Goal: Task Accomplishment & Management: Complete application form

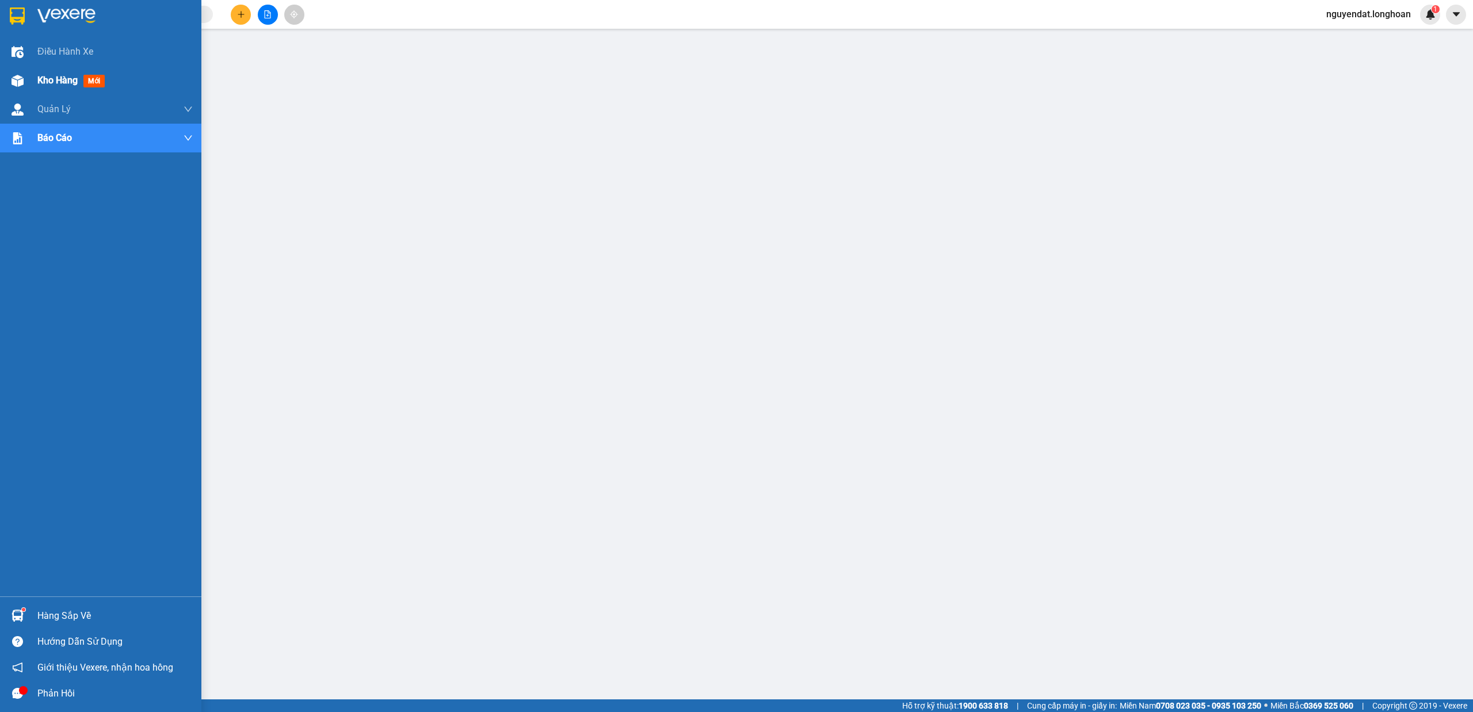
click at [22, 77] on img at bounding box center [18, 81] width 12 height 12
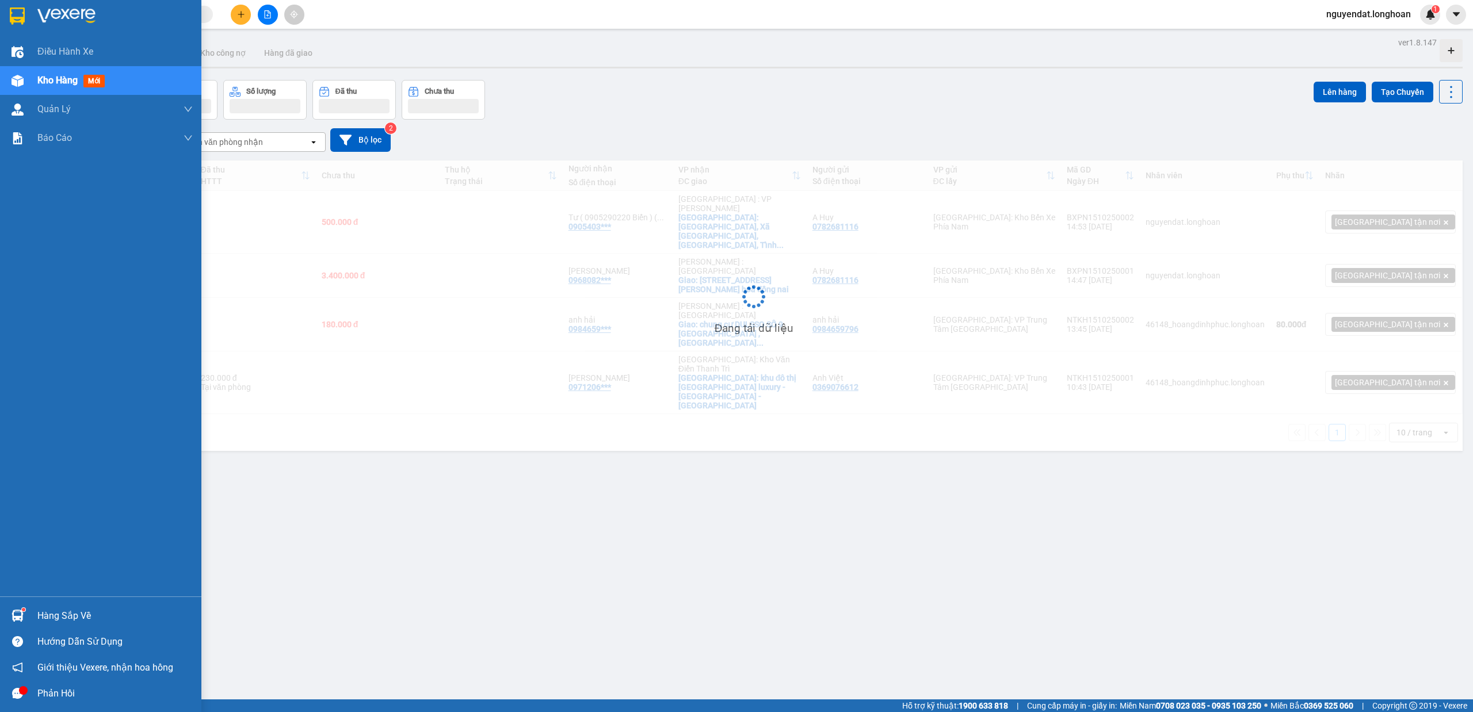
click at [44, 81] on span "Kho hàng" at bounding box center [57, 80] width 40 height 11
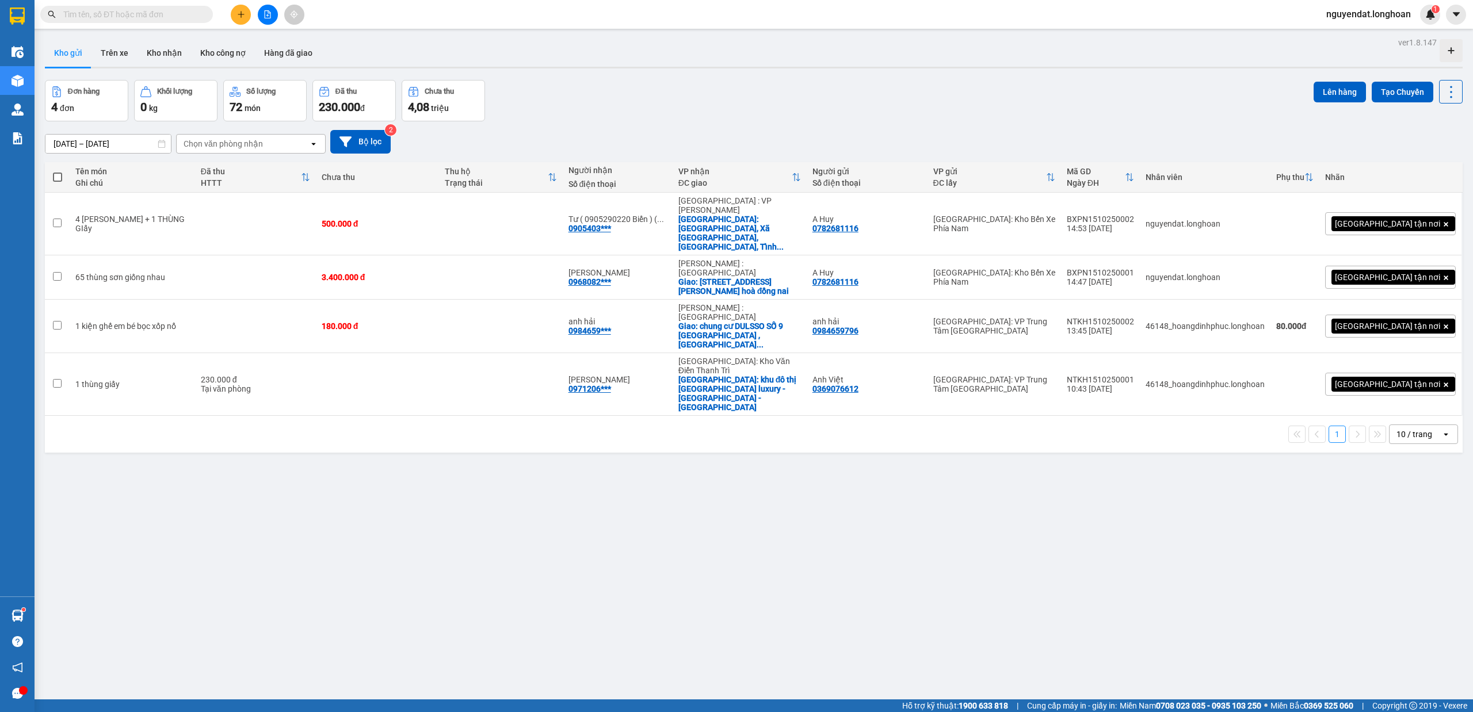
click at [243, 147] on div "Chọn văn phòng nhận" at bounding box center [223, 144] width 79 height 12
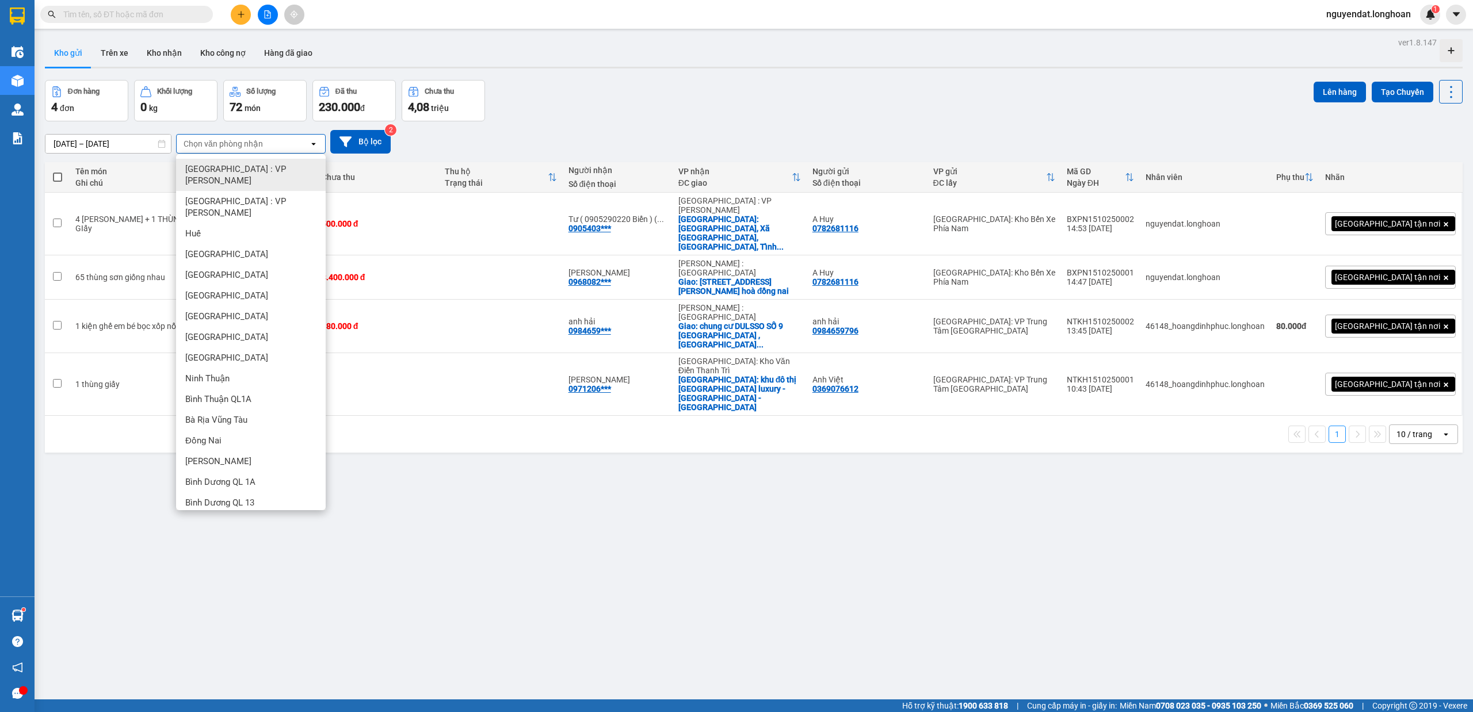
click at [267, 141] on div "Chọn văn phòng nhận" at bounding box center [243, 144] width 132 height 18
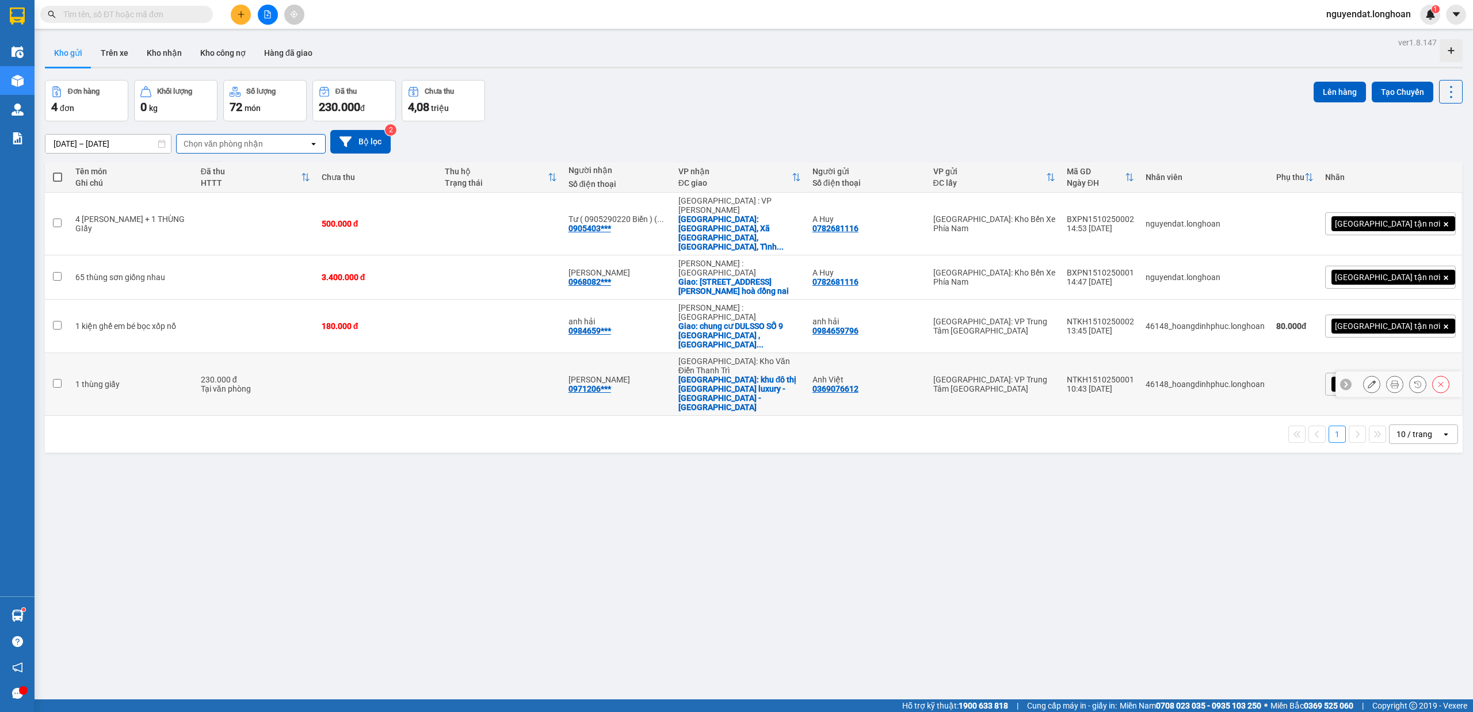
click at [919, 375] on div "Anh Việt 0369076612" at bounding box center [866, 384] width 109 height 18
checkbox input "true"
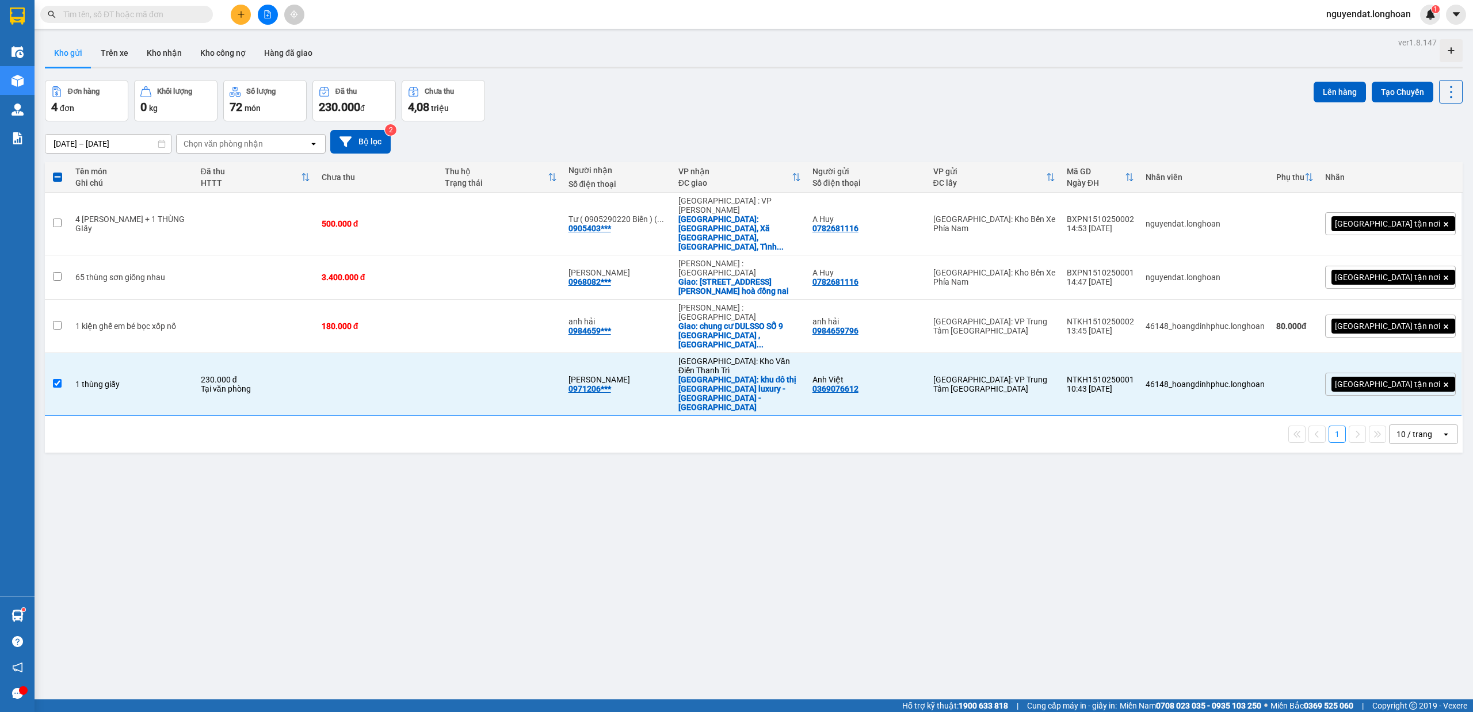
click at [843, 76] on div "ver 1.8.147 Kho gửi Trên xe Kho nhận Kho công nợ Hàng đã giao Đơn hàng 4 đơn Kh…" at bounding box center [753, 391] width 1427 height 712
click at [276, 10] on button at bounding box center [268, 15] width 20 height 20
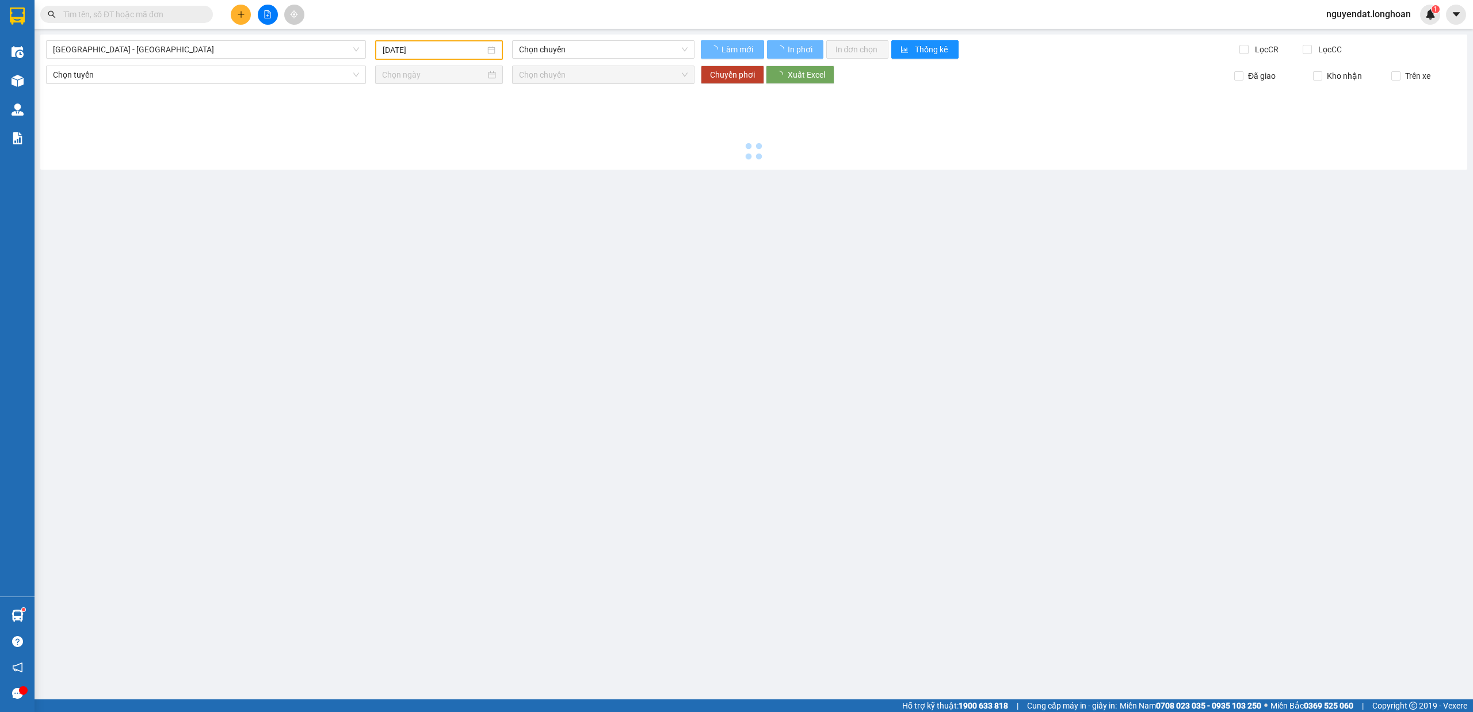
type input "[DATE]"
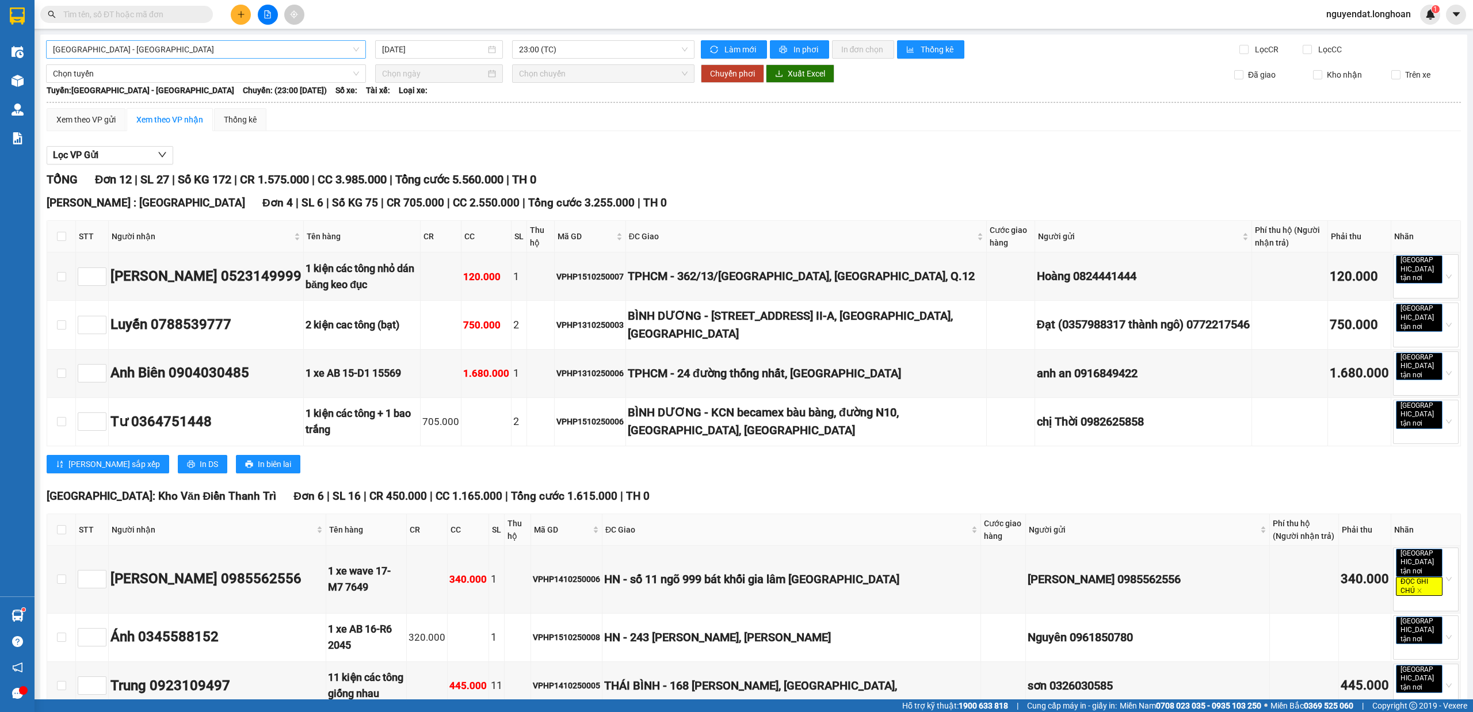
click at [197, 55] on span "[GEOGRAPHIC_DATA] - [GEOGRAPHIC_DATA]" at bounding box center [206, 49] width 306 height 17
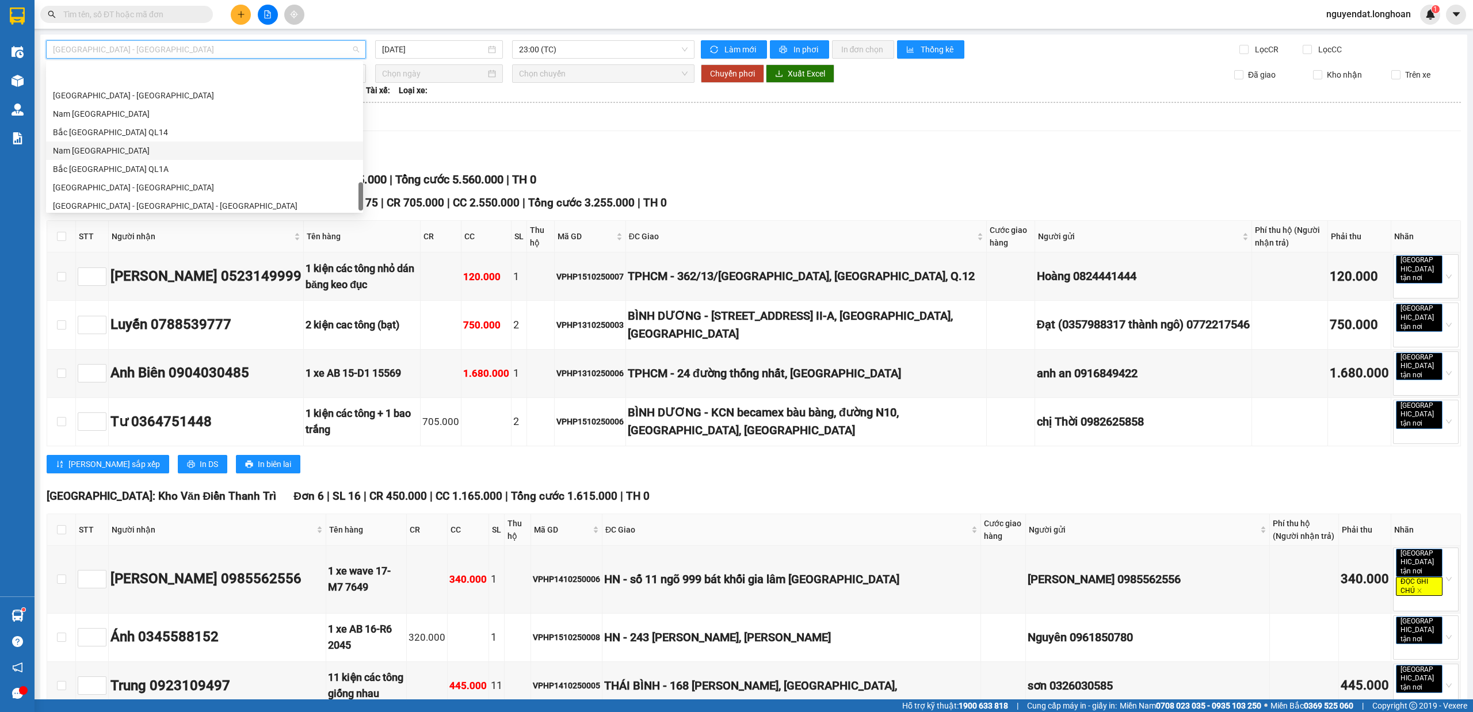
scroll to position [810, 0]
click at [140, 109] on div "Nam [GEOGRAPHIC_DATA]" at bounding box center [204, 109] width 303 height 13
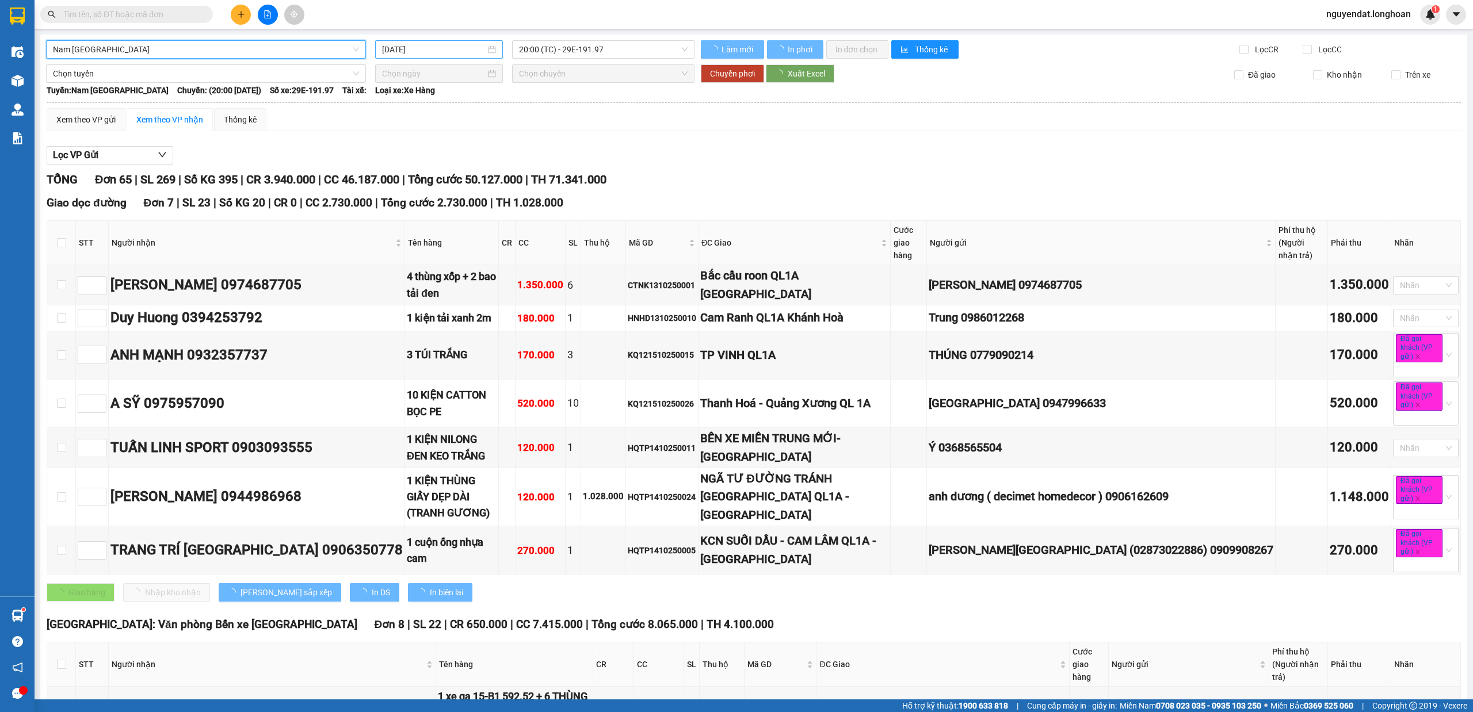
click at [436, 51] on input "[DATE]" at bounding box center [434, 49] width 104 height 13
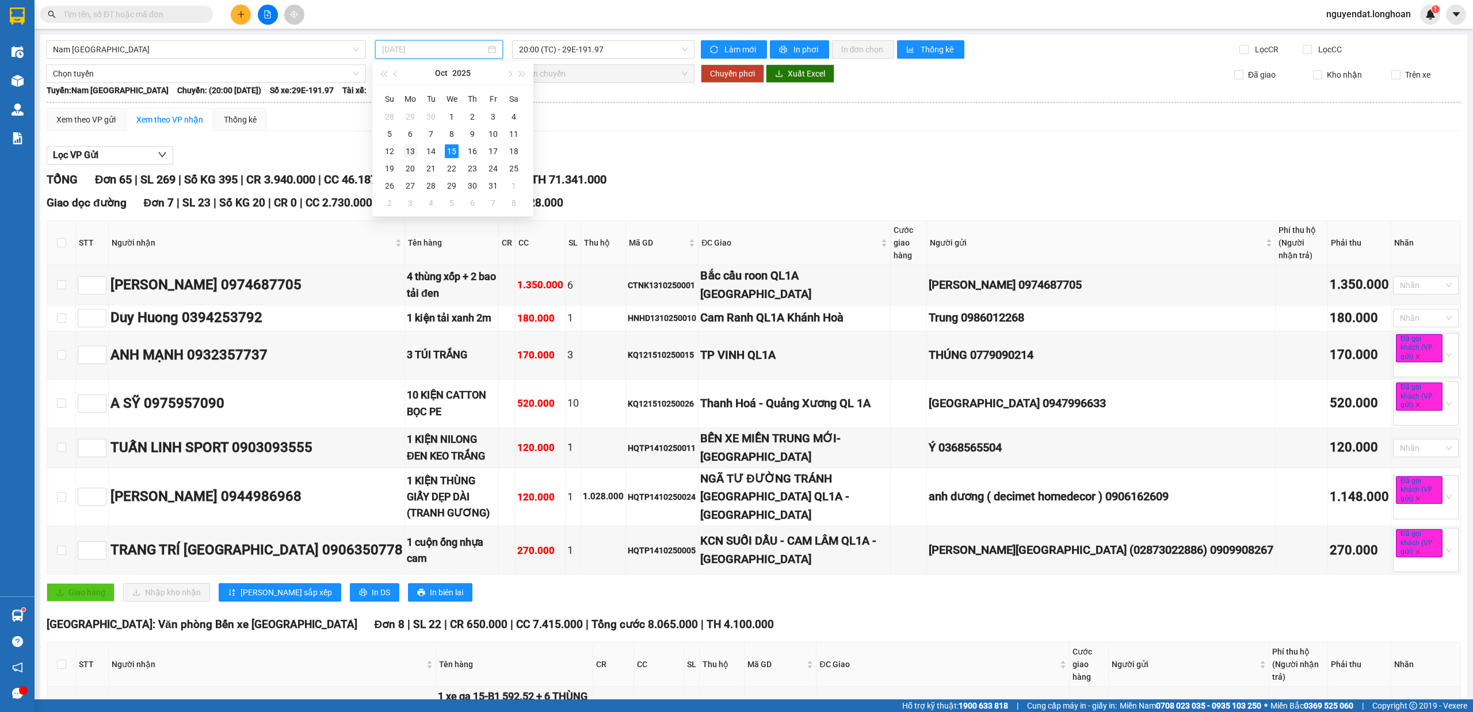
click at [410, 150] on div "13" at bounding box center [410, 151] width 14 height 14
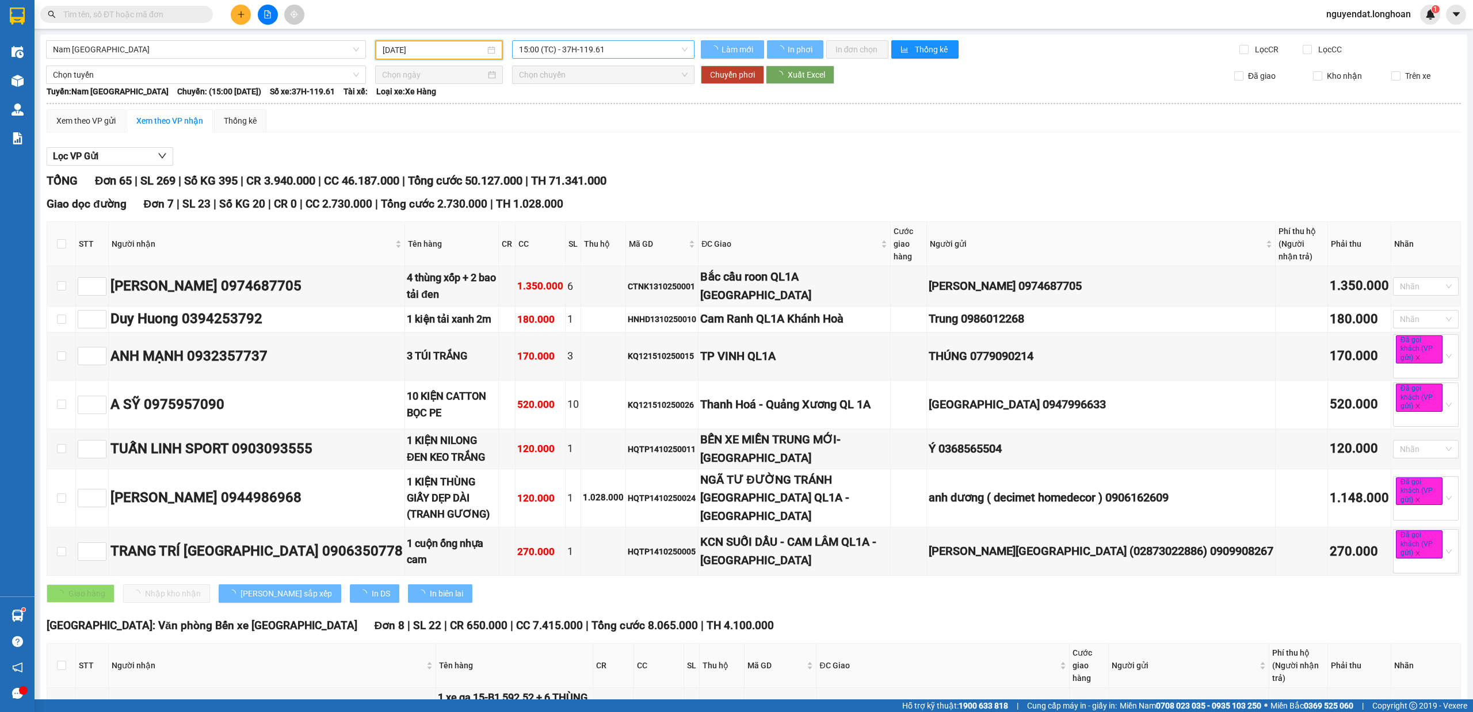
type input "[DATE]"
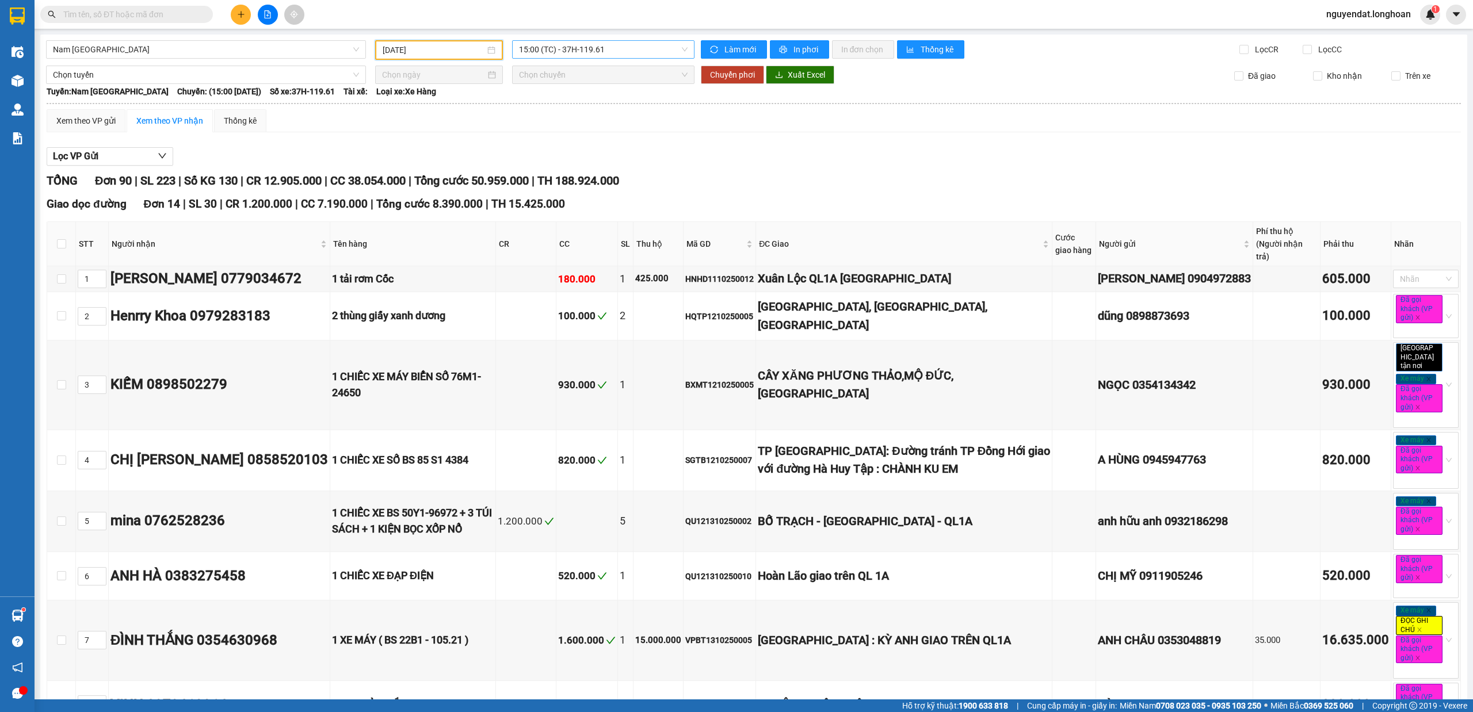
click at [606, 47] on span "15:00 (TC) - 37H-119.61" at bounding box center [603, 49] width 169 height 17
click at [596, 109] on div "22:00 (TC) - 29K-024.94" at bounding box center [560, 109] width 90 height 13
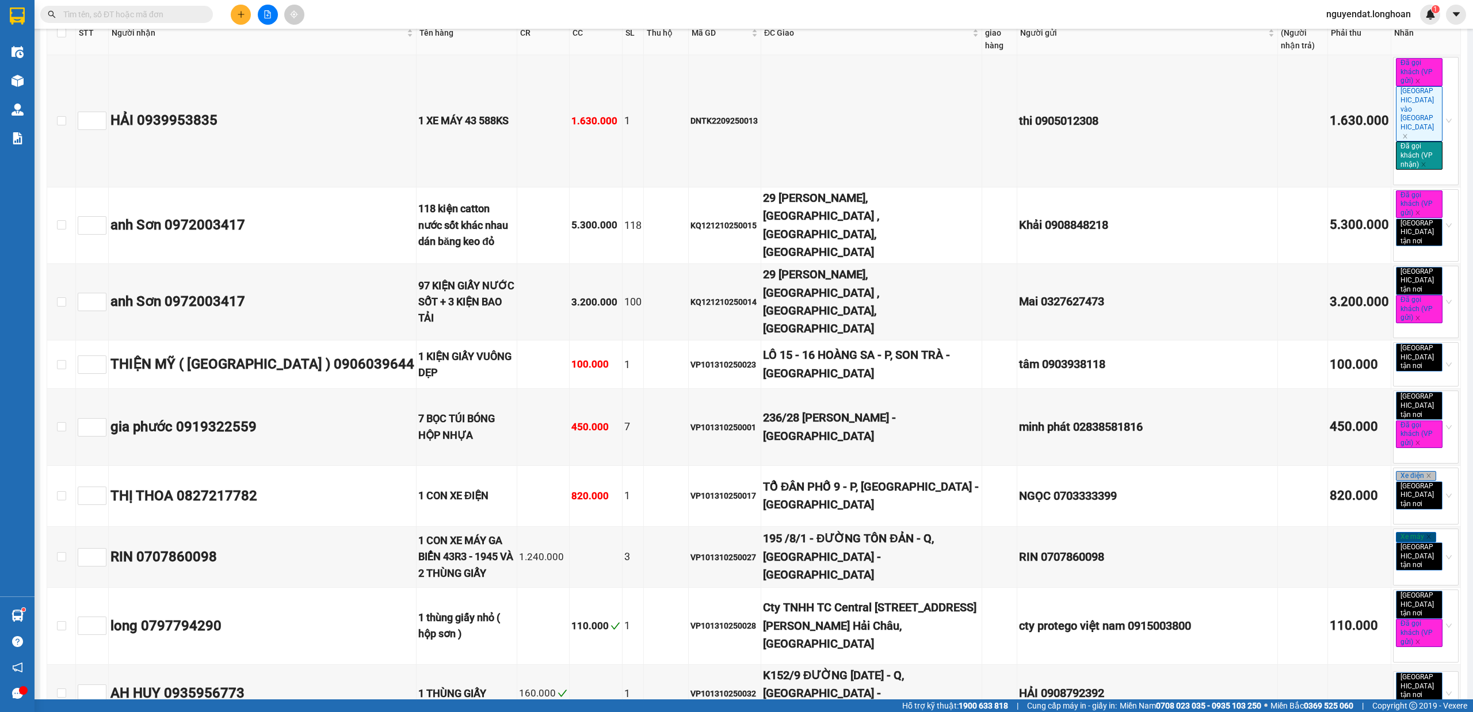
scroll to position [5297, 0]
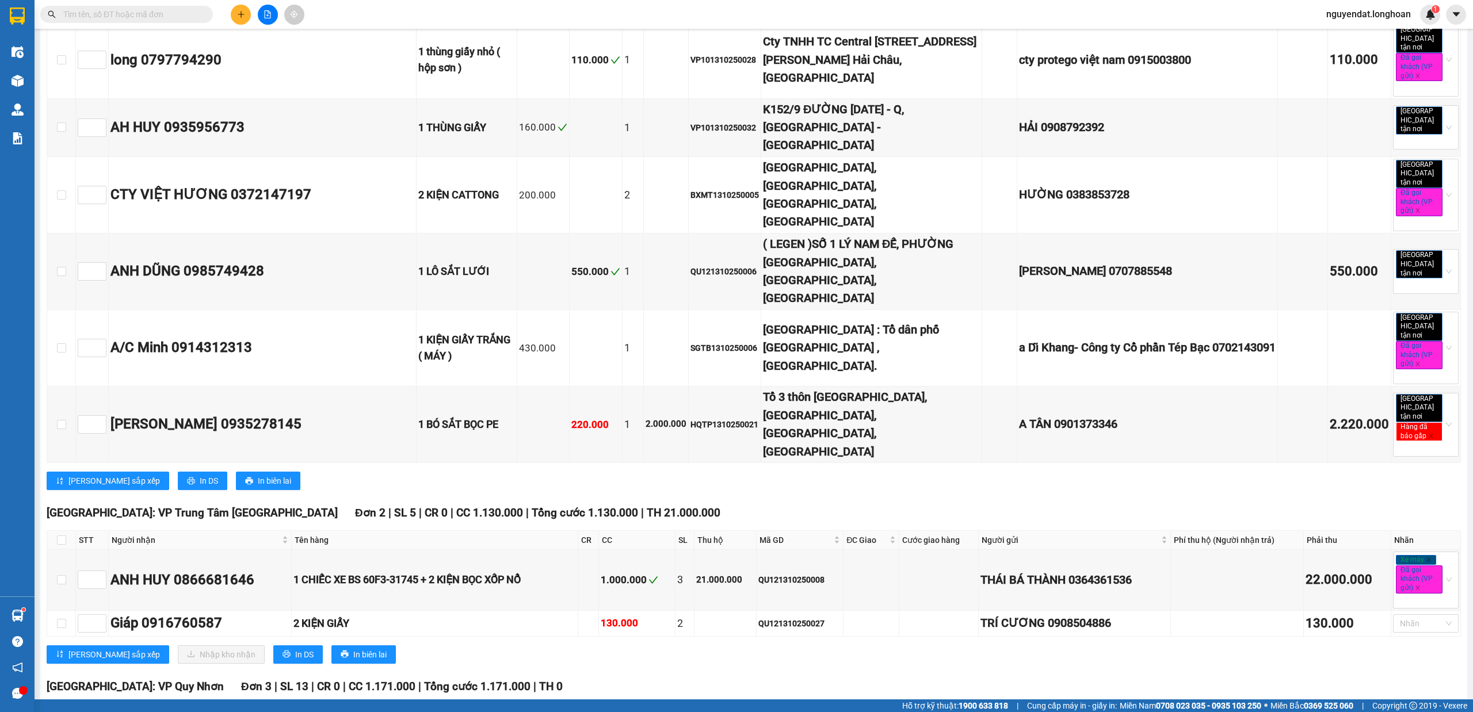
checkbox input "true"
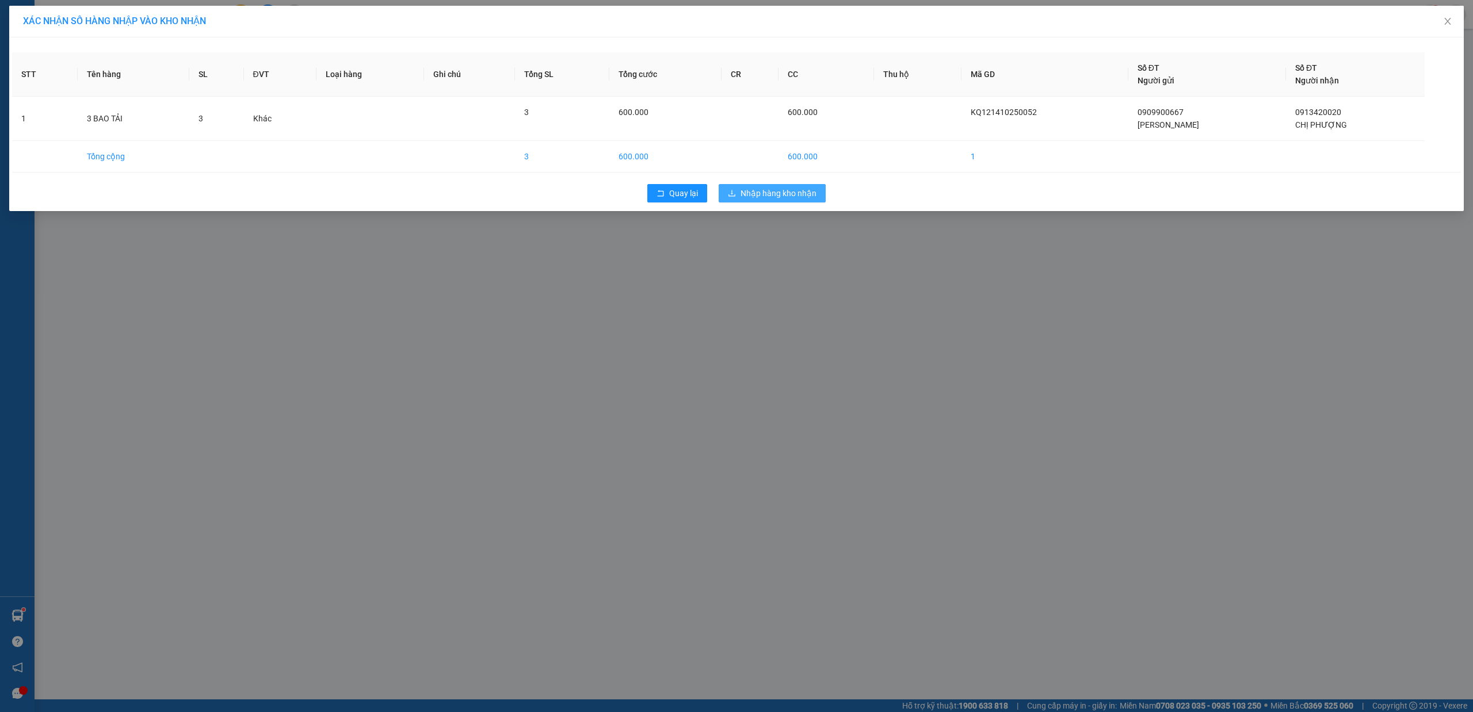
click at [780, 197] on span "Nhập hàng kho nhận" at bounding box center [778, 193] width 76 height 13
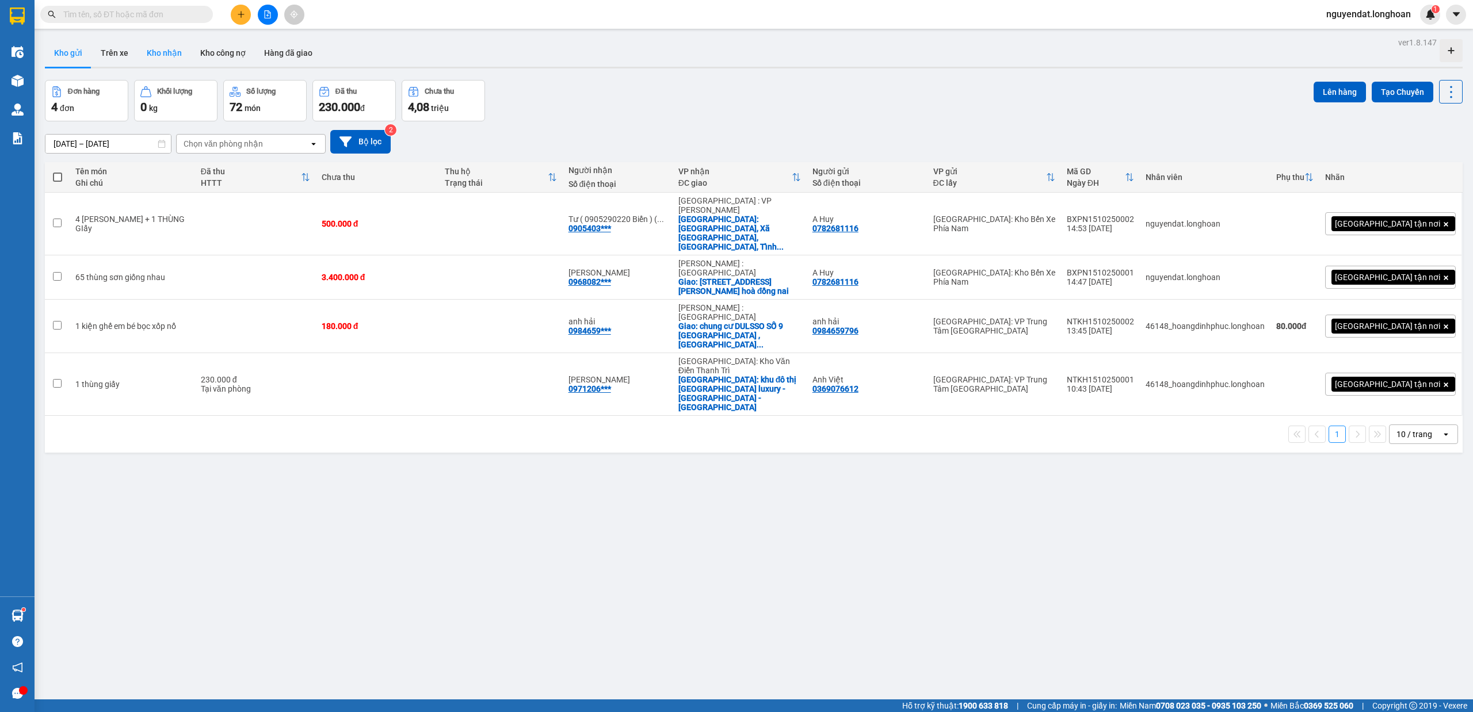
click at [165, 49] on button "Kho nhận" at bounding box center [165, 53] width 54 height 28
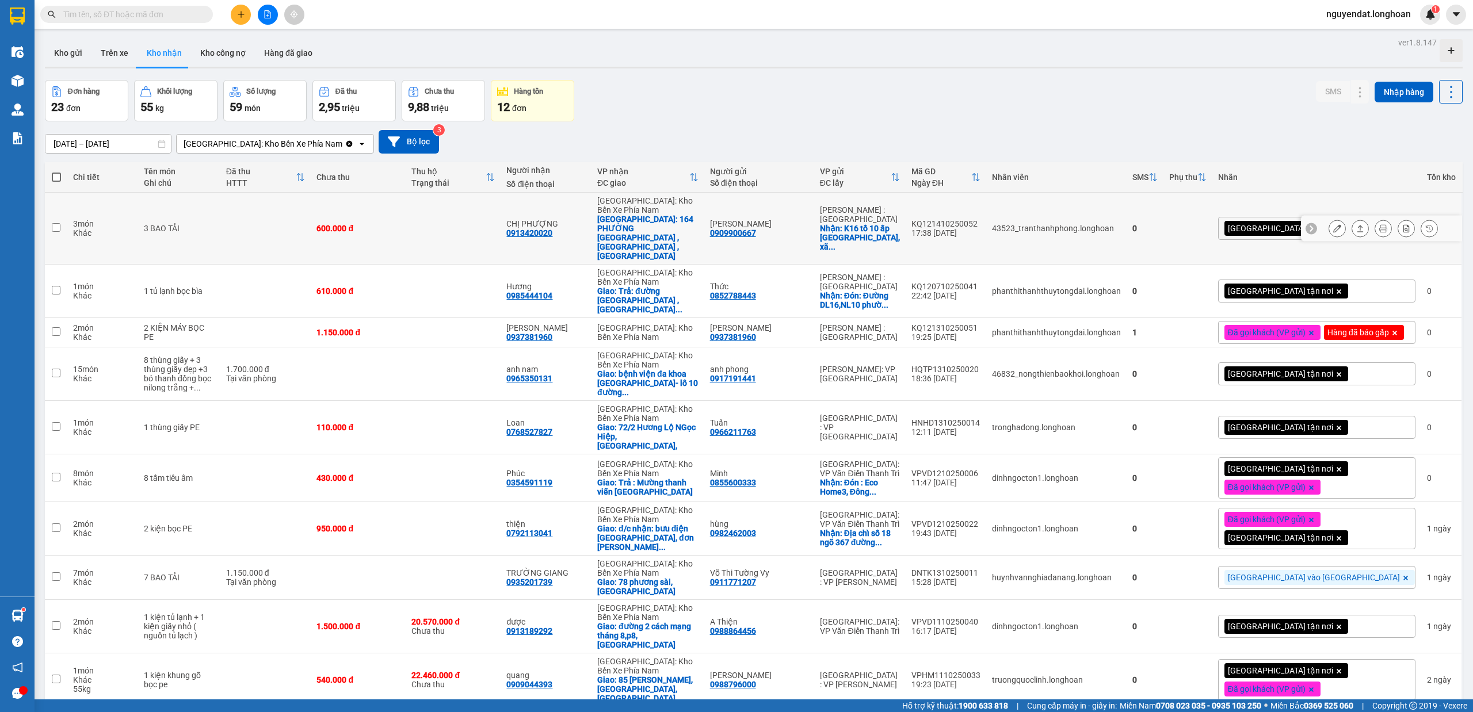
click at [586, 227] on div "CHỊ PHƯỢNG 0913420020" at bounding box center [545, 228] width 79 height 18
checkbox input "true"
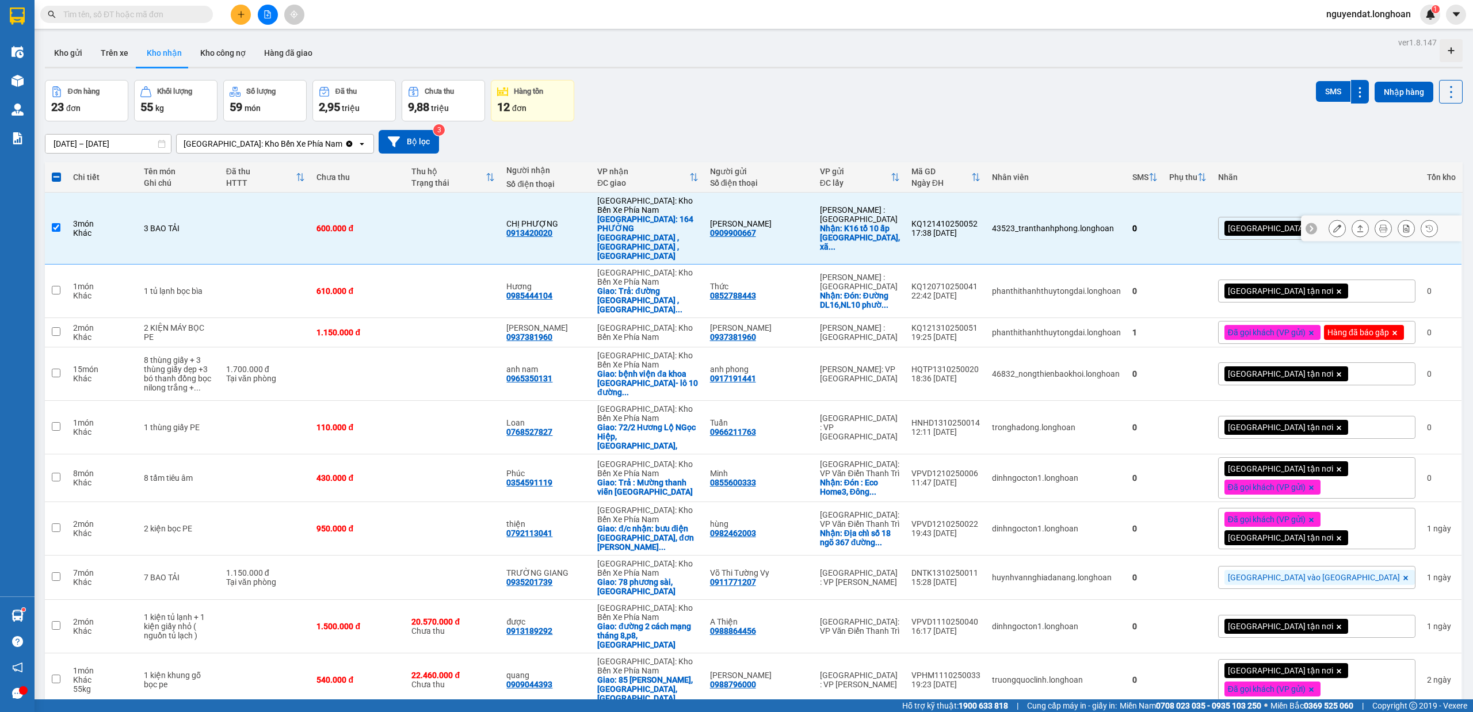
scroll to position [30, 0]
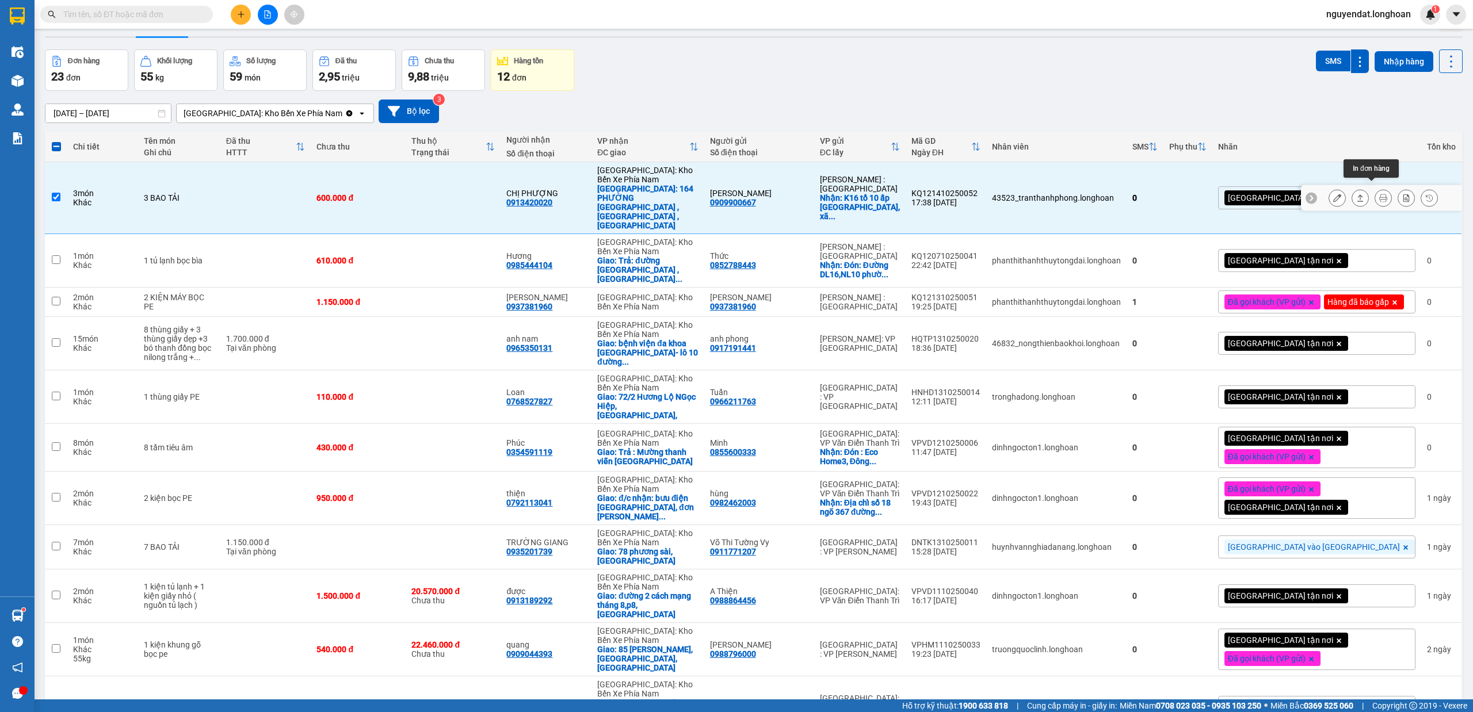
click at [1379, 194] on icon at bounding box center [1383, 198] width 8 height 8
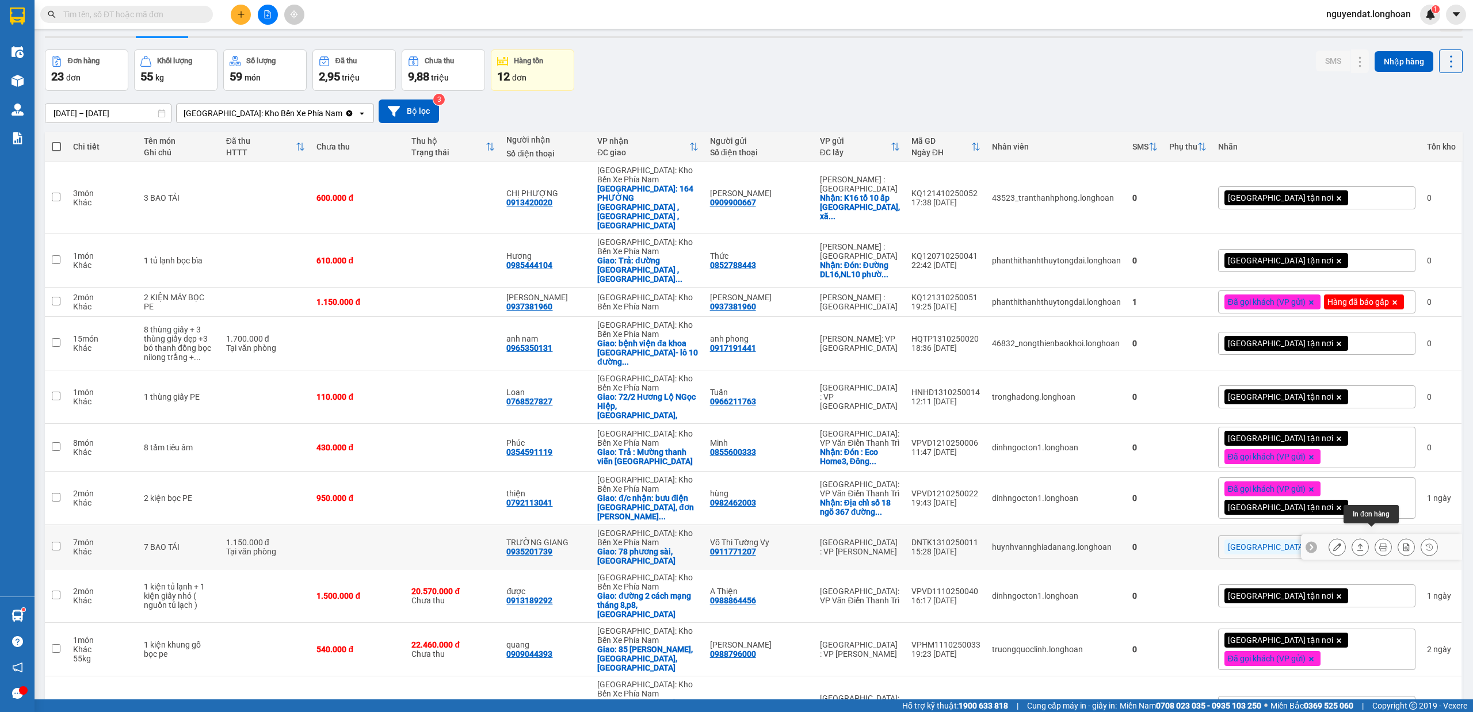
click at [1375, 537] on button at bounding box center [1383, 547] width 16 height 20
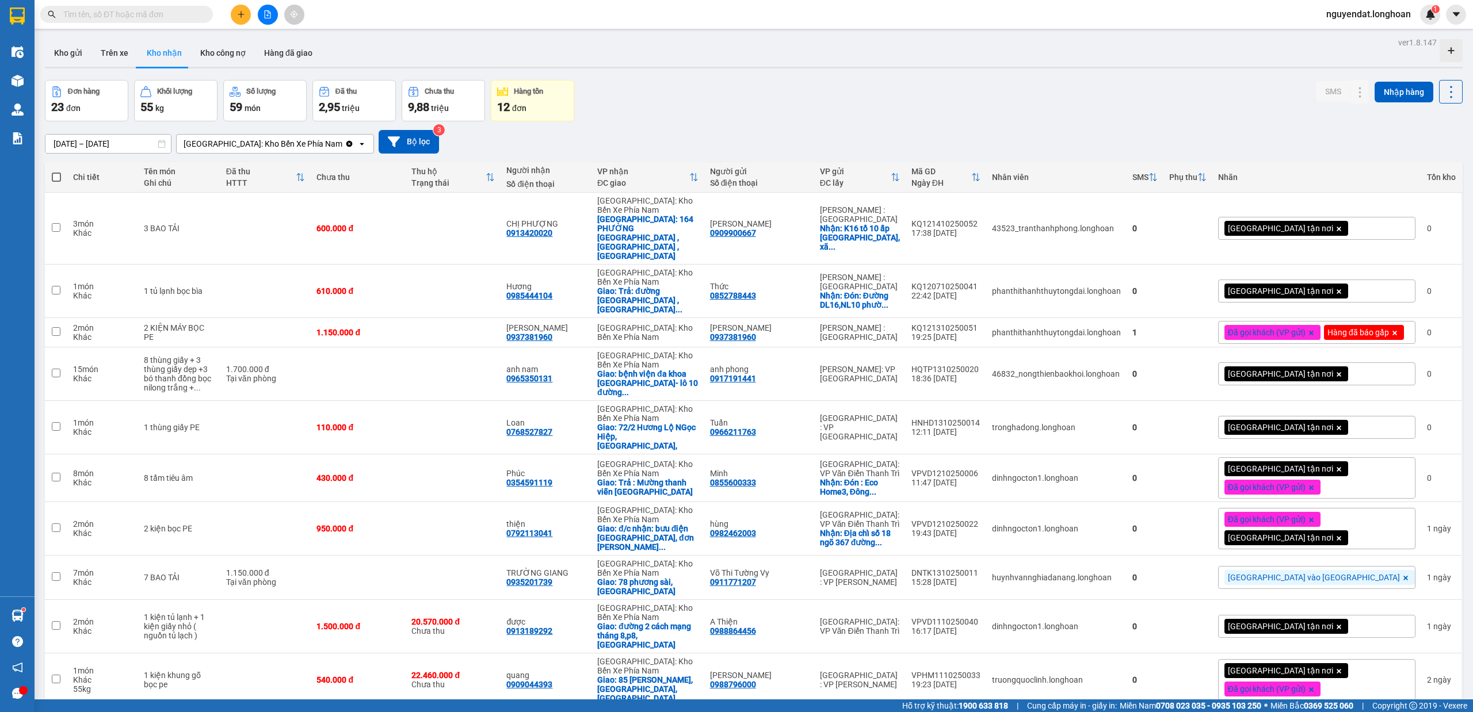
click at [139, 13] on input "text" at bounding box center [131, 14] width 136 height 13
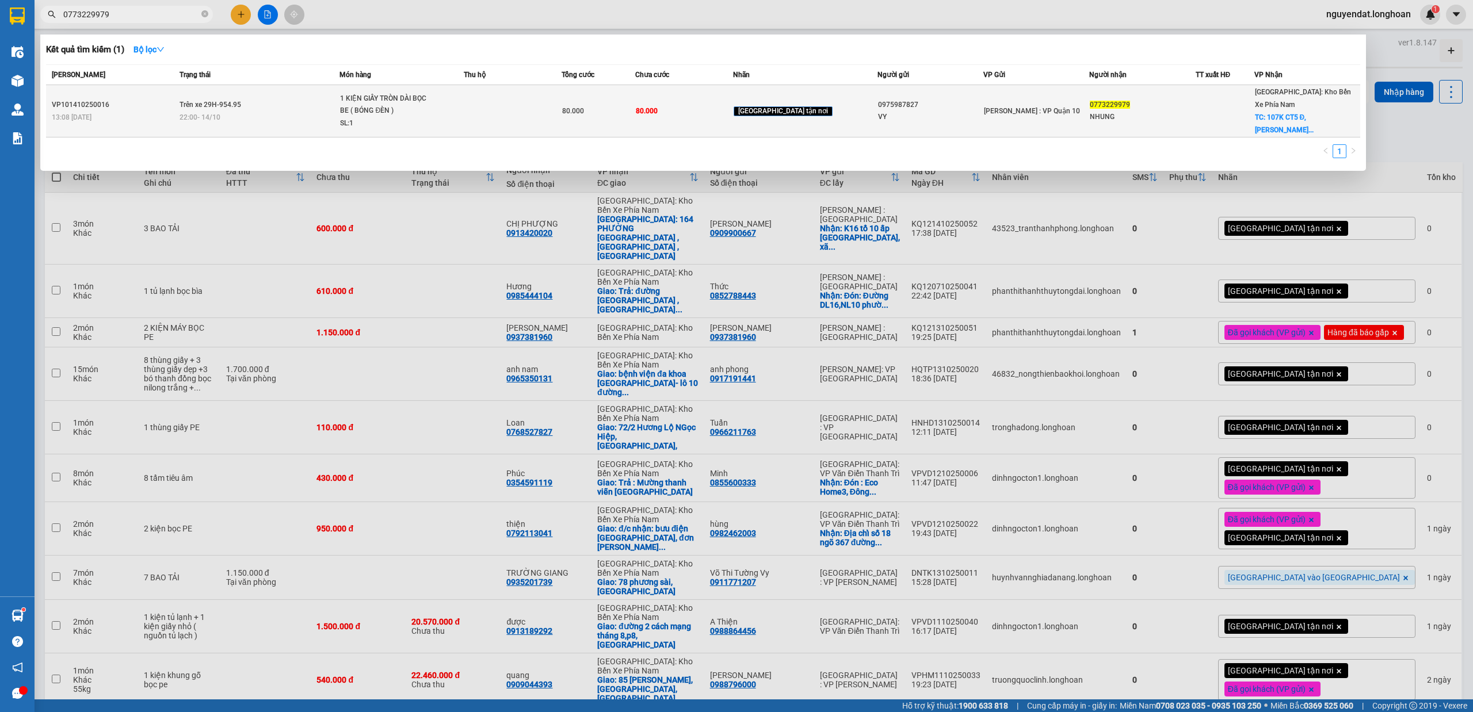
type input "0773229979"
click at [463, 97] on span "1 KIỆN GIẤY TRÒN DÀI BỌC BE ( BÓNG ĐÈN ) SL: 1" at bounding box center [401, 111] width 123 height 37
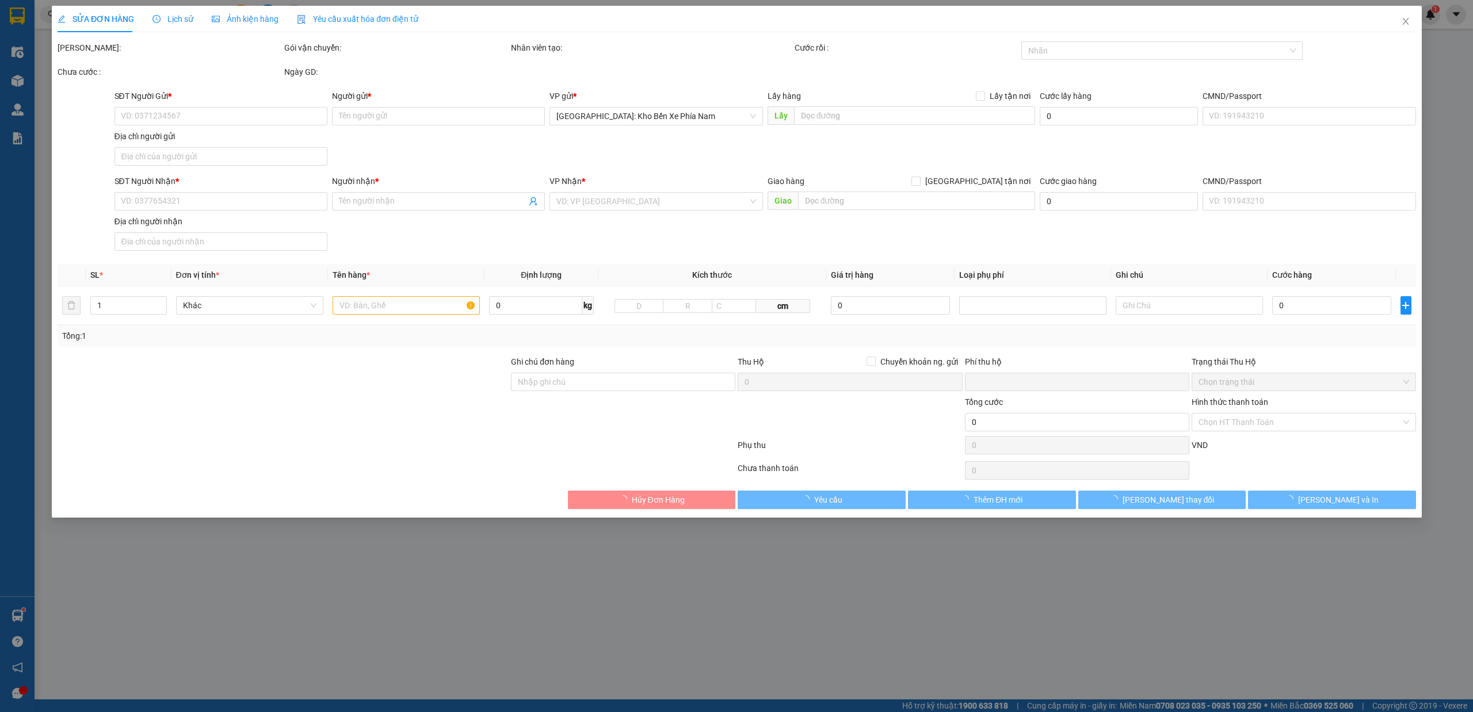
type input "0975987827"
type input "VY"
type input "0773229979"
type input "NHUNG"
checkbox input "true"
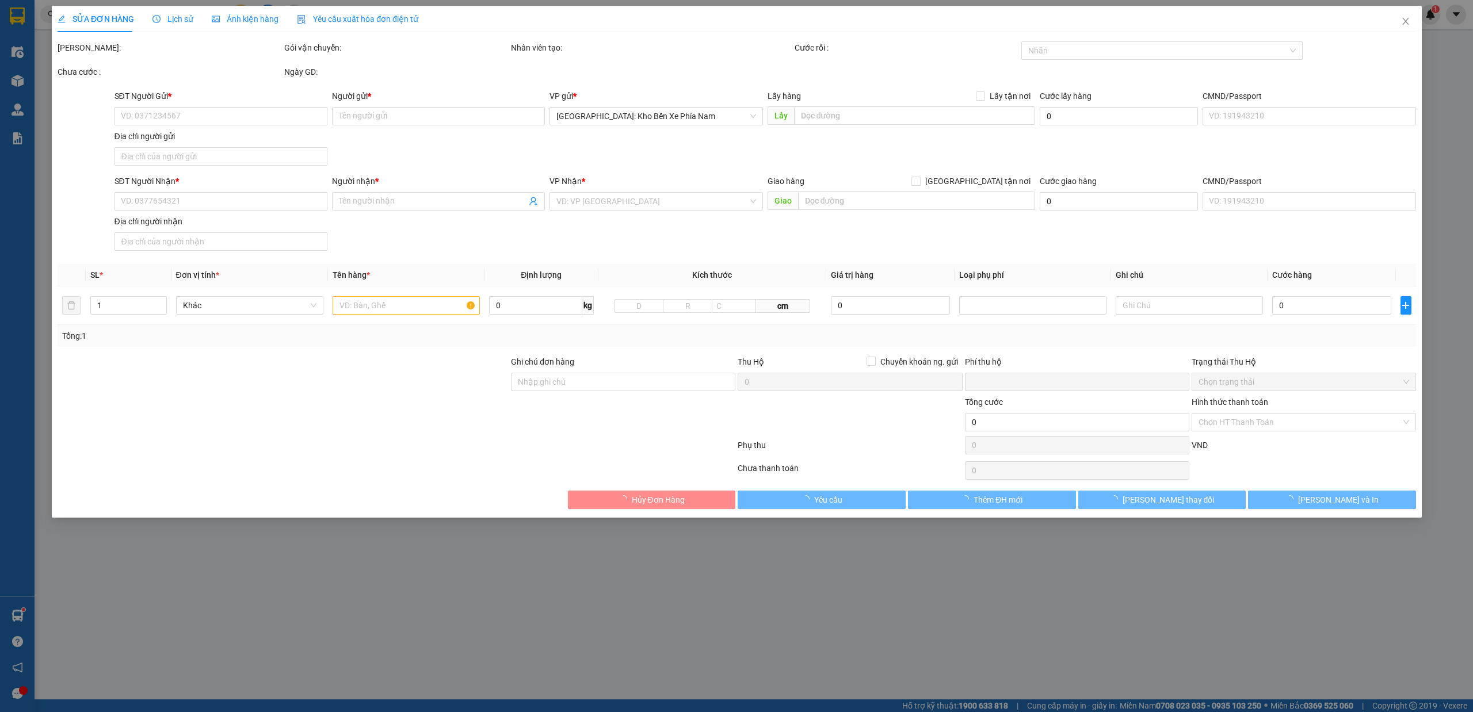
type input "107K CT5 Đ, [PERSON_NAME] - KĐT VĨNH ĐIỀM TRUNG - [GEOGRAPHIC_DATA]"
type input "hàng k bao bể vỡ hư hỏng"
type input "0"
type input "80.000"
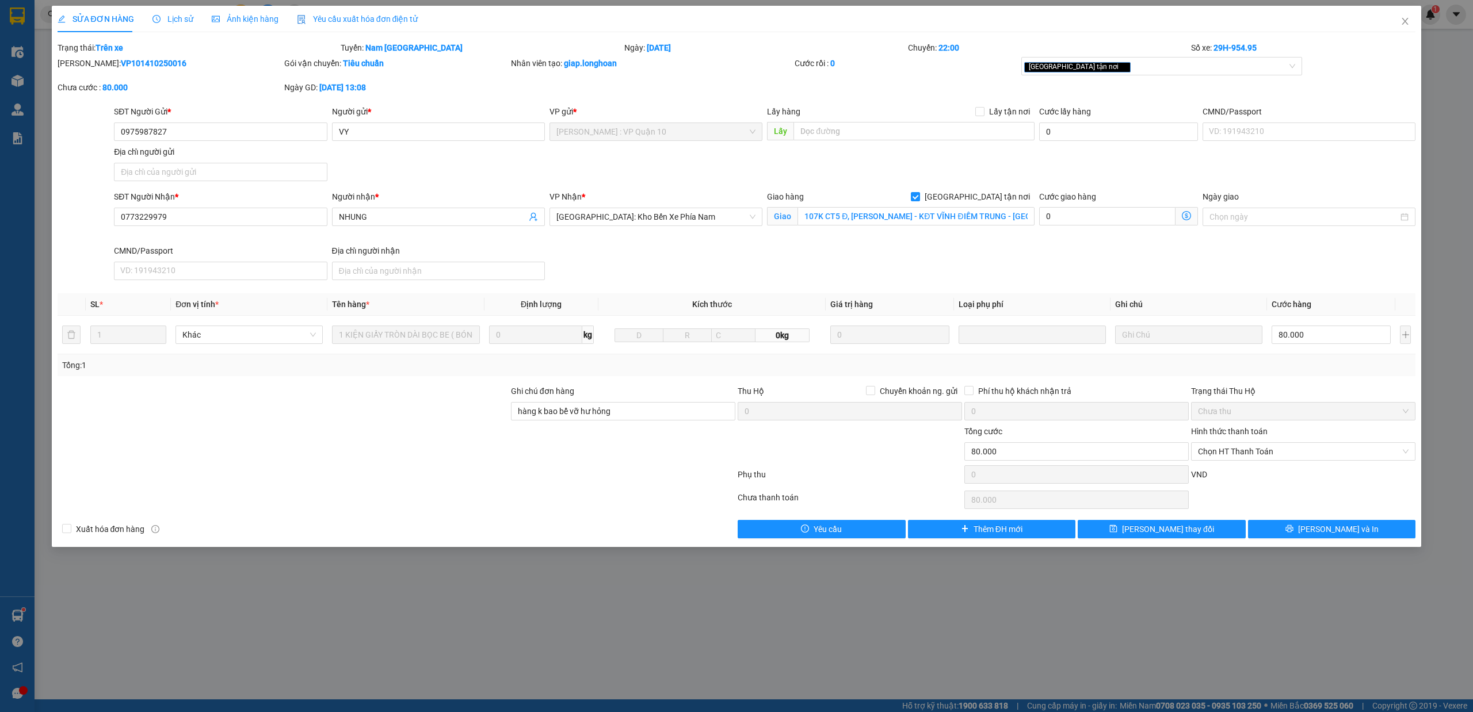
click at [176, 15] on span "Lịch sử" at bounding box center [172, 18] width 41 height 9
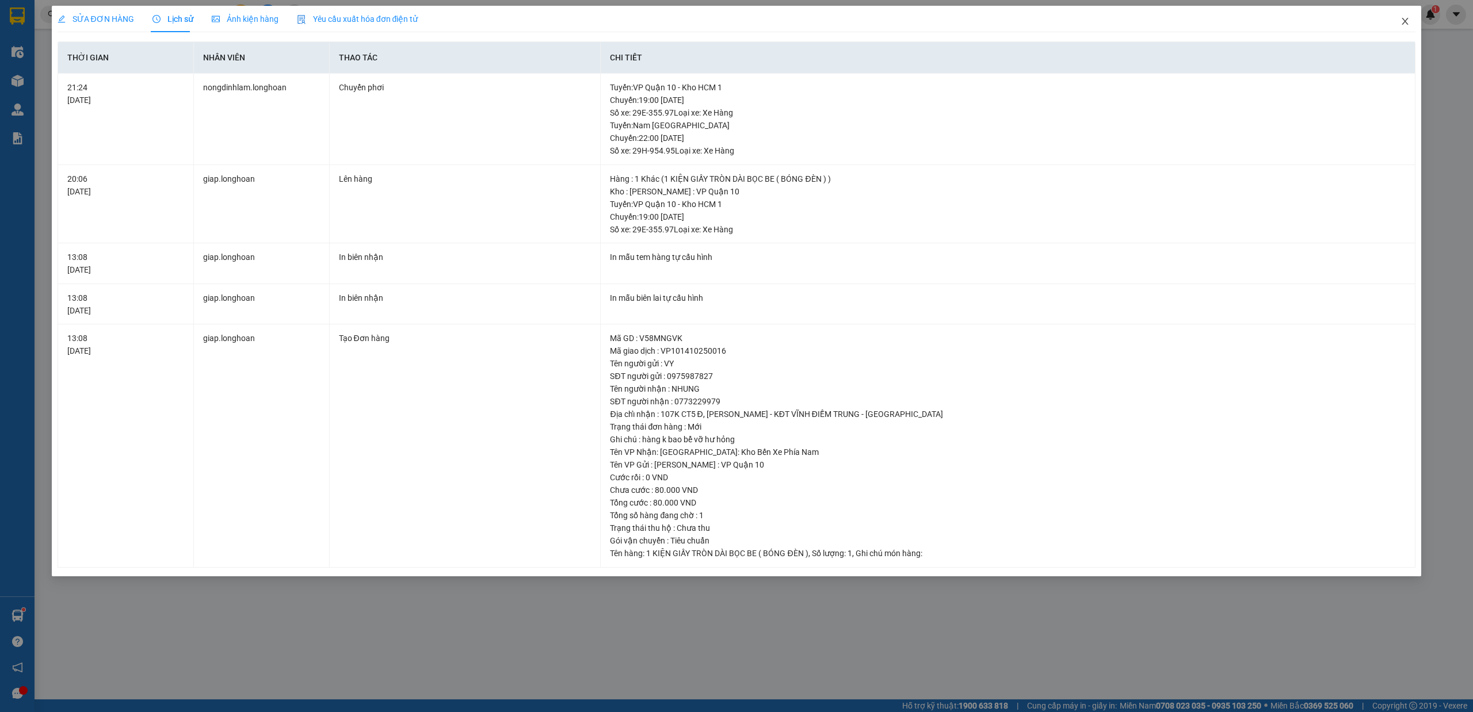
click at [1408, 23] on icon "close" at bounding box center [1404, 21] width 9 height 9
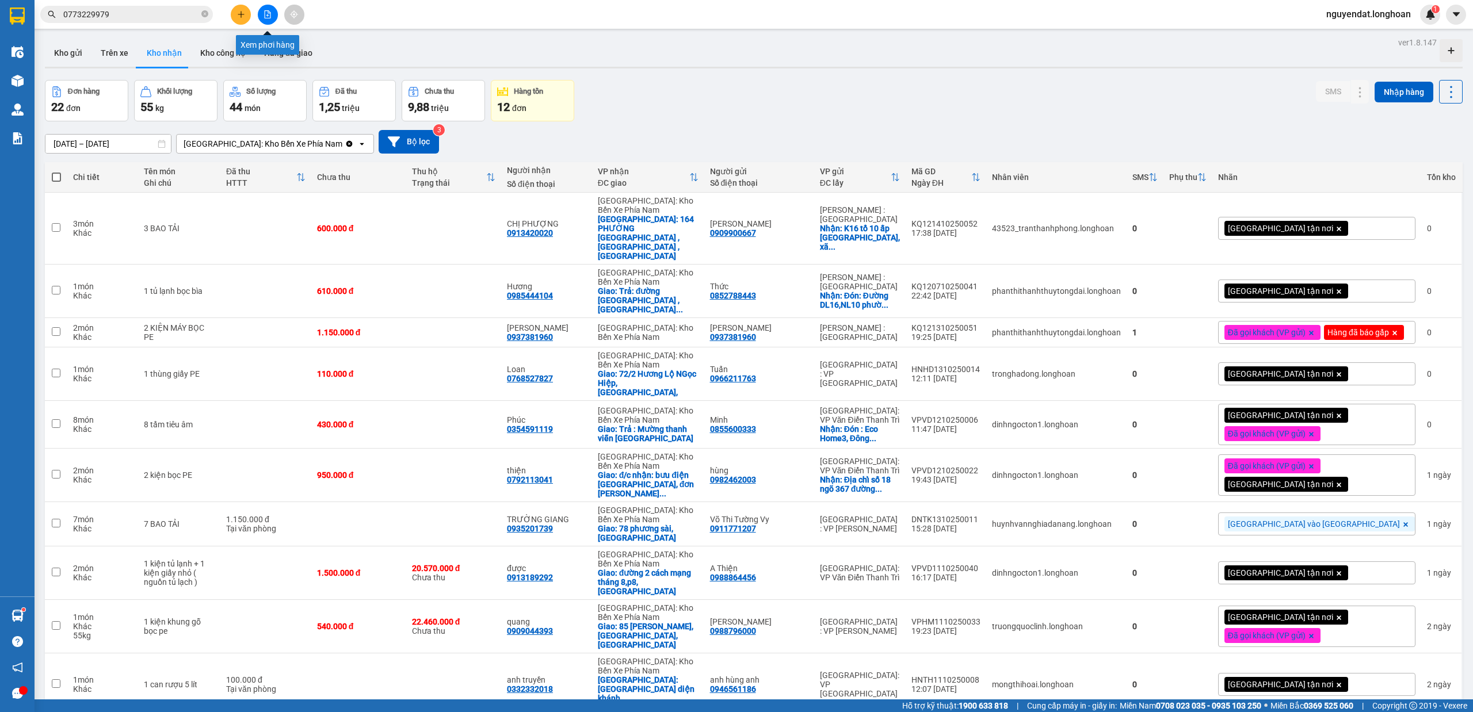
click at [268, 15] on icon "file-add" at bounding box center [268, 14] width 6 height 8
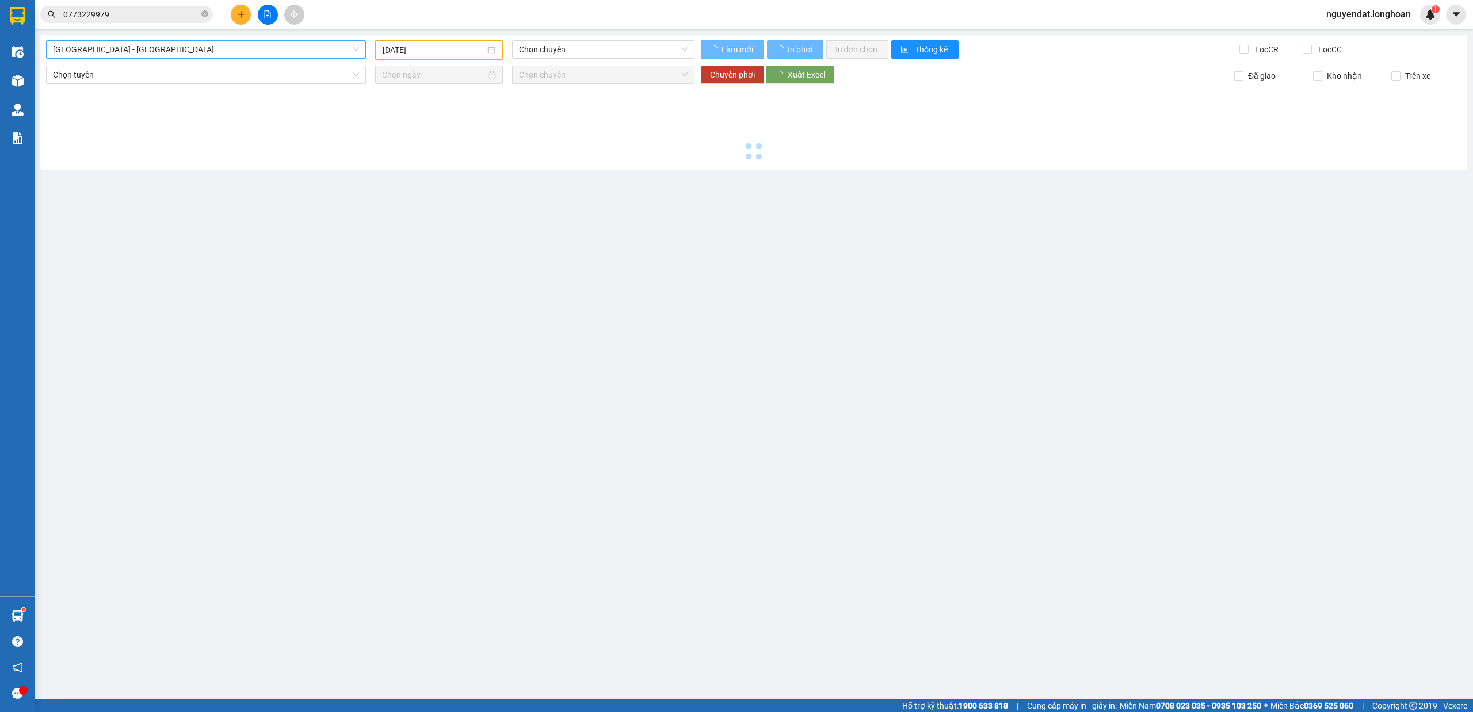
click at [155, 49] on span "[GEOGRAPHIC_DATA] - [GEOGRAPHIC_DATA]" at bounding box center [206, 49] width 306 height 17
type input "[DATE]"
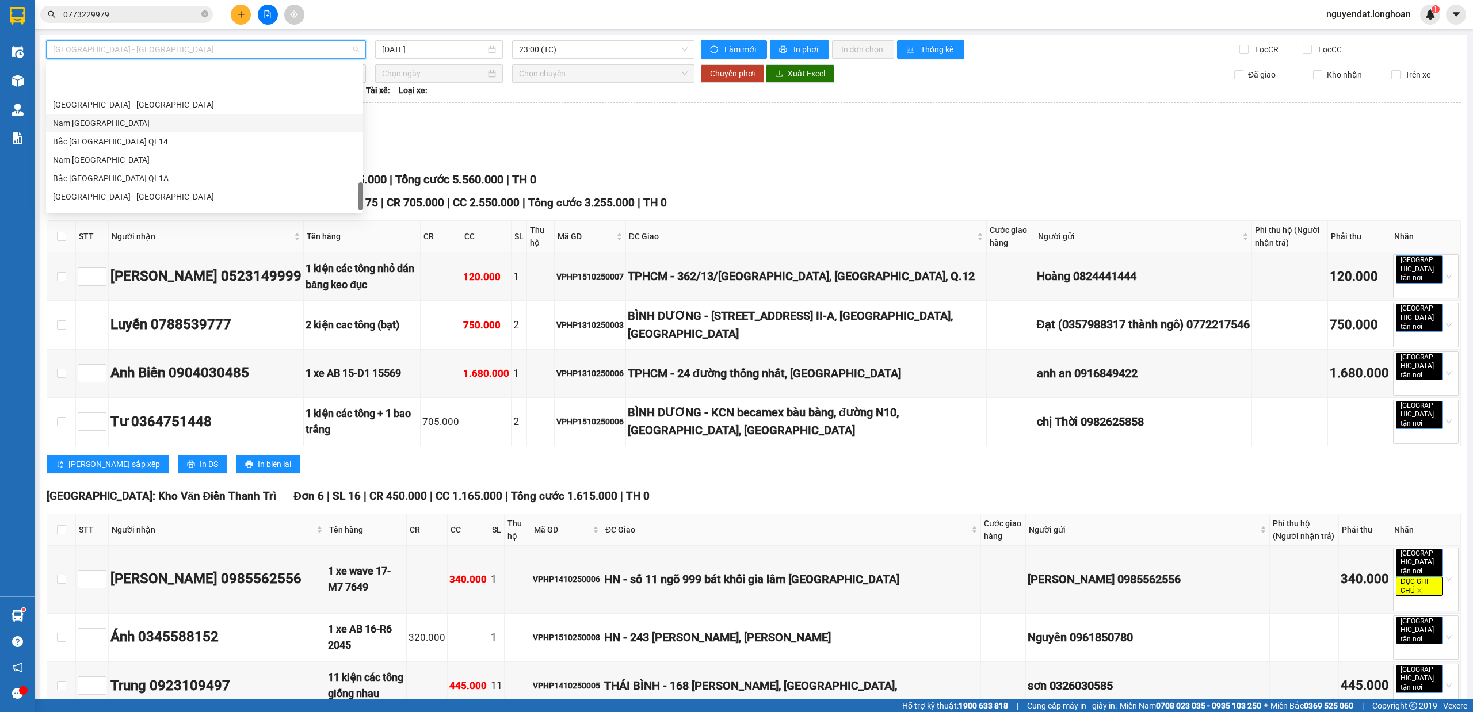
scroll to position [700, 0]
click at [210, 103] on div "Nam [GEOGRAPHIC_DATA]" at bounding box center [204, 109] width 303 height 13
type input "[DATE]"
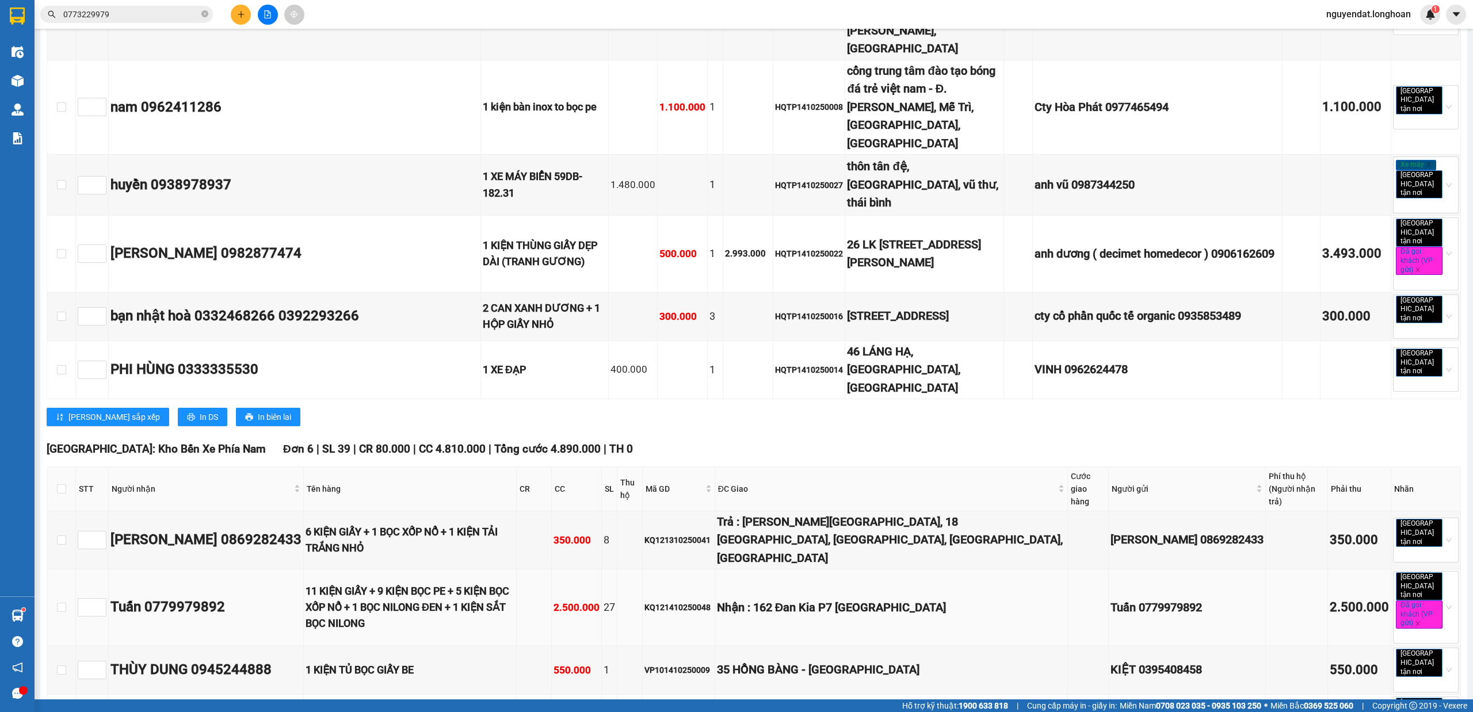
scroll to position [2685, 0]
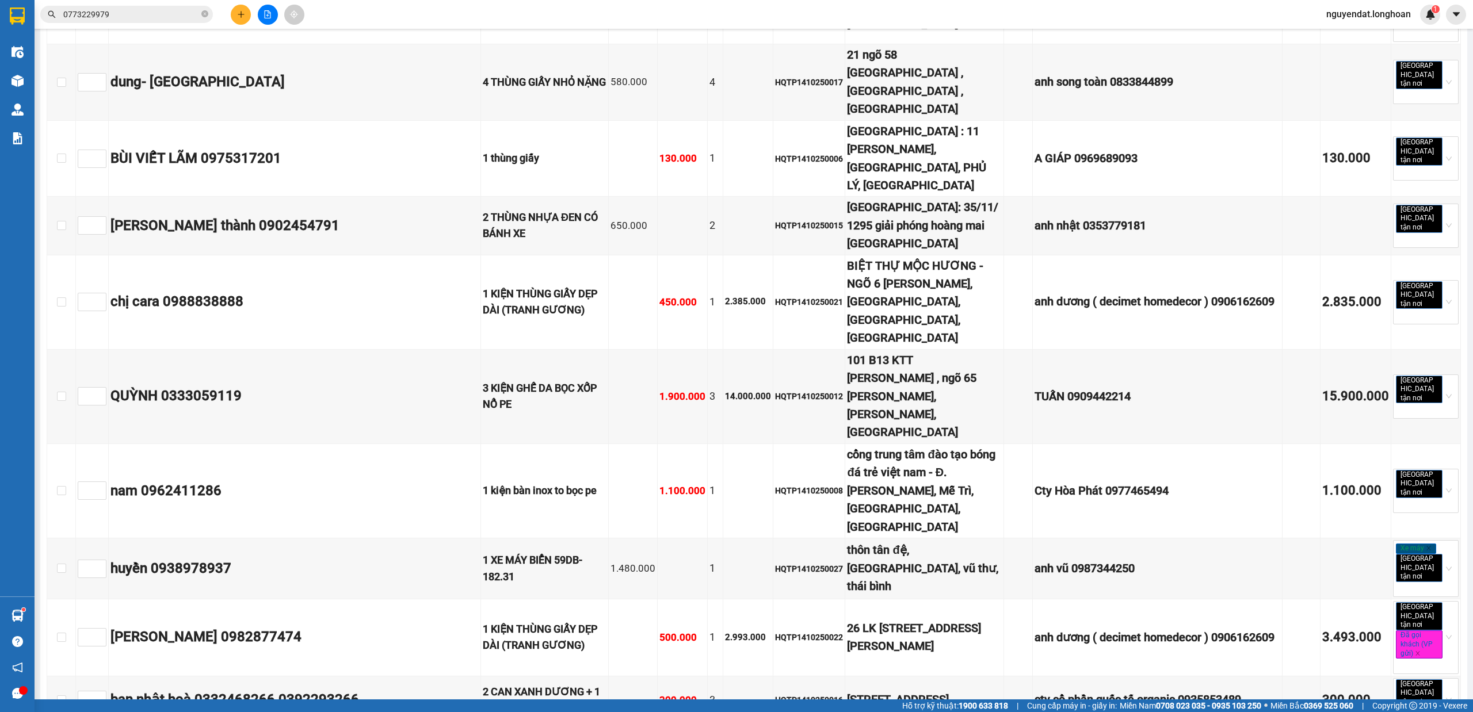
checkbox input "true"
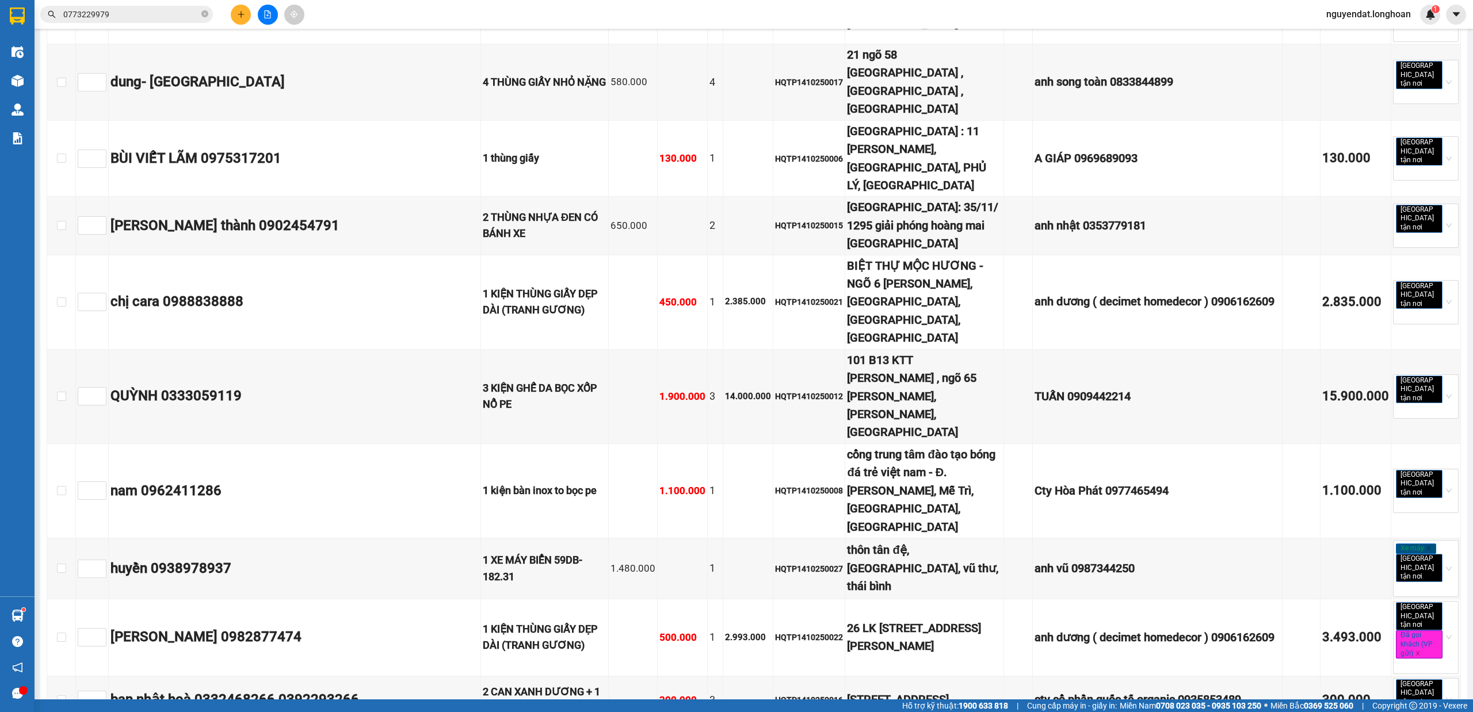
checkbox input "true"
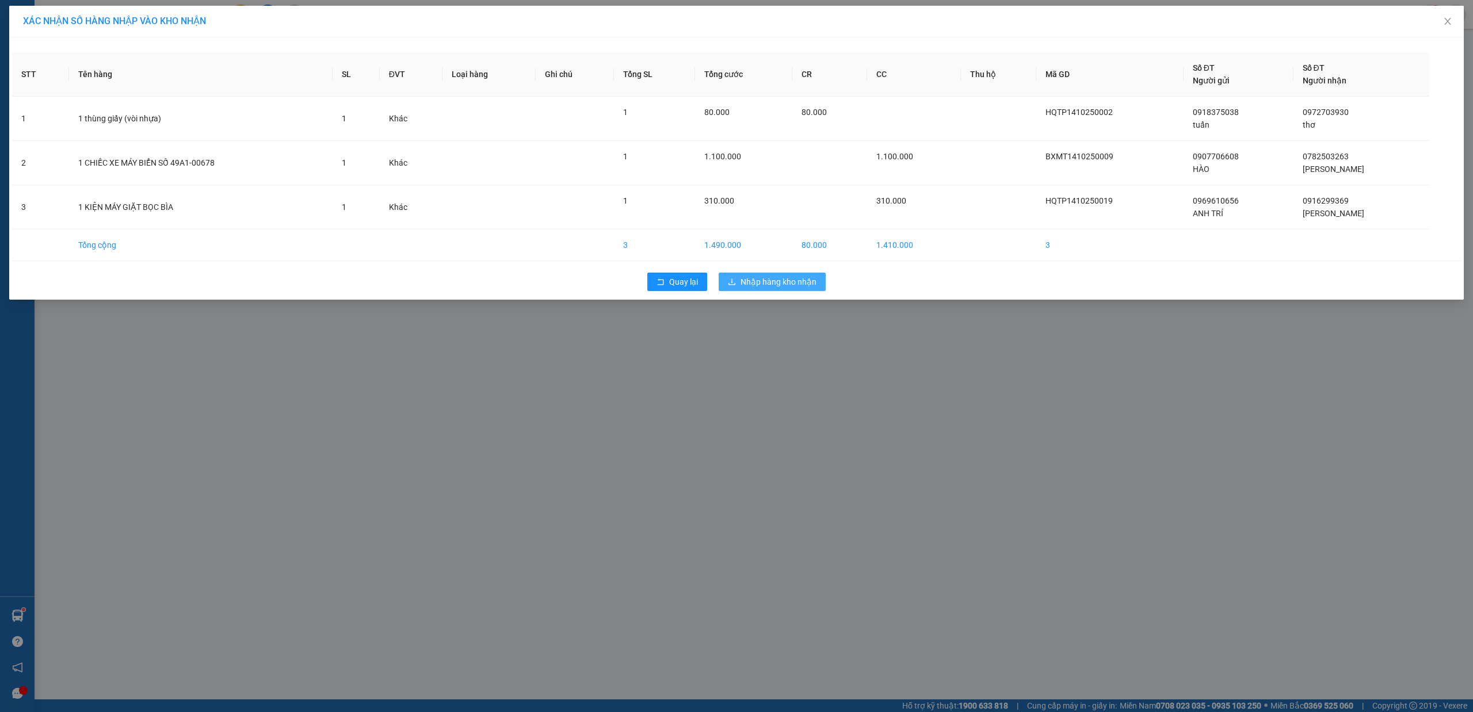
click at [769, 283] on span "Nhập hàng kho nhận" at bounding box center [778, 282] width 76 height 13
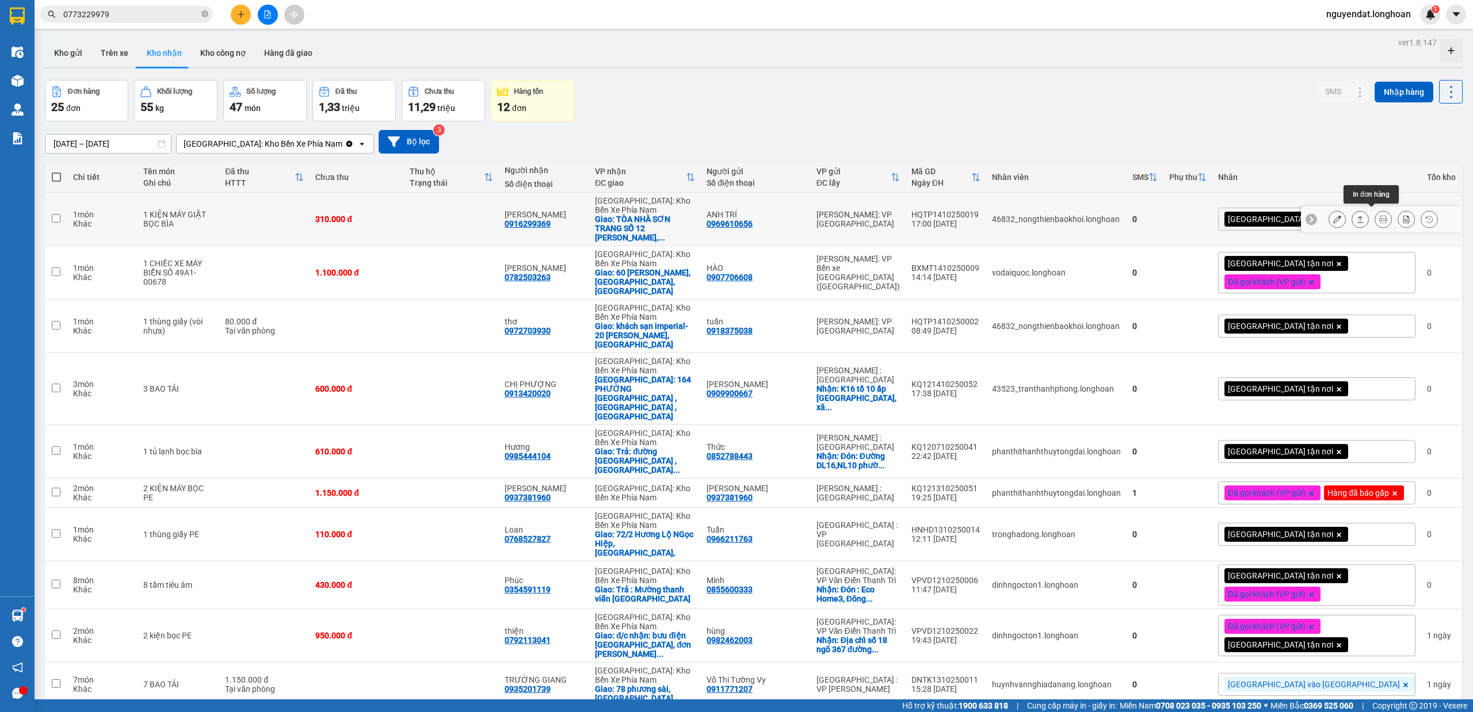
click at [1379, 215] on icon at bounding box center [1383, 219] width 8 height 8
click at [1379, 322] on icon at bounding box center [1383, 326] width 8 height 8
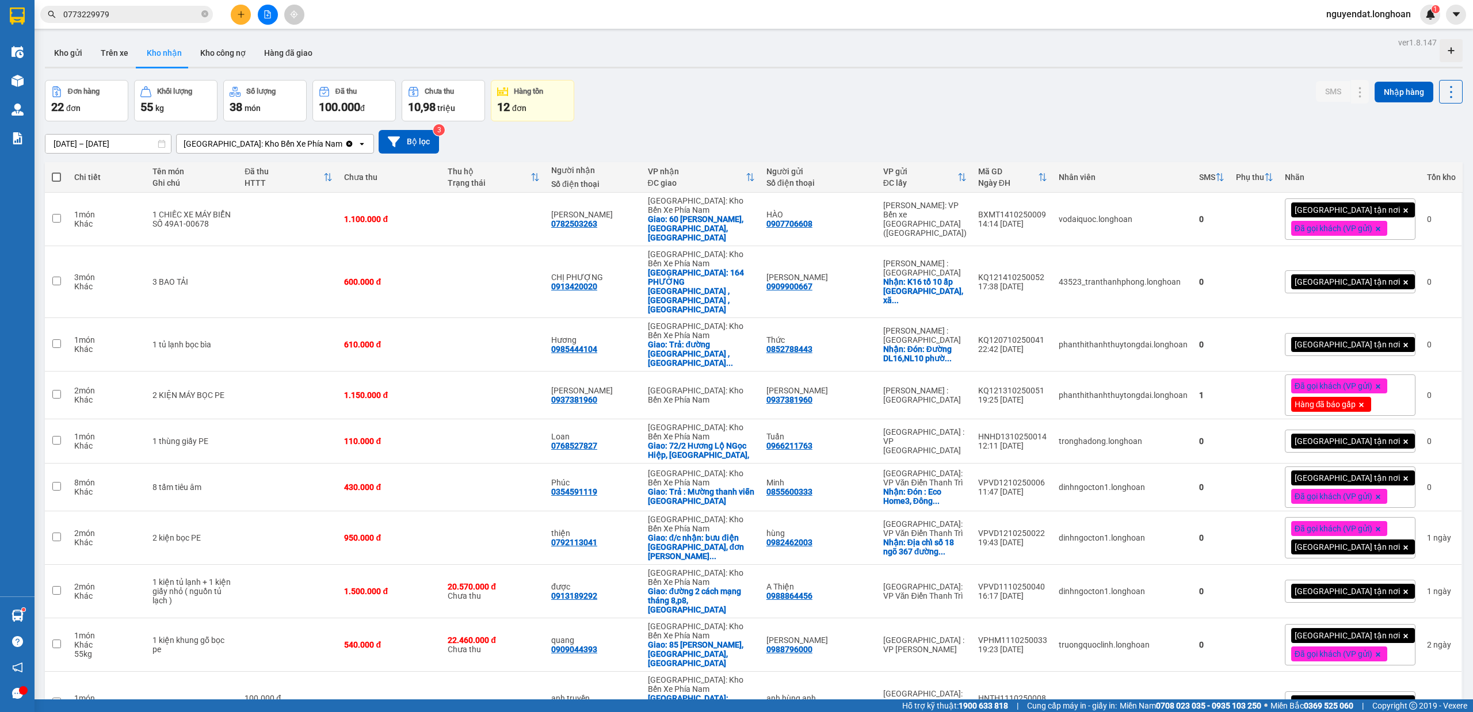
click at [259, 7] on div at bounding box center [267, 15] width 86 height 20
click at [264, 13] on icon "file-add" at bounding box center [268, 14] width 8 height 8
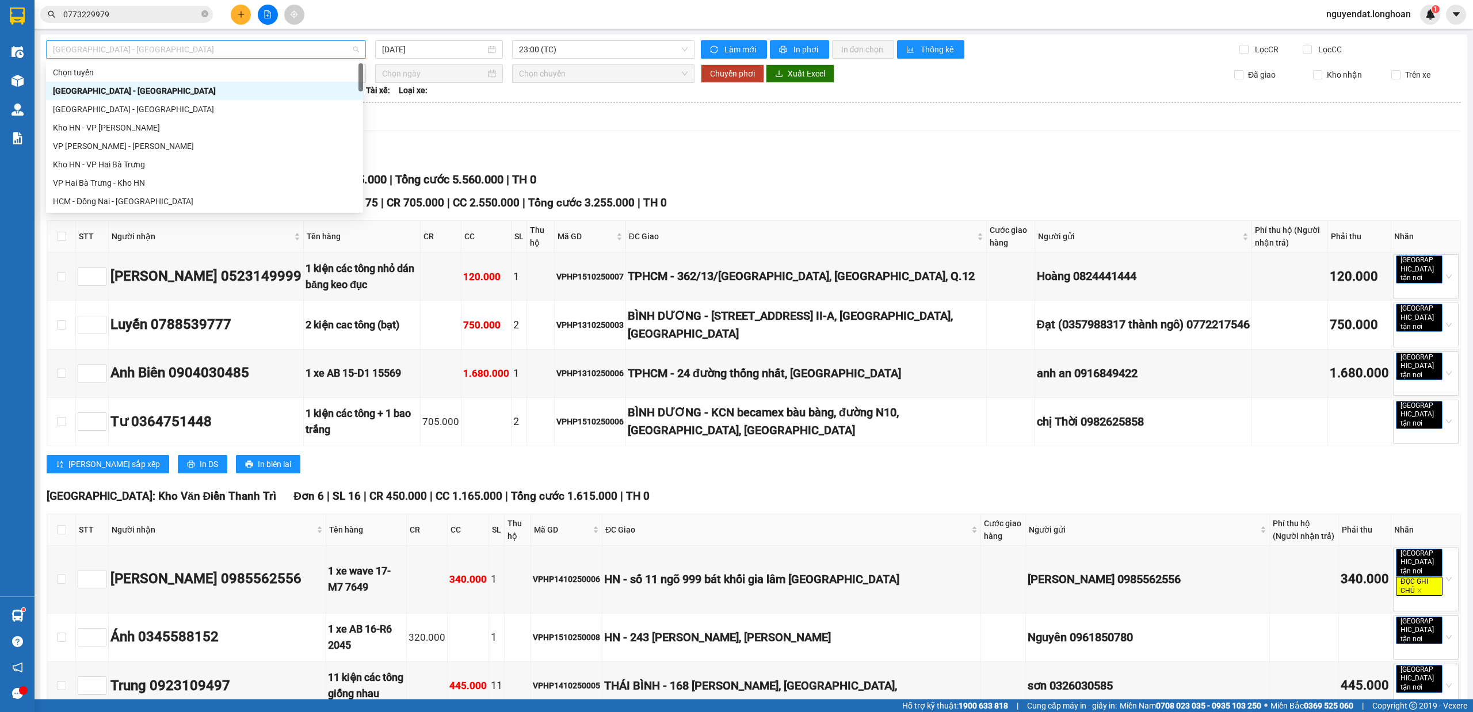
click at [277, 47] on span "[GEOGRAPHIC_DATA] - [GEOGRAPHIC_DATA]" at bounding box center [206, 49] width 306 height 17
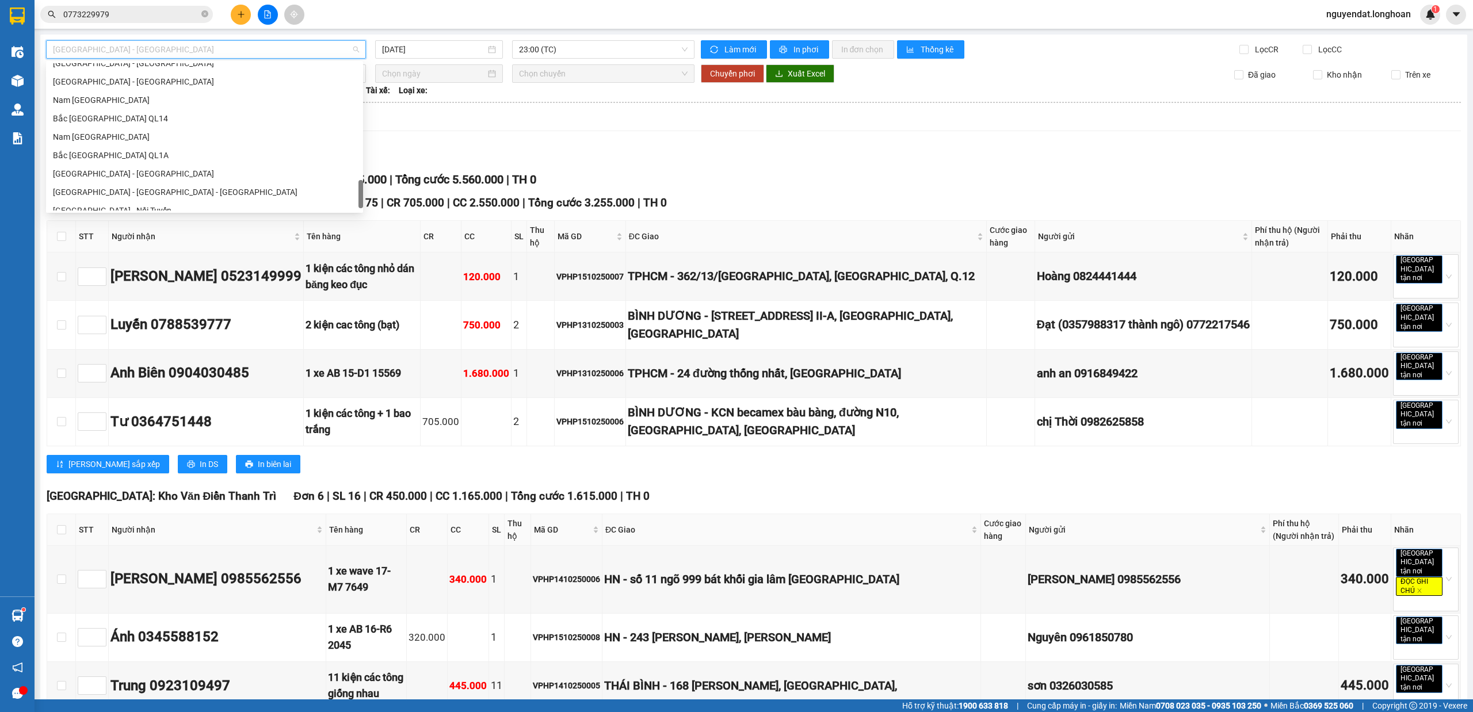
scroll to position [810, 0]
click at [226, 110] on div "Nam [GEOGRAPHIC_DATA]" at bounding box center [204, 109] width 303 height 13
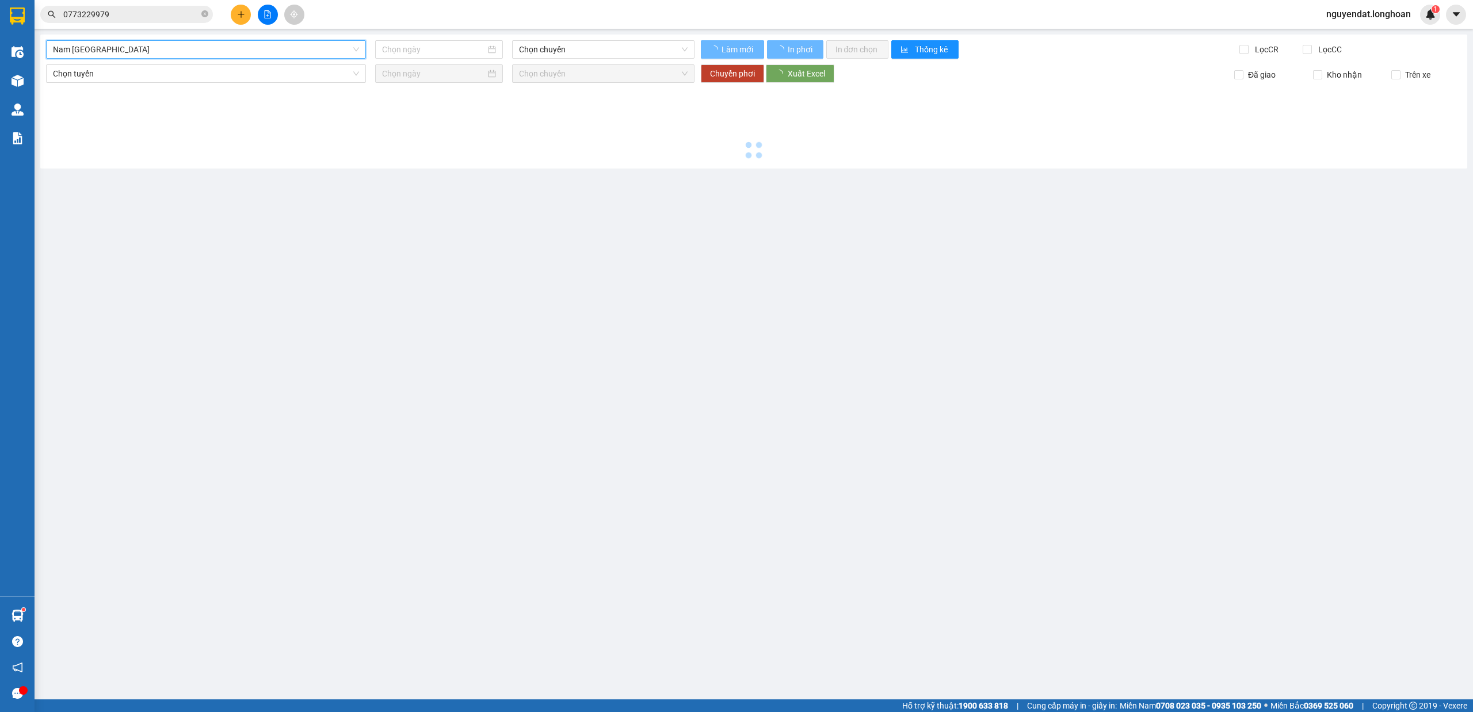
type input "[DATE]"
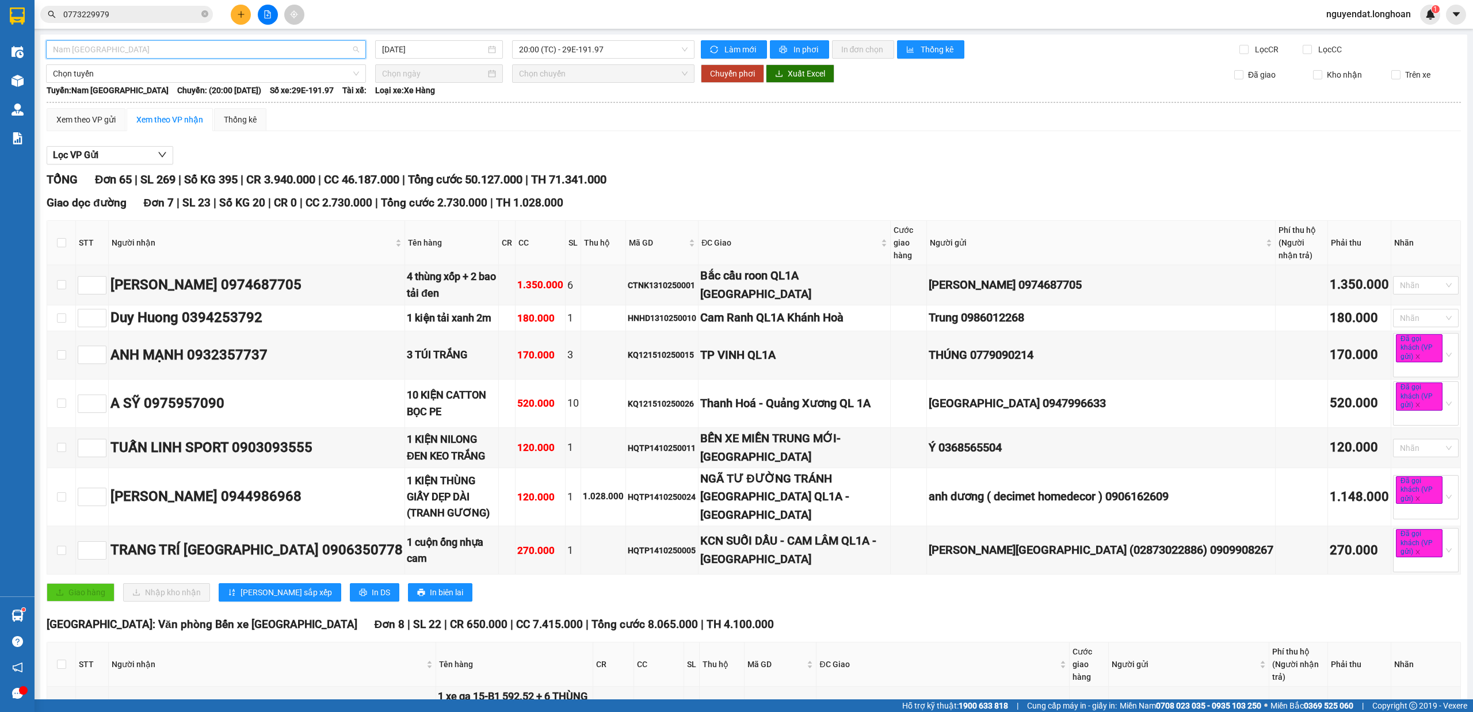
click at [228, 49] on span "Nam [GEOGRAPHIC_DATA]" at bounding box center [206, 49] width 306 height 17
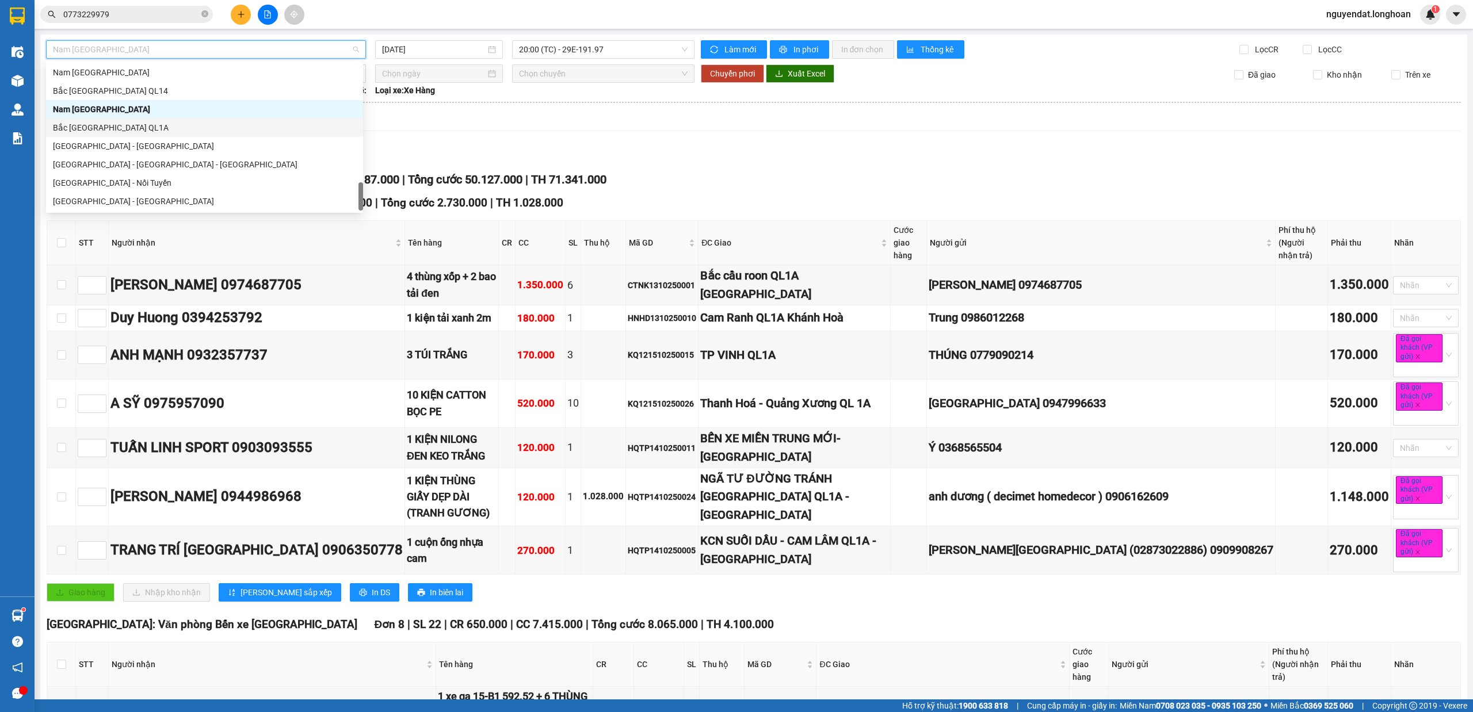
click at [173, 127] on div "Bắc [GEOGRAPHIC_DATA] QL1A" at bounding box center [204, 127] width 303 height 13
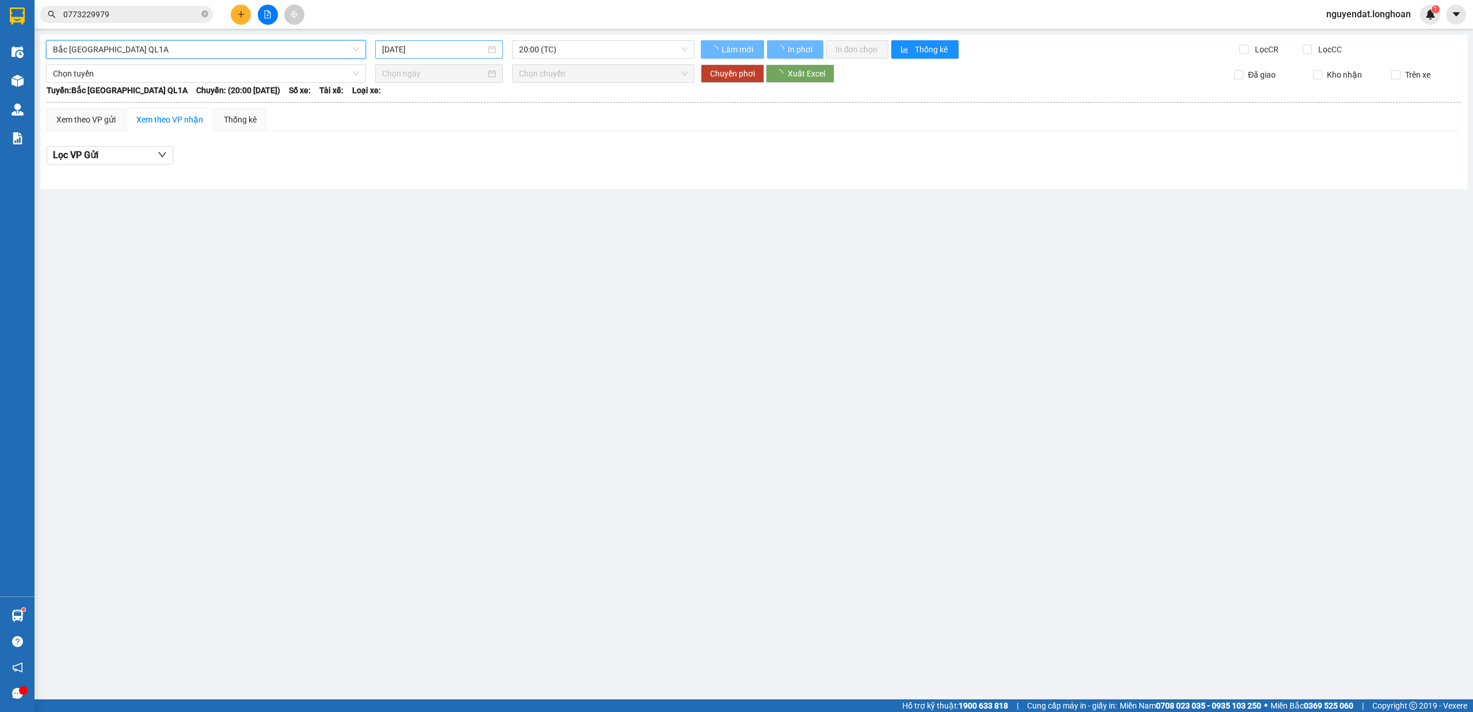
click at [451, 44] on input "[DATE]" at bounding box center [434, 49] width 104 height 13
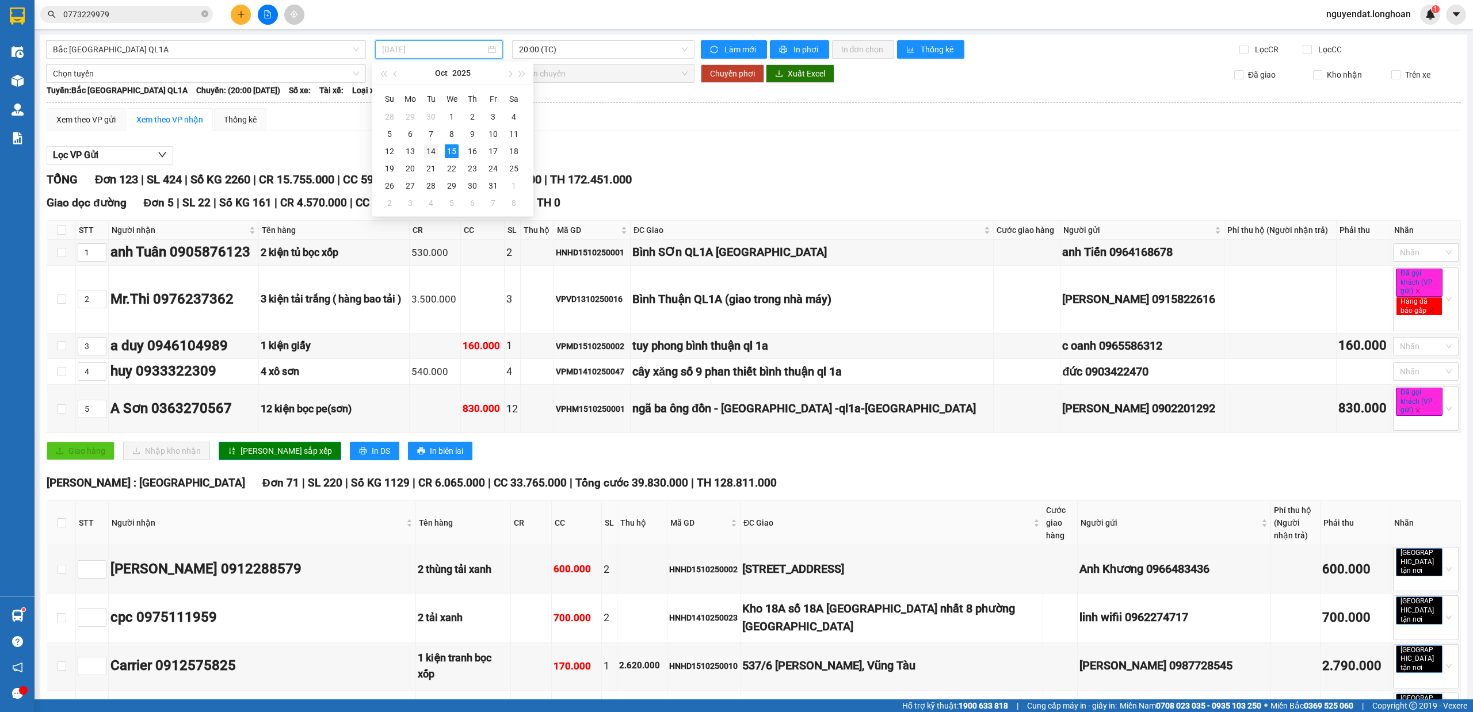
click at [431, 144] on div "14" at bounding box center [431, 151] width 14 height 14
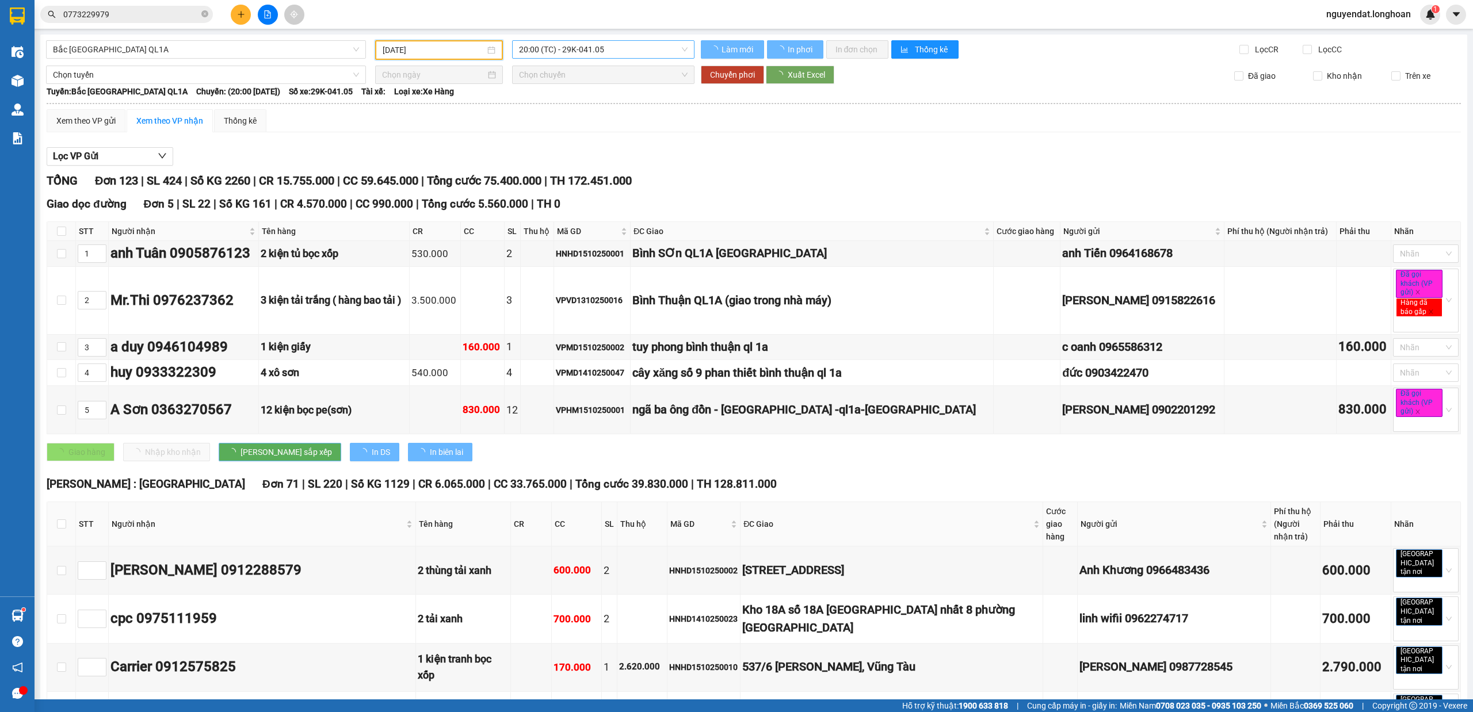
type input "[DATE]"
click at [612, 48] on span "20:00 (TC) - 29K-041.05" at bounding box center [603, 49] width 169 height 17
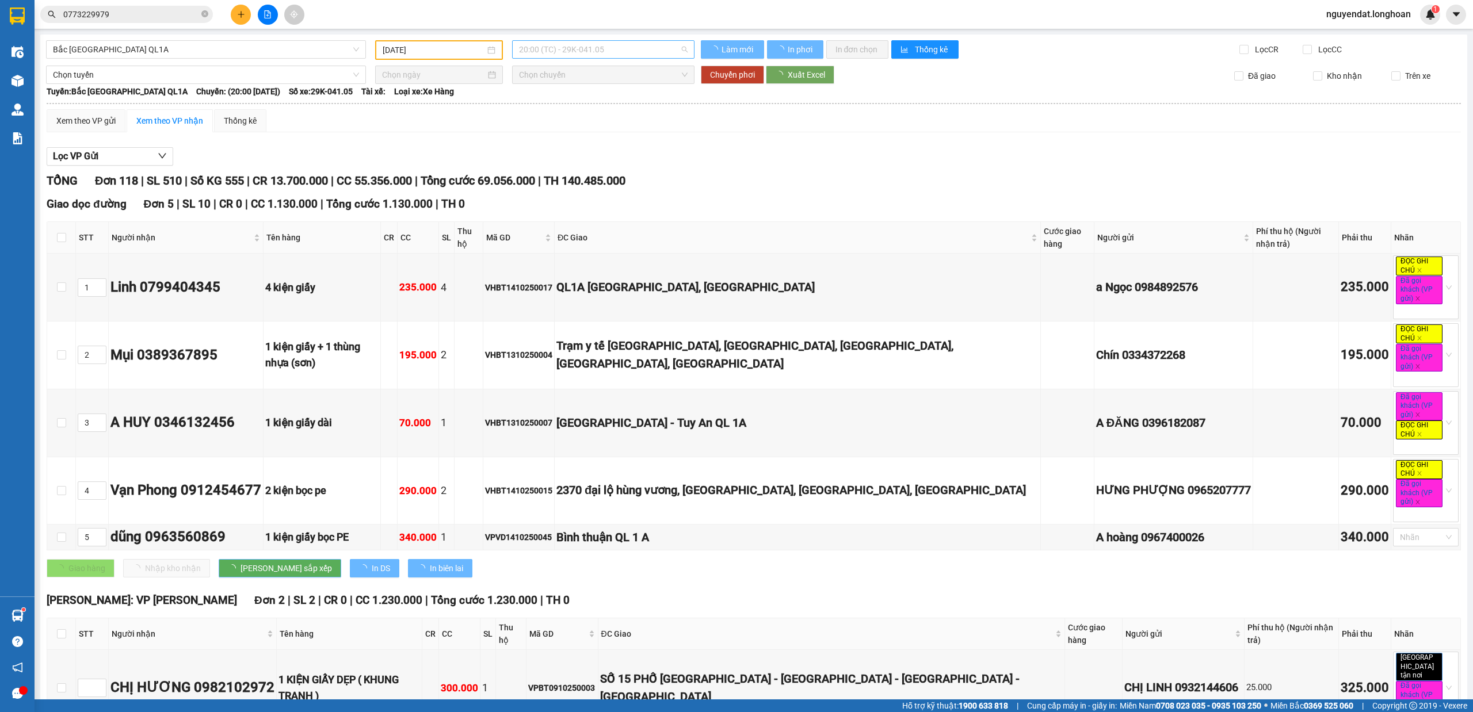
click at [612, 48] on span "20:00 (TC) - 29K-041.05" at bounding box center [603, 49] width 169 height 17
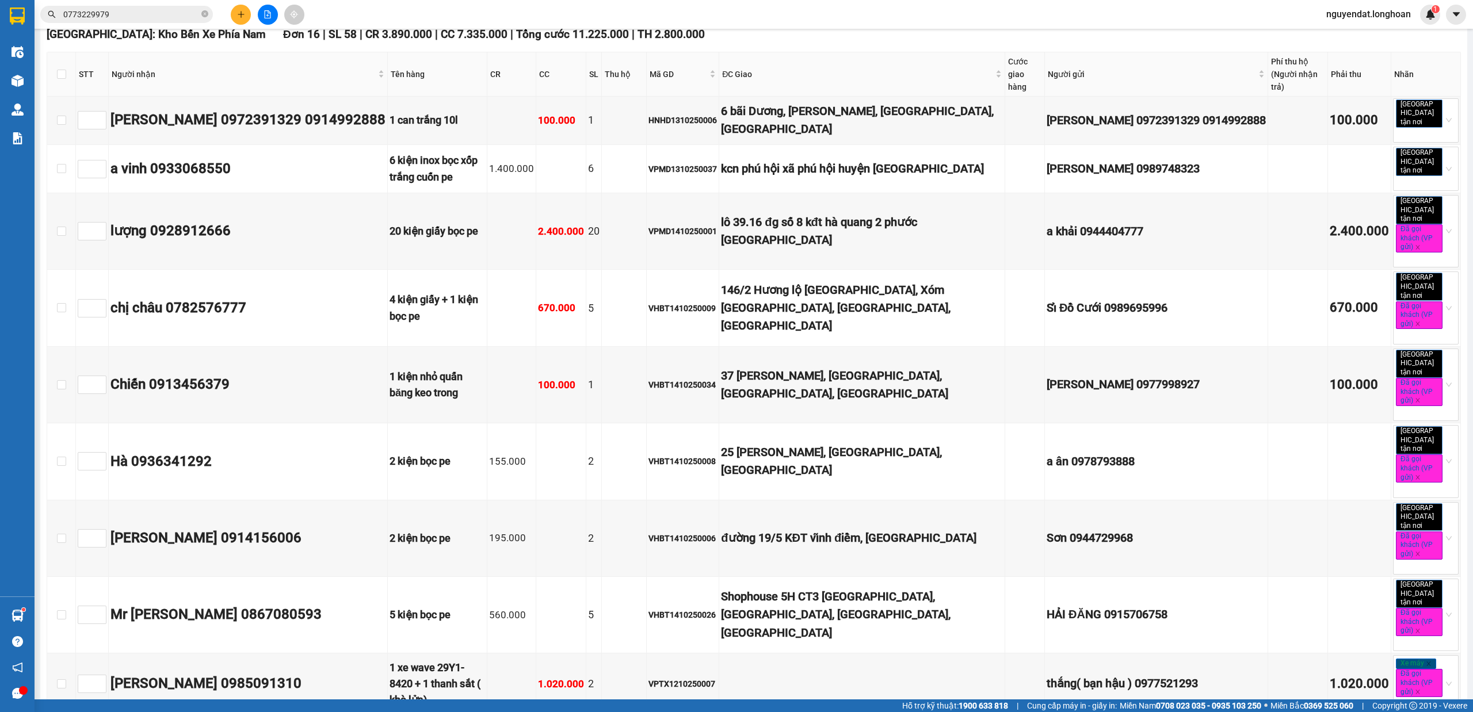
scroll to position [716, 0]
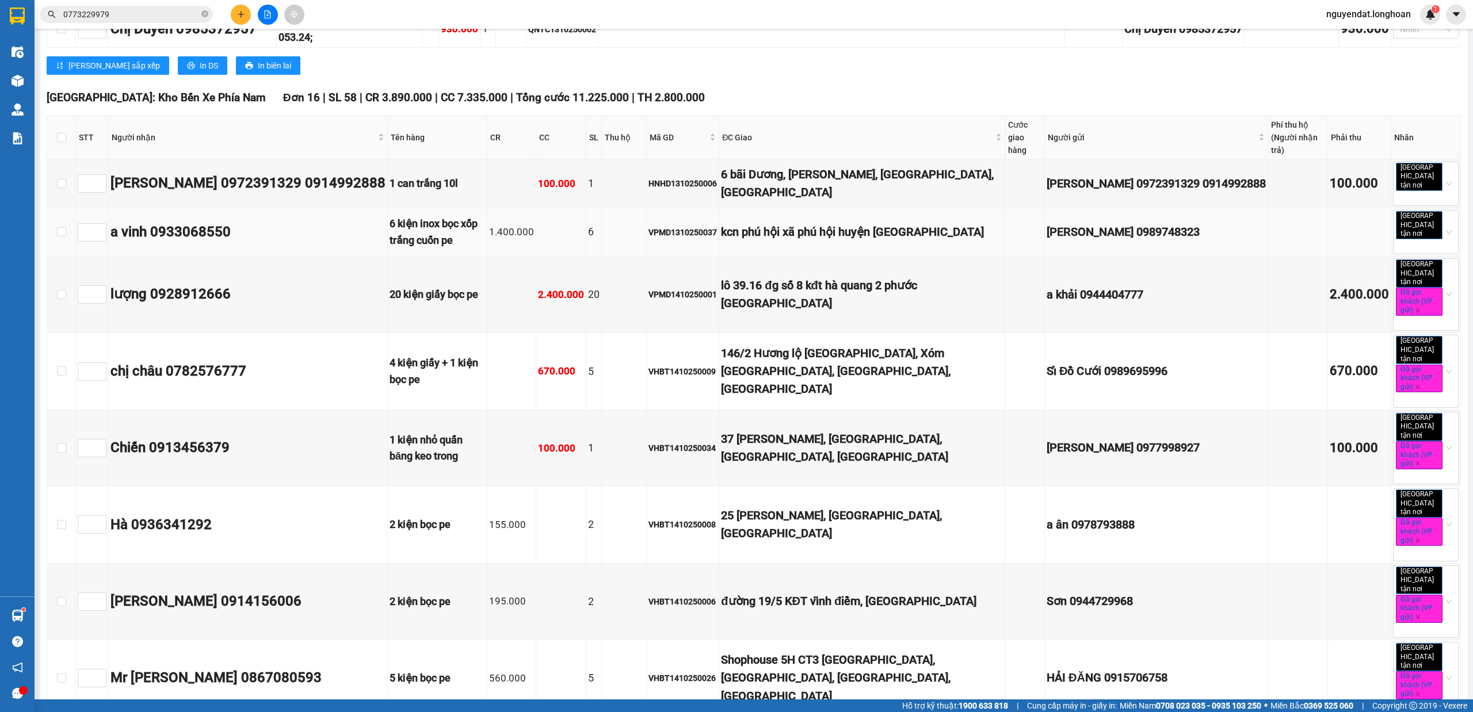
click at [67, 208] on td at bounding box center [61, 232] width 29 height 48
click at [62, 227] on input "checkbox" at bounding box center [61, 231] width 9 height 9
checkbox input "true"
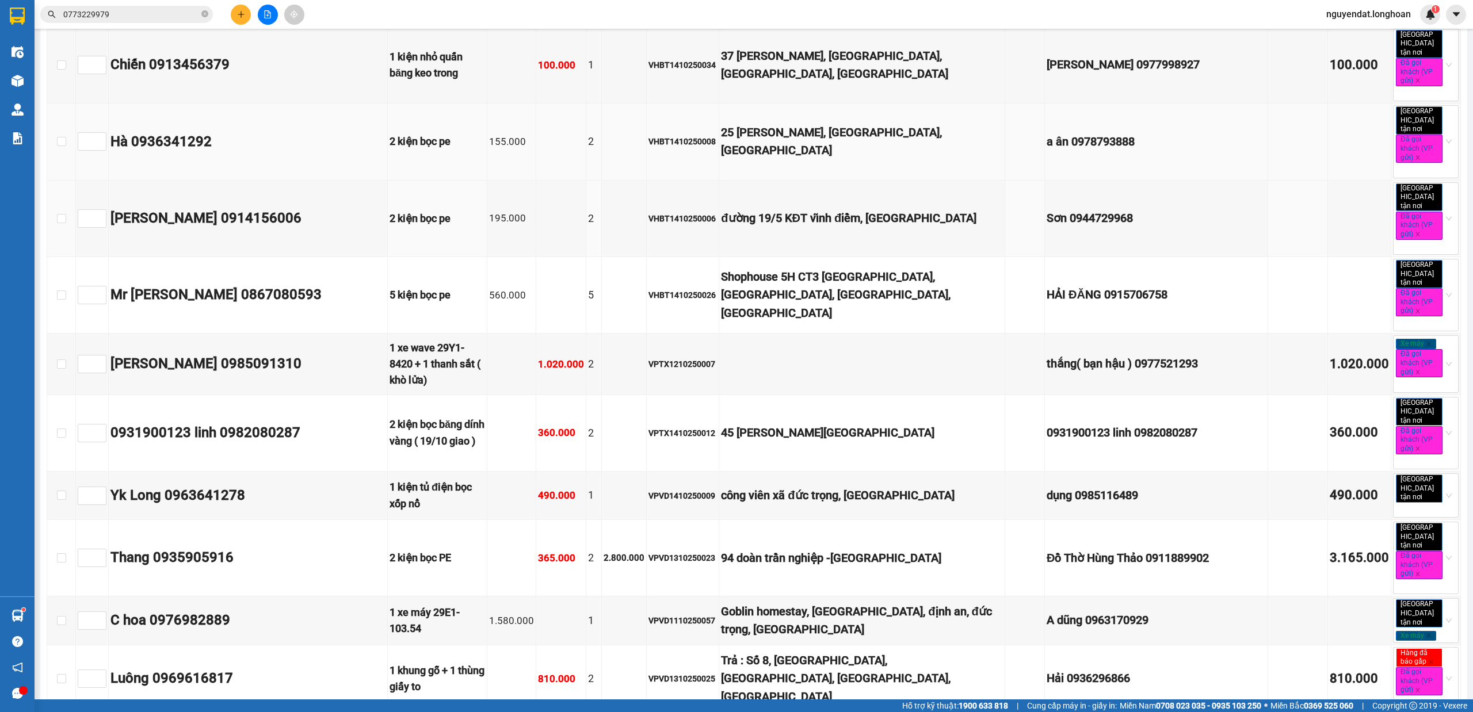
scroll to position [1227, 0]
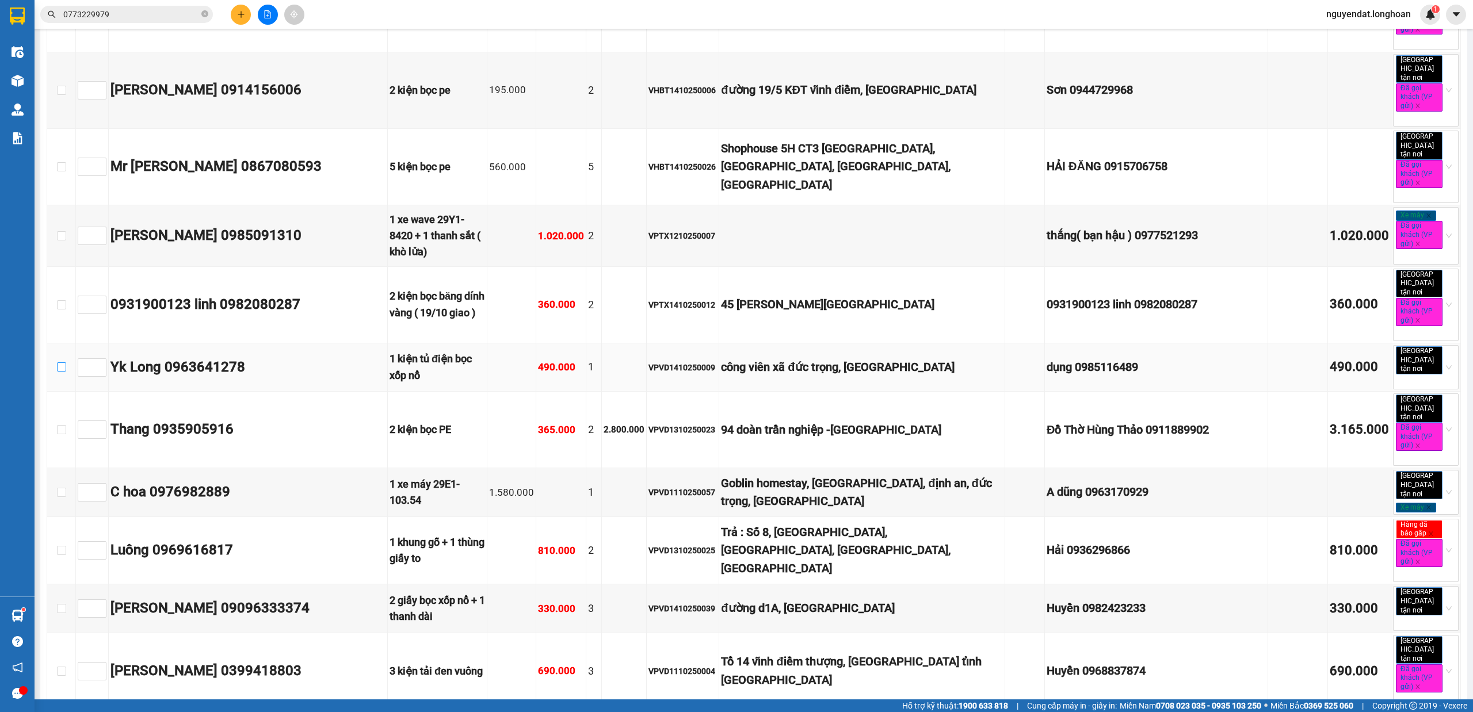
click at [62, 362] on input "checkbox" at bounding box center [61, 366] width 9 height 9
checkbox input "true"
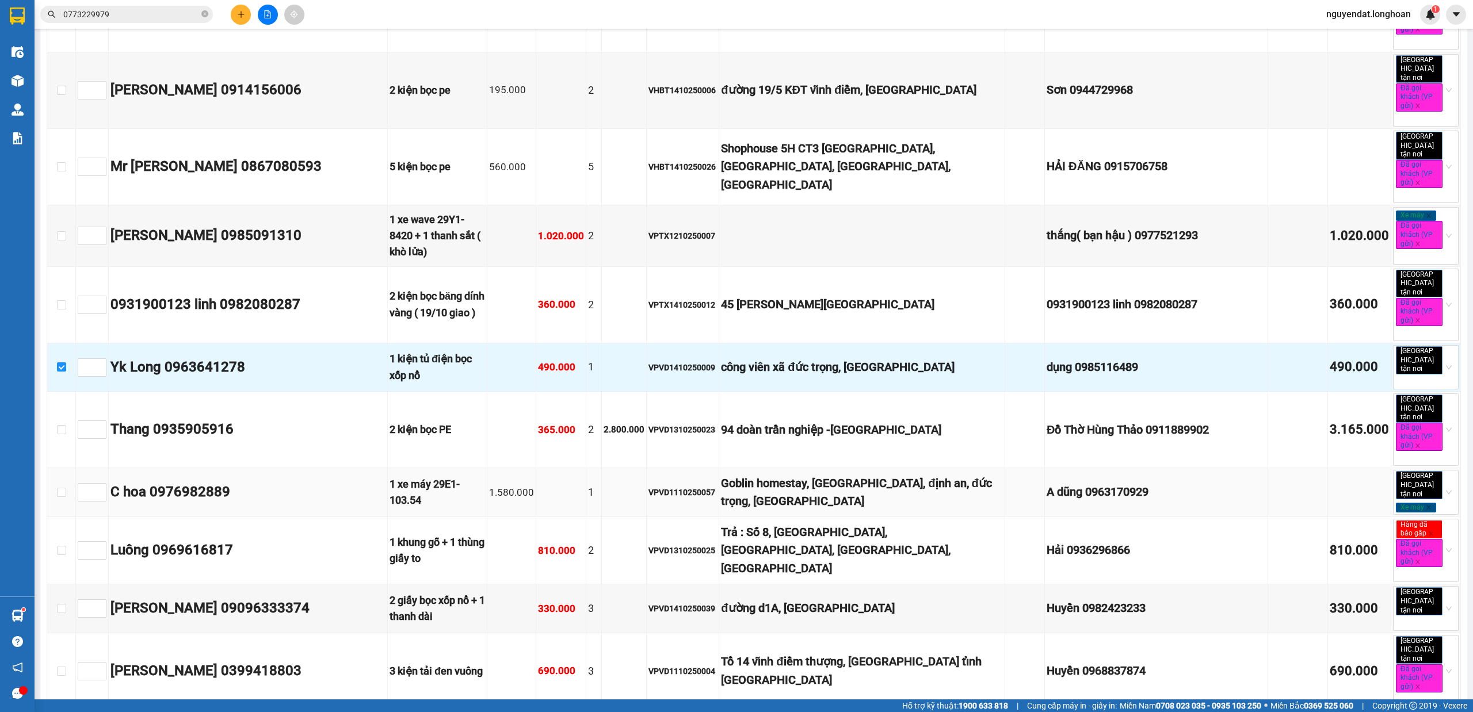
click at [67, 468] on td at bounding box center [61, 492] width 29 height 48
click at [60, 488] on input "checkbox" at bounding box center [61, 492] width 9 height 9
checkbox input "true"
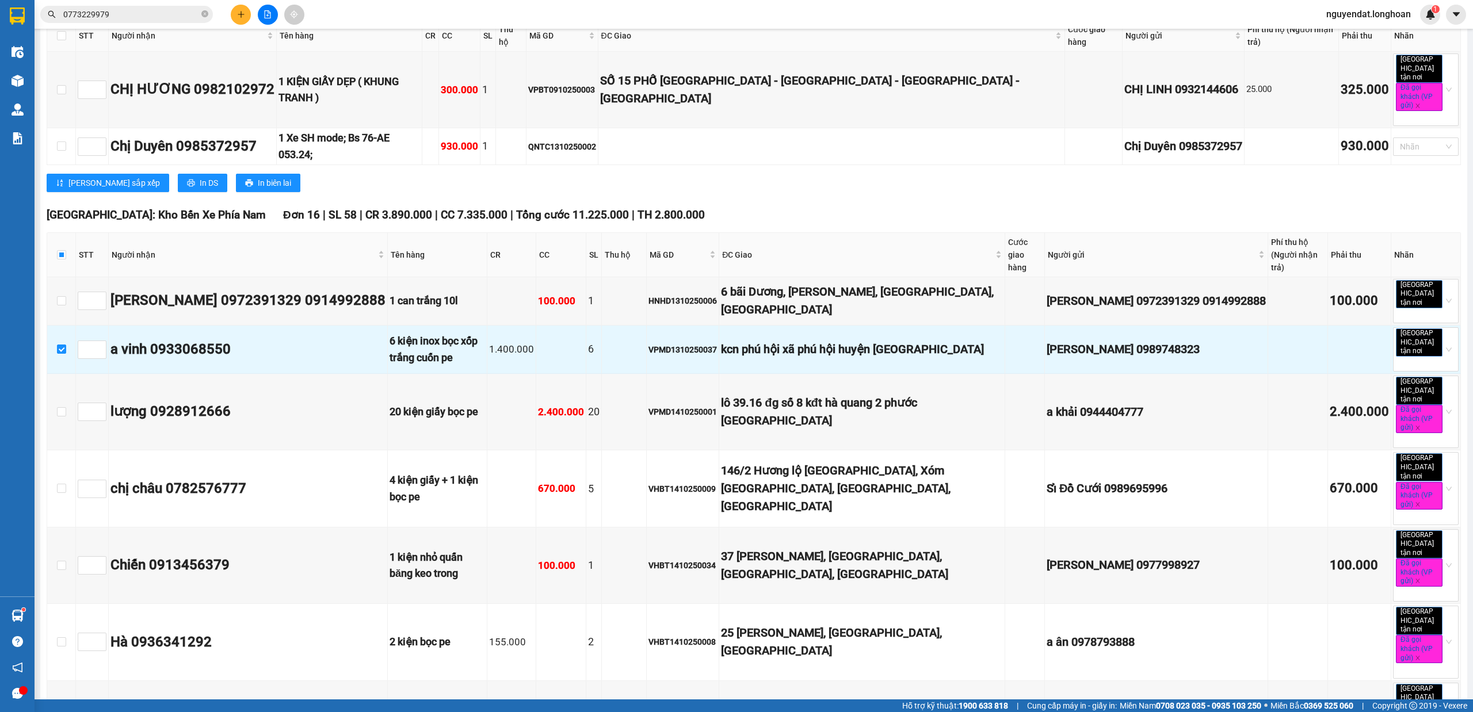
scroll to position [854, 0]
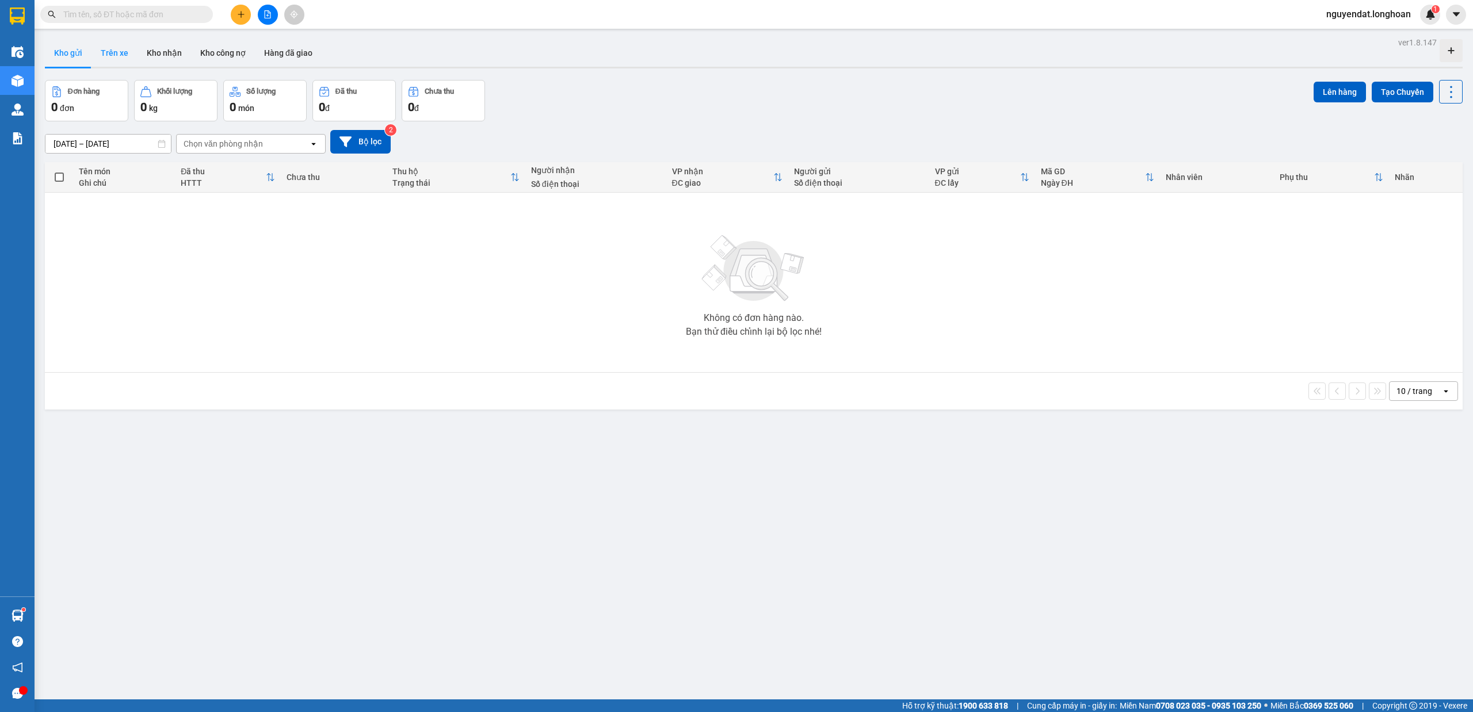
click at [104, 48] on button "Trên xe" at bounding box center [114, 53] width 46 height 28
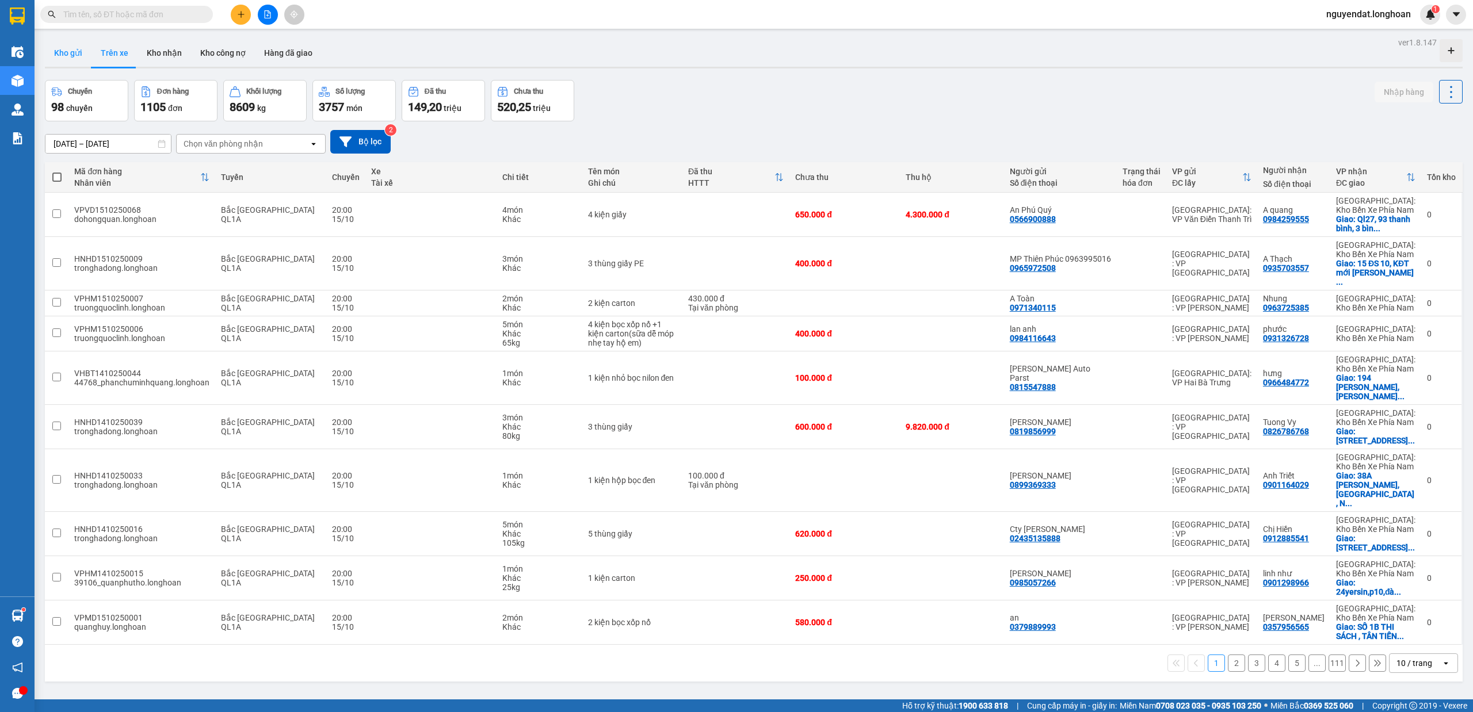
click at [83, 53] on button "Kho gửi" at bounding box center [68, 53] width 47 height 28
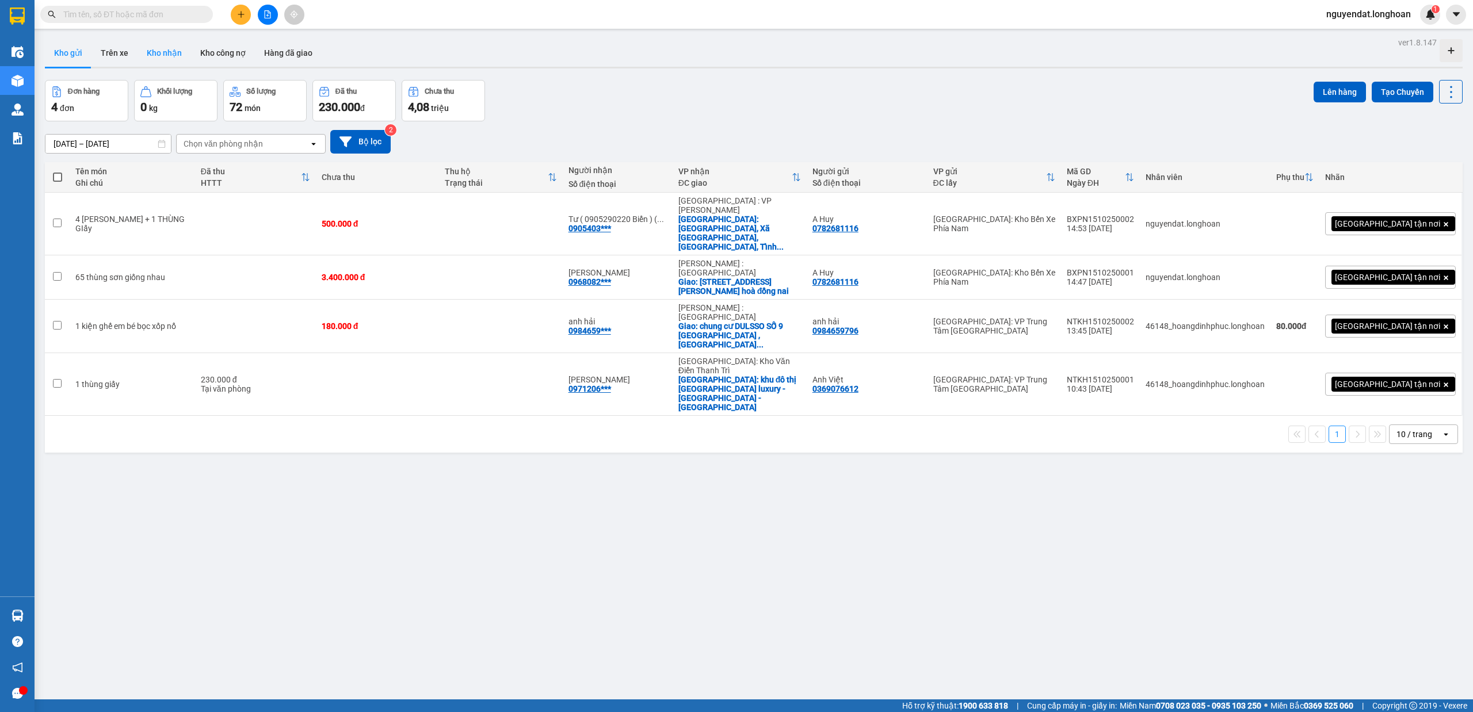
click at [155, 44] on button "Kho nhận" at bounding box center [165, 53] width 54 height 28
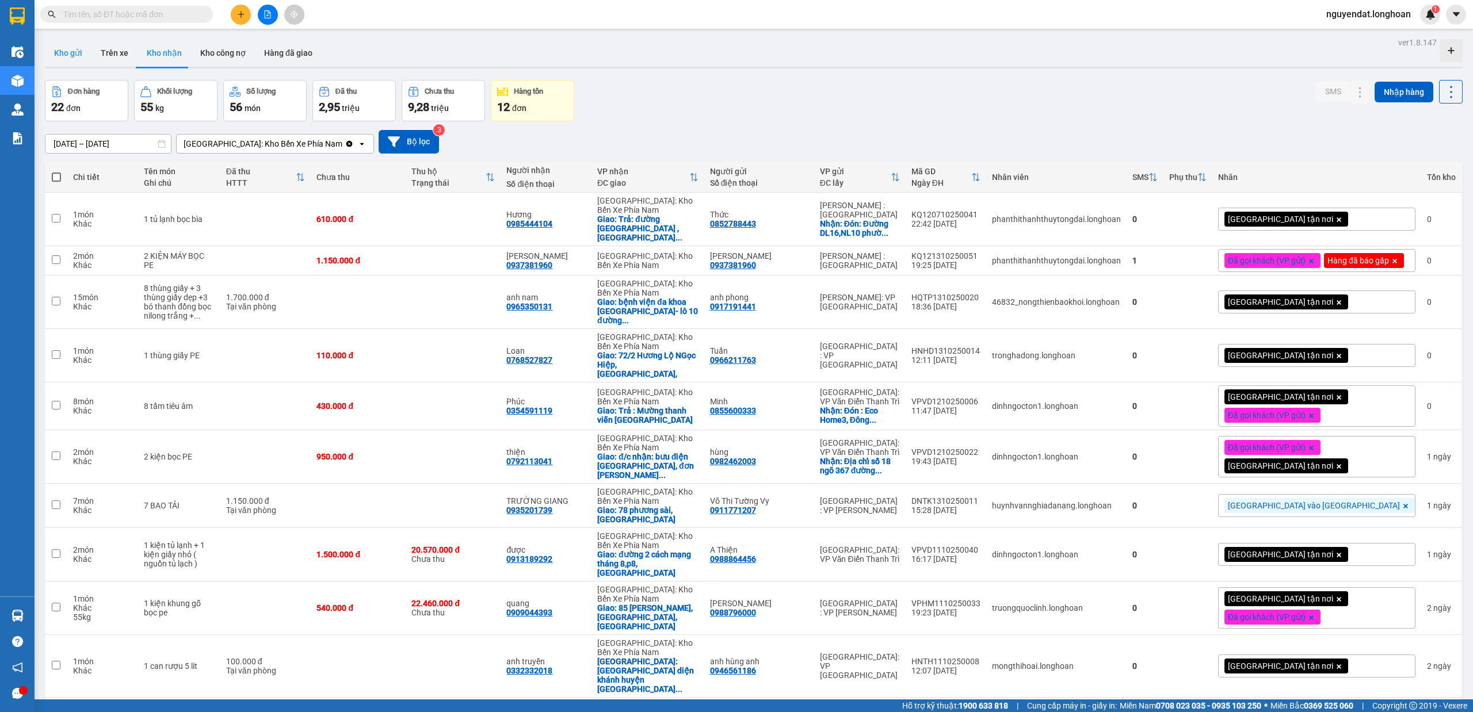
click at [79, 47] on button "Kho gửi" at bounding box center [68, 53] width 47 height 28
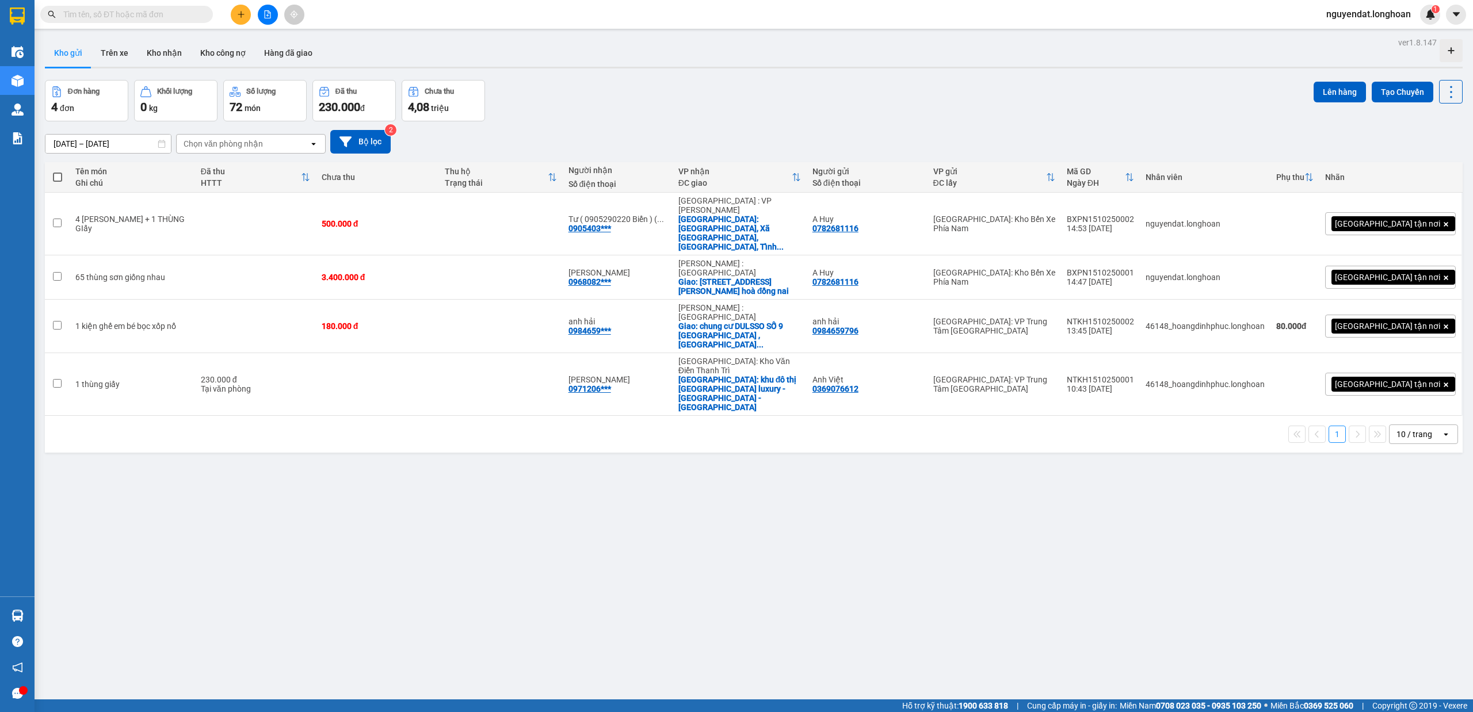
click at [129, 15] on input "text" at bounding box center [131, 14] width 136 height 13
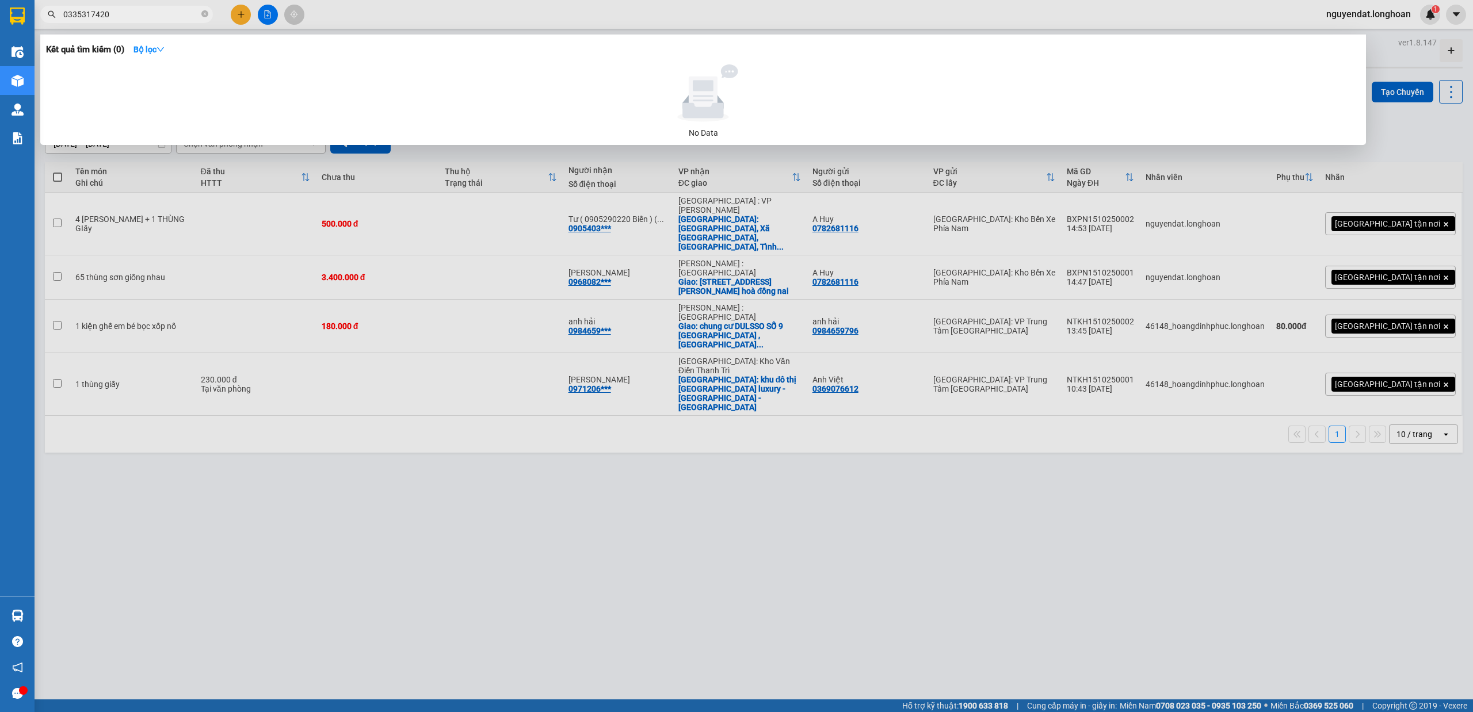
type input "0335317420"
click at [205, 16] on icon "close-circle" at bounding box center [204, 13] width 7 height 7
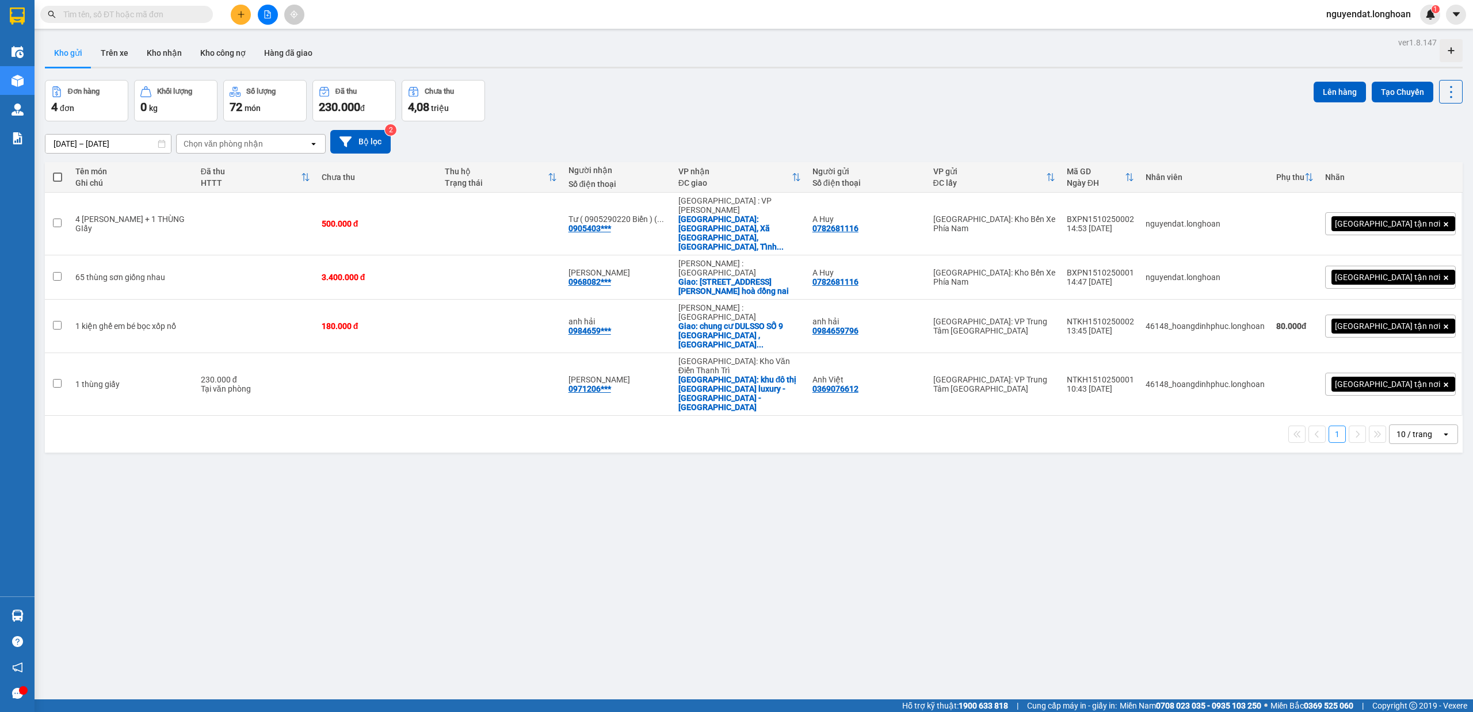
click at [156, 6] on span at bounding box center [126, 14] width 173 height 17
click at [150, 14] on input "text" at bounding box center [131, 14] width 136 height 13
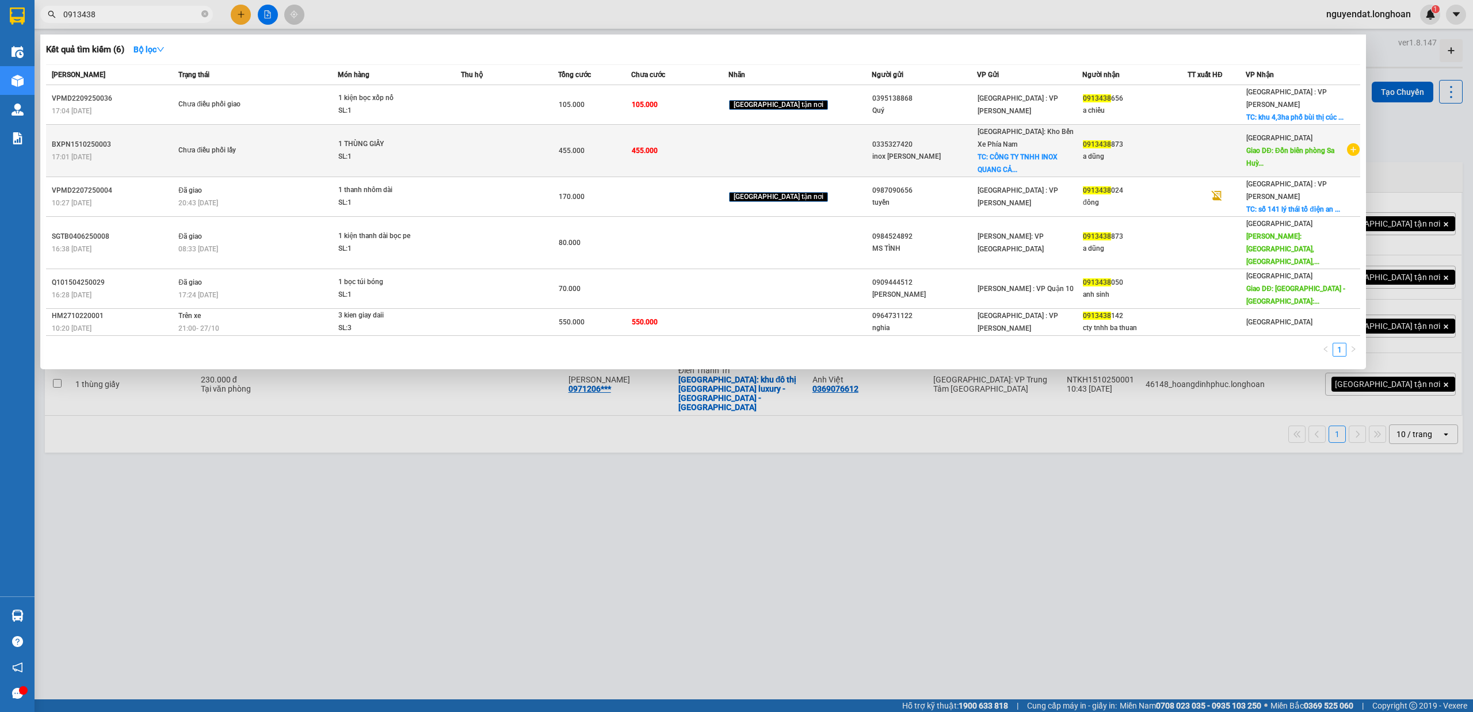
type input "0913438"
click at [502, 134] on td at bounding box center [509, 151] width 97 height 52
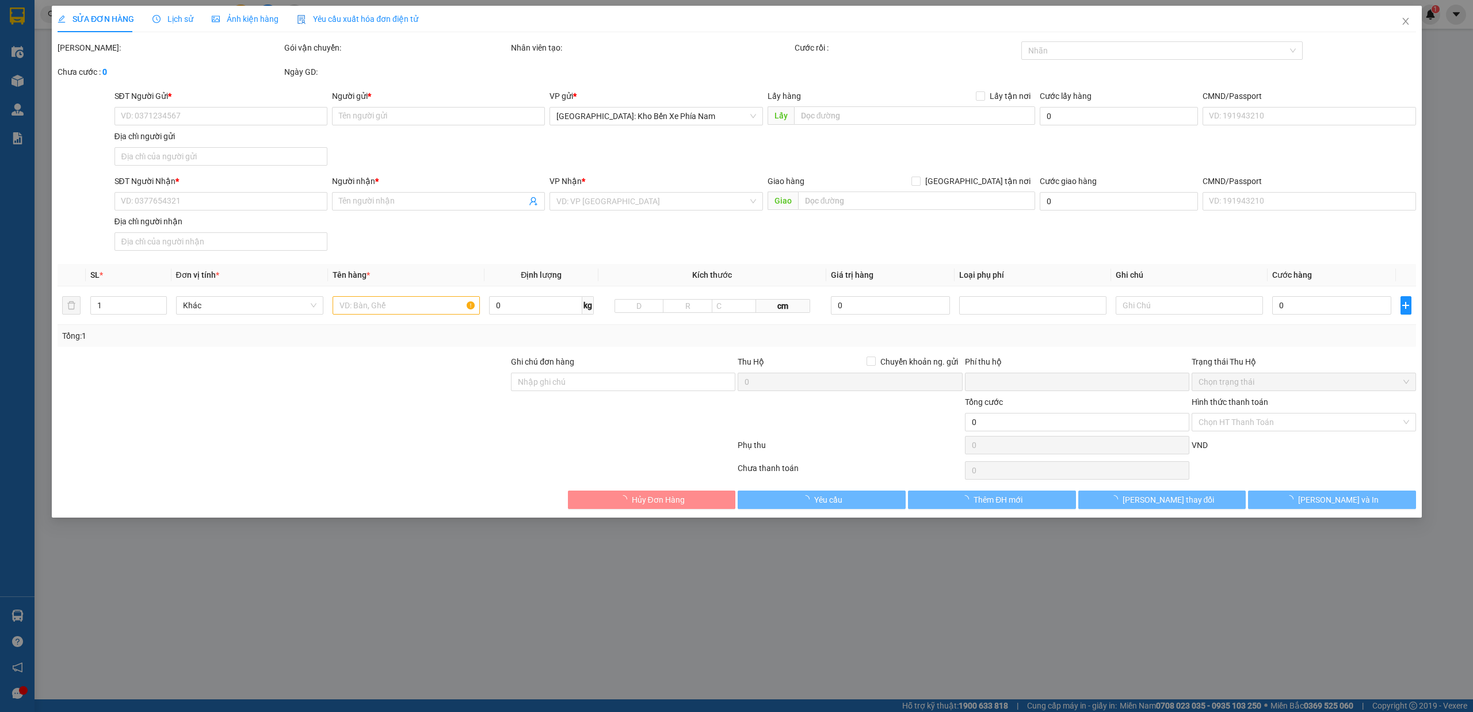
type input "0335327420"
type input "inox Quang Cảnh"
checkbox input "true"
type input "CÔNG TY TNHH INOX QUANG CẢNH, Đại lộ Nguyễn Tất Thành, Phước Đồng, Nha Trang, K…"
type input "0913438873"
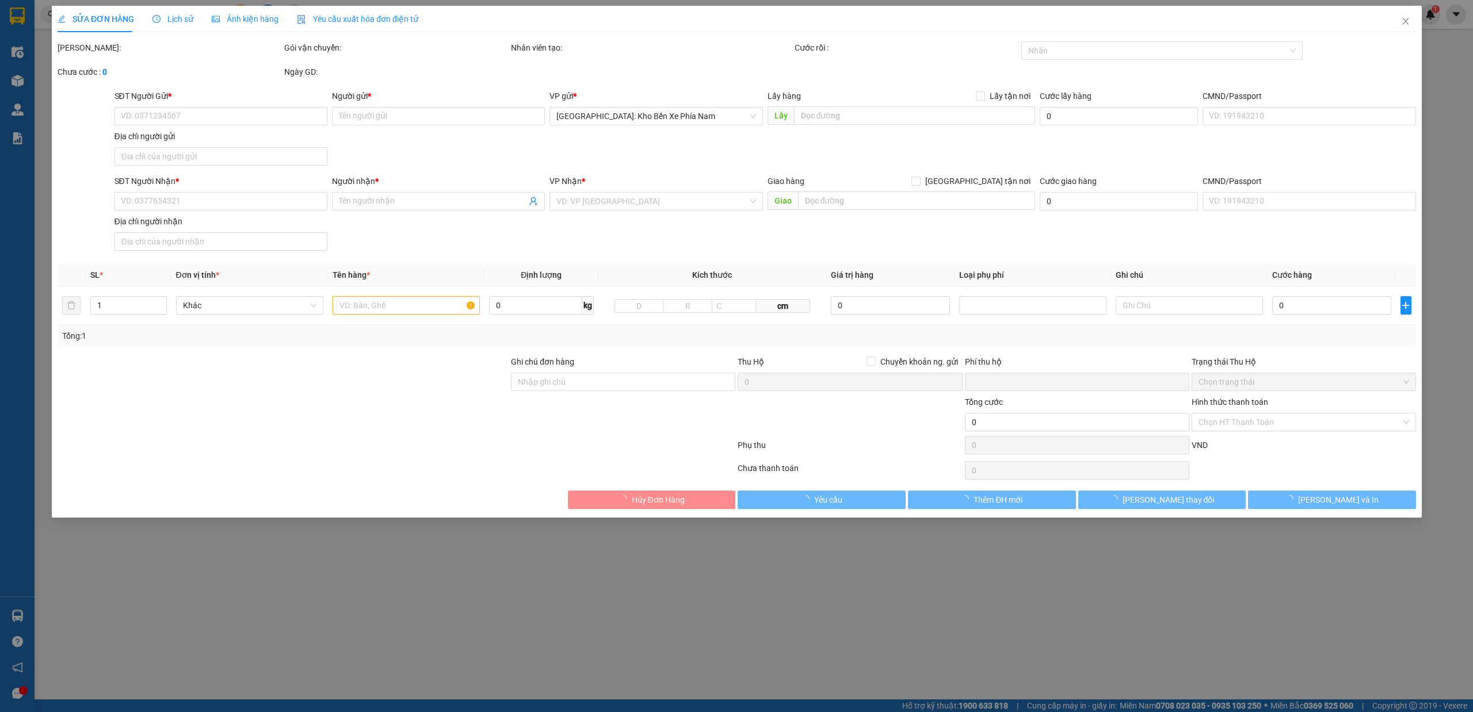
type input "a dũng"
type input "Đồn biên phòng Sa Huỳnh . quảng ngãi ql1a"
type input "nhận theo kiện,giao nguyên kiện,hư vỡ không chịu trách nhiệm"
type input "0"
type input "455.000"
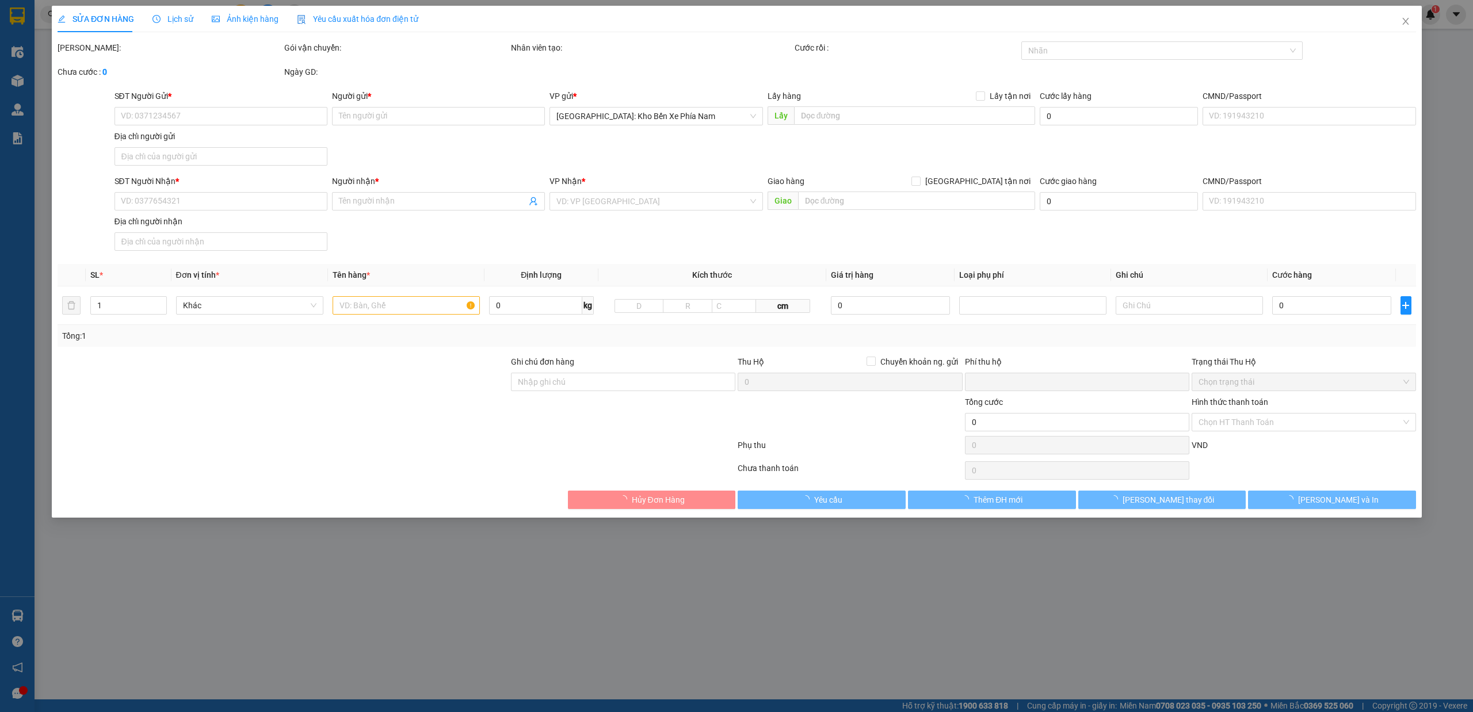
type input "455.000"
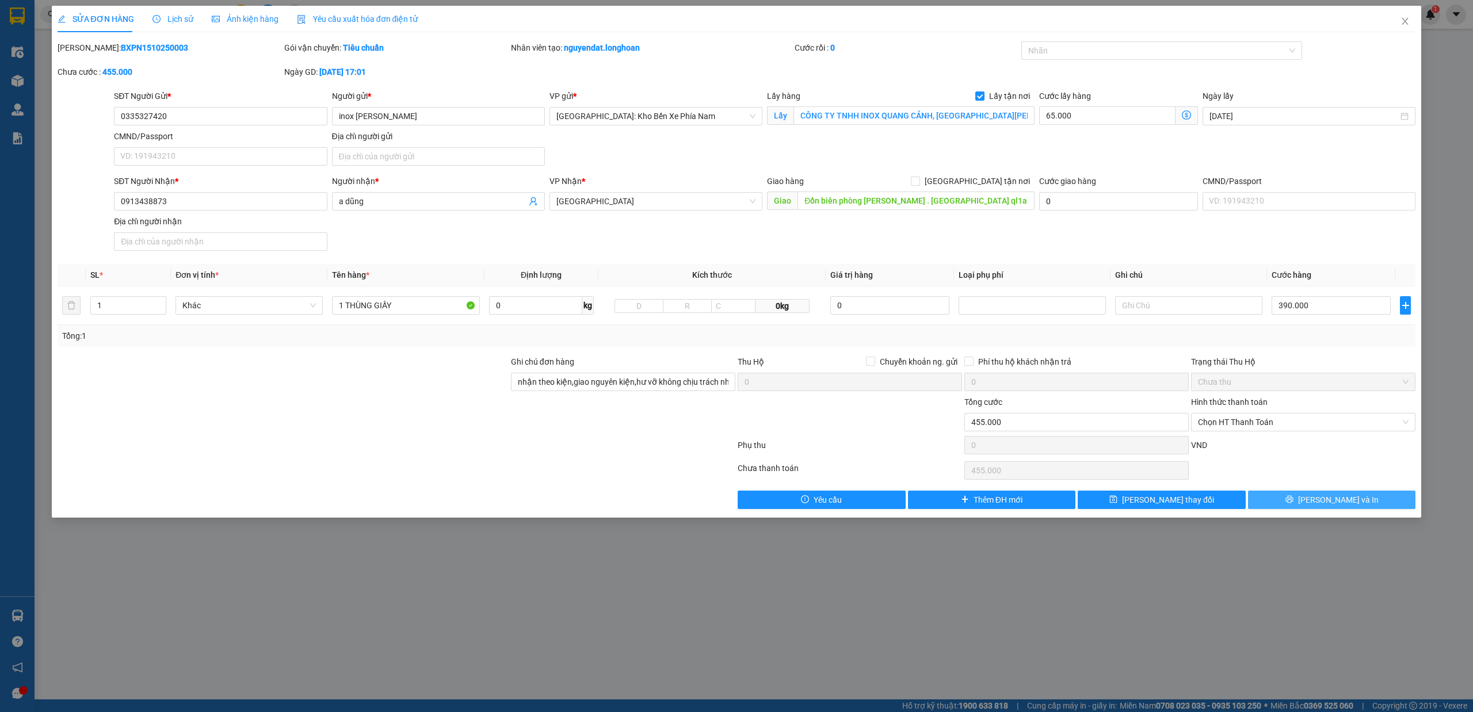
click at [1292, 501] on button "[PERSON_NAME] và In" at bounding box center [1332, 500] width 168 height 18
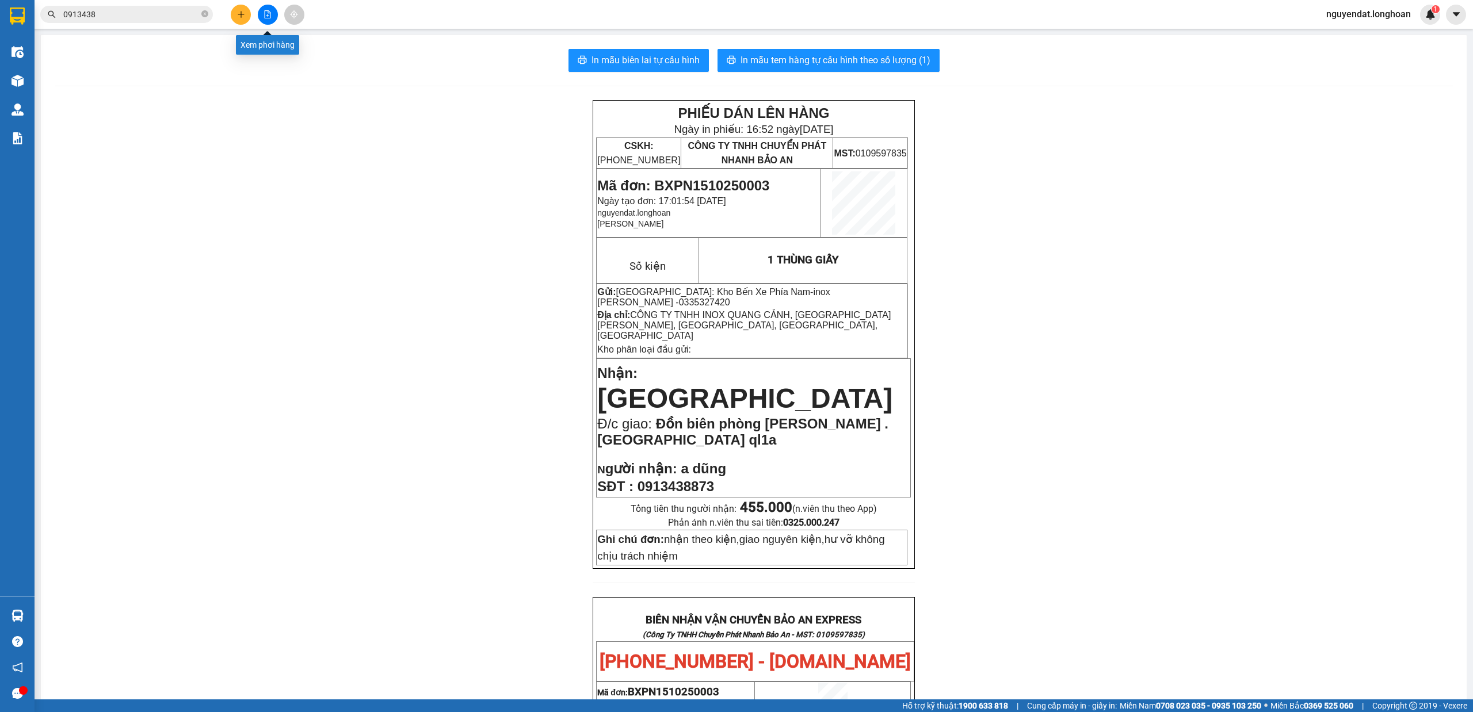
click at [264, 14] on icon "file-add" at bounding box center [268, 14] width 8 height 8
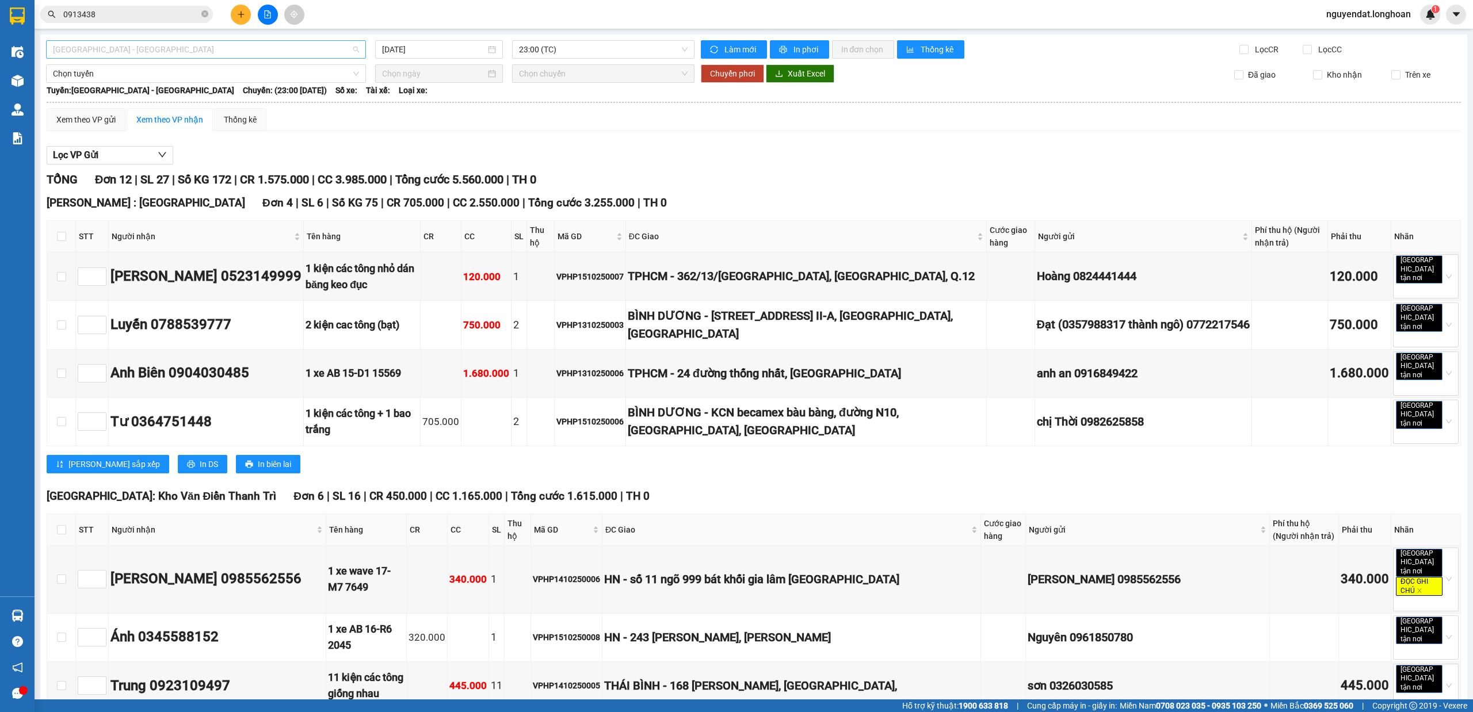
click at [265, 51] on span "[GEOGRAPHIC_DATA] - [GEOGRAPHIC_DATA]" at bounding box center [206, 49] width 306 height 17
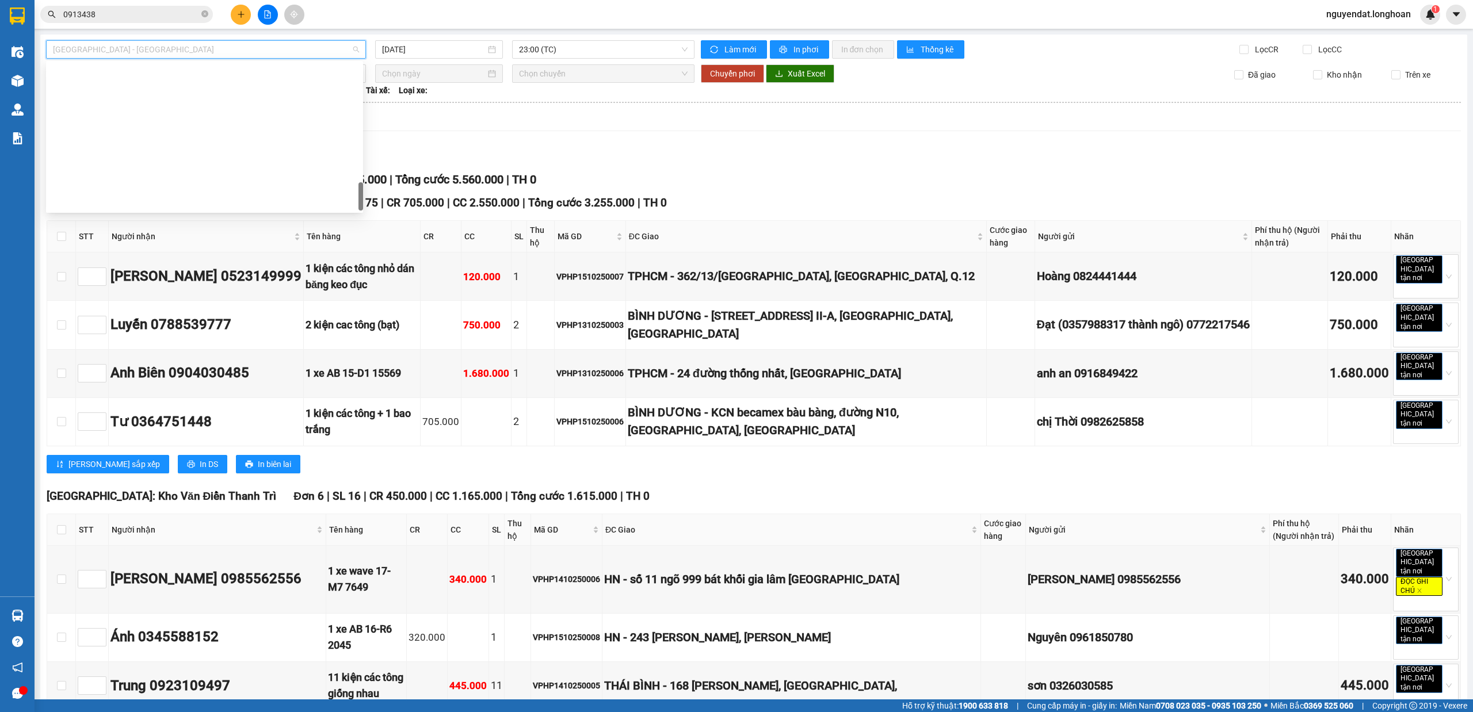
scroll to position [810, 0]
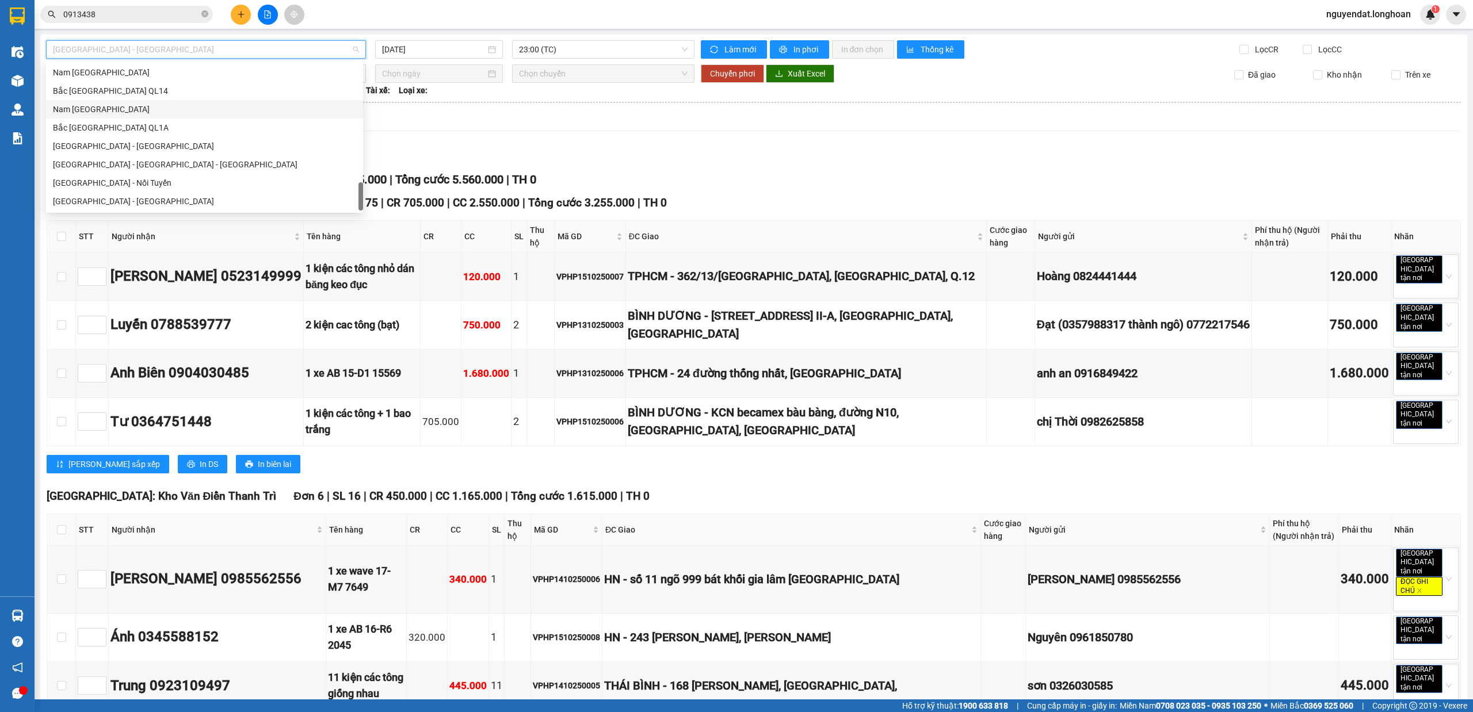
click at [219, 104] on div "Nam [GEOGRAPHIC_DATA]" at bounding box center [204, 109] width 303 height 13
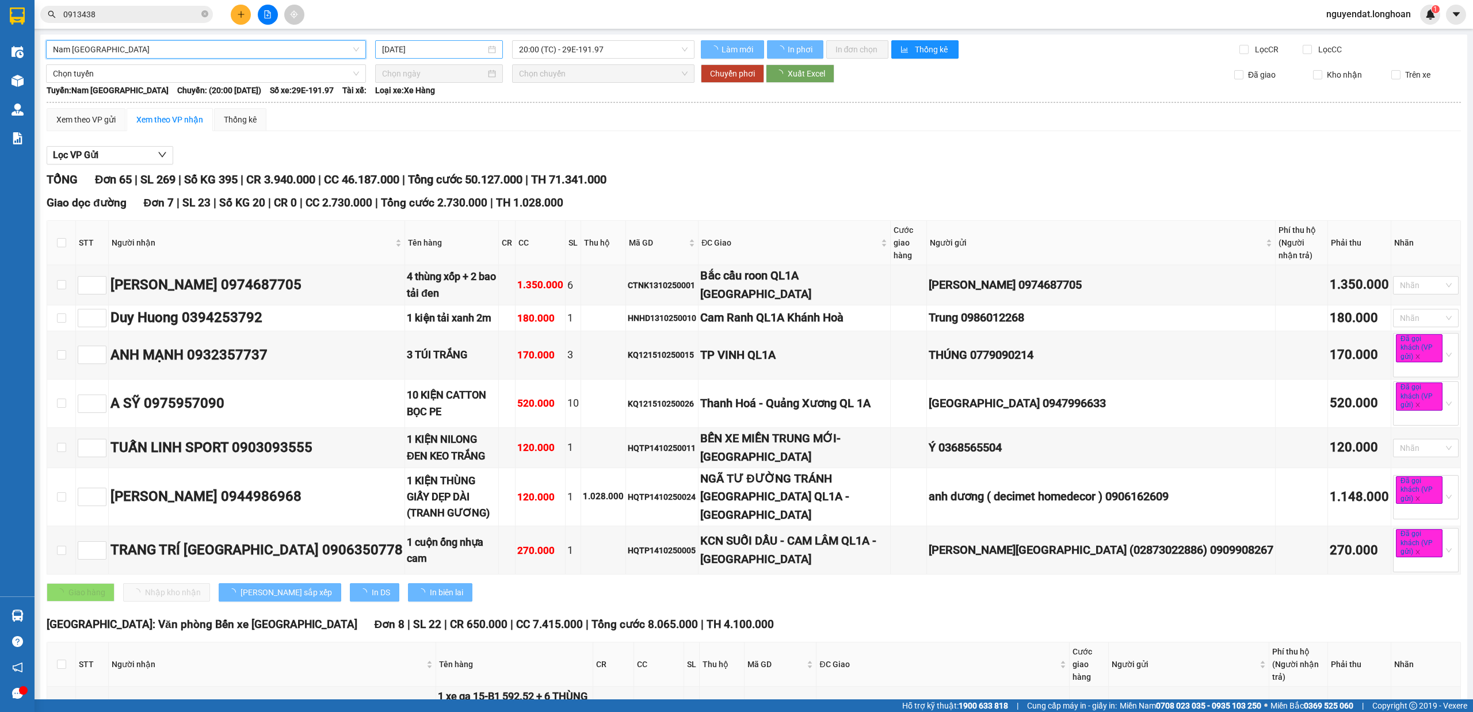
drag, startPoint x: 428, startPoint y: 47, endPoint x: 433, endPoint y: 63, distance: 17.3
click at [428, 47] on input "[DATE]" at bounding box center [434, 49] width 104 height 13
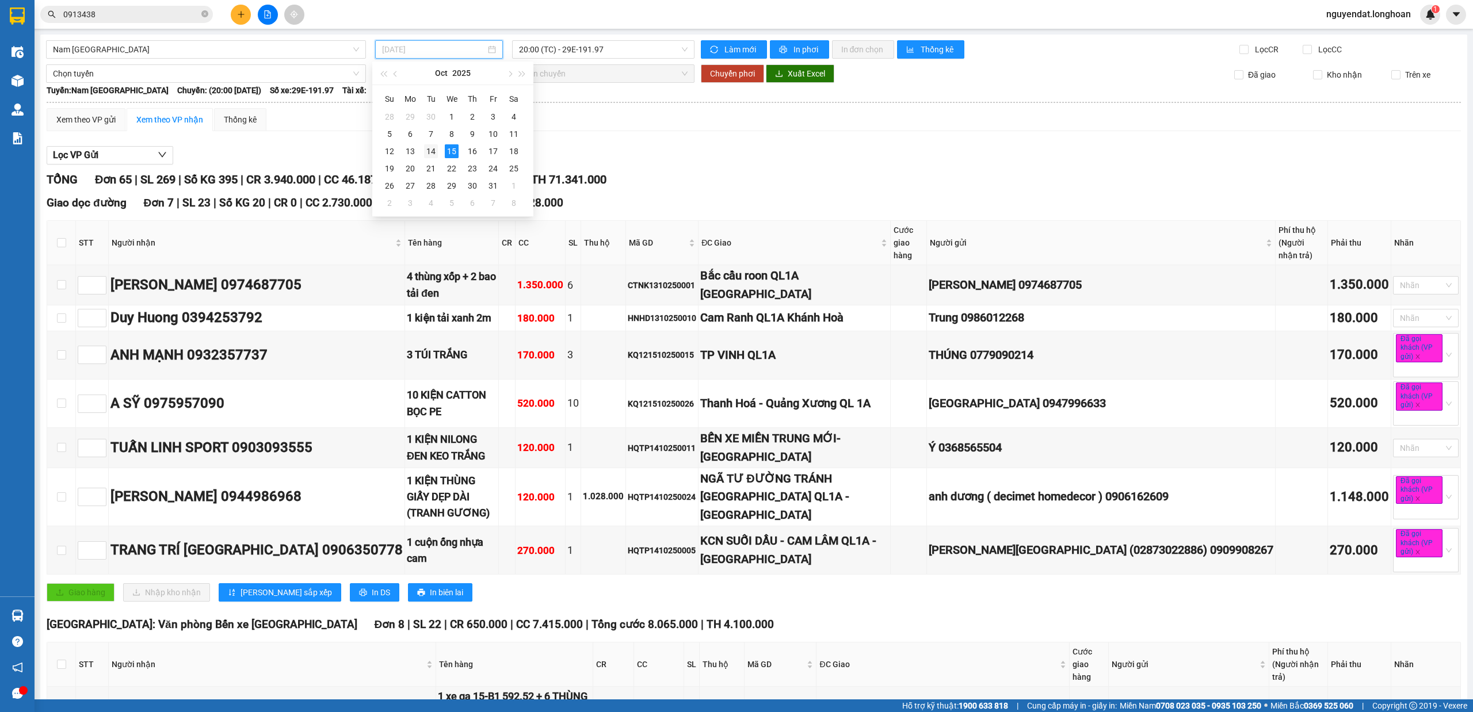
click at [427, 155] on div "14" at bounding box center [431, 151] width 14 height 14
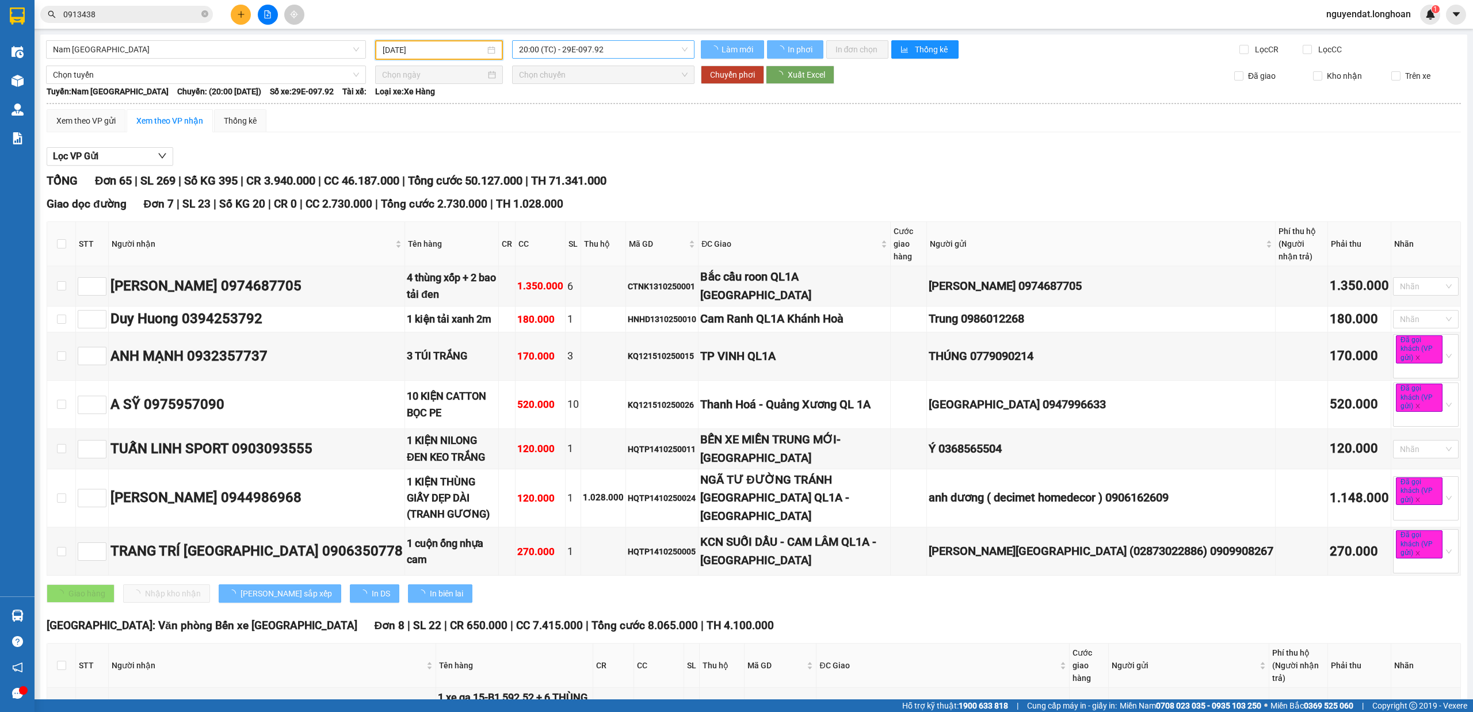
type input "[DATE]"
click at [641, 44] on span "20:00 (TC) - 29E-097.92" at bounding box center [603, 49] width 169 height 17
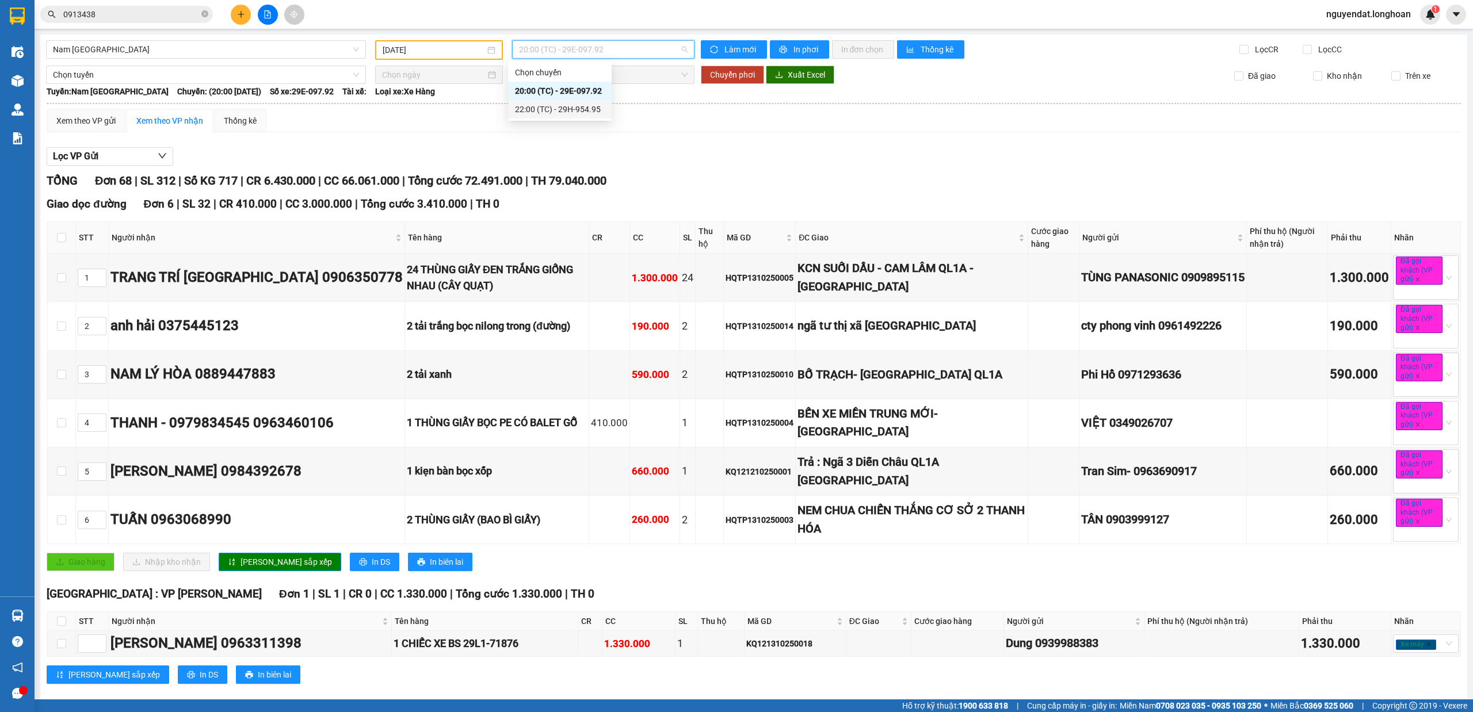
click at [595, 109] on div "22:00 (TC) - 29H-954.95" at bounding box center [560, 109] width 90 height 13
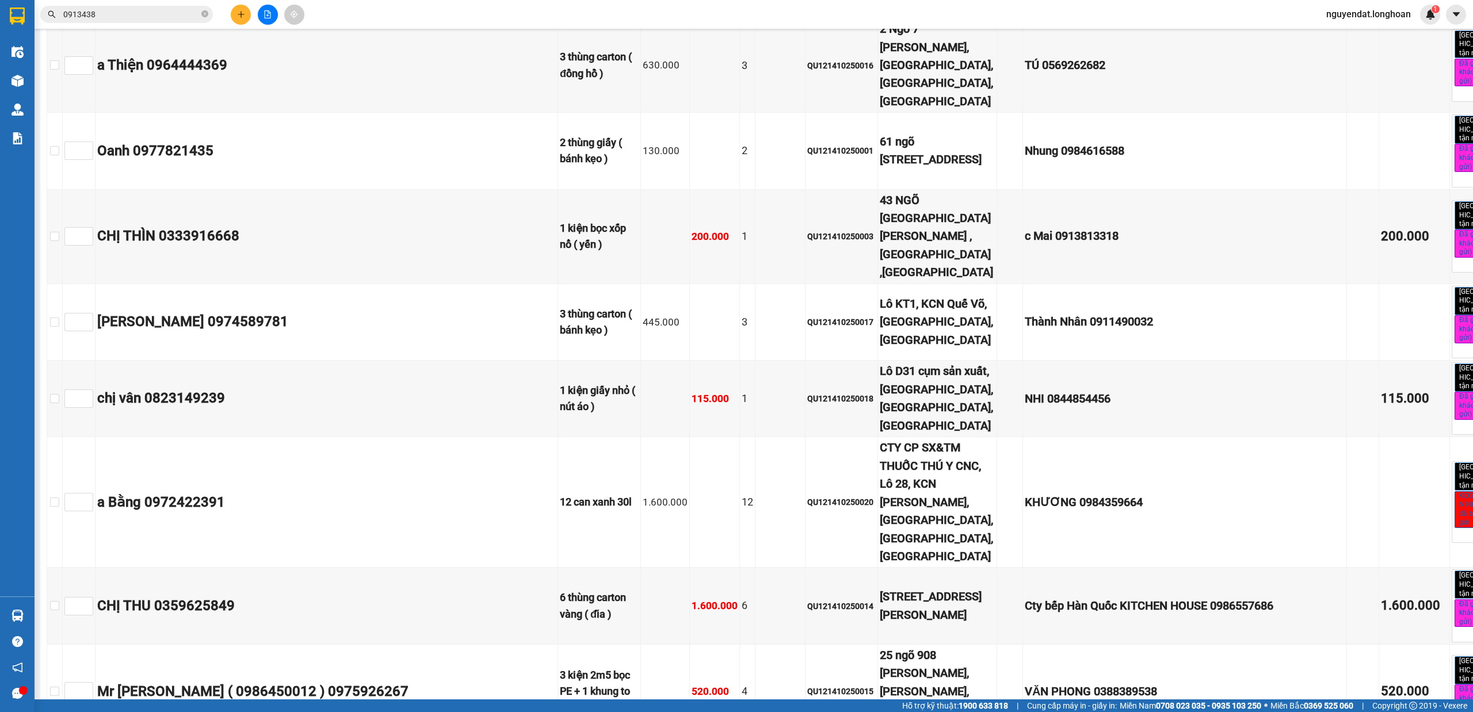
scroll to position [7032, 0]
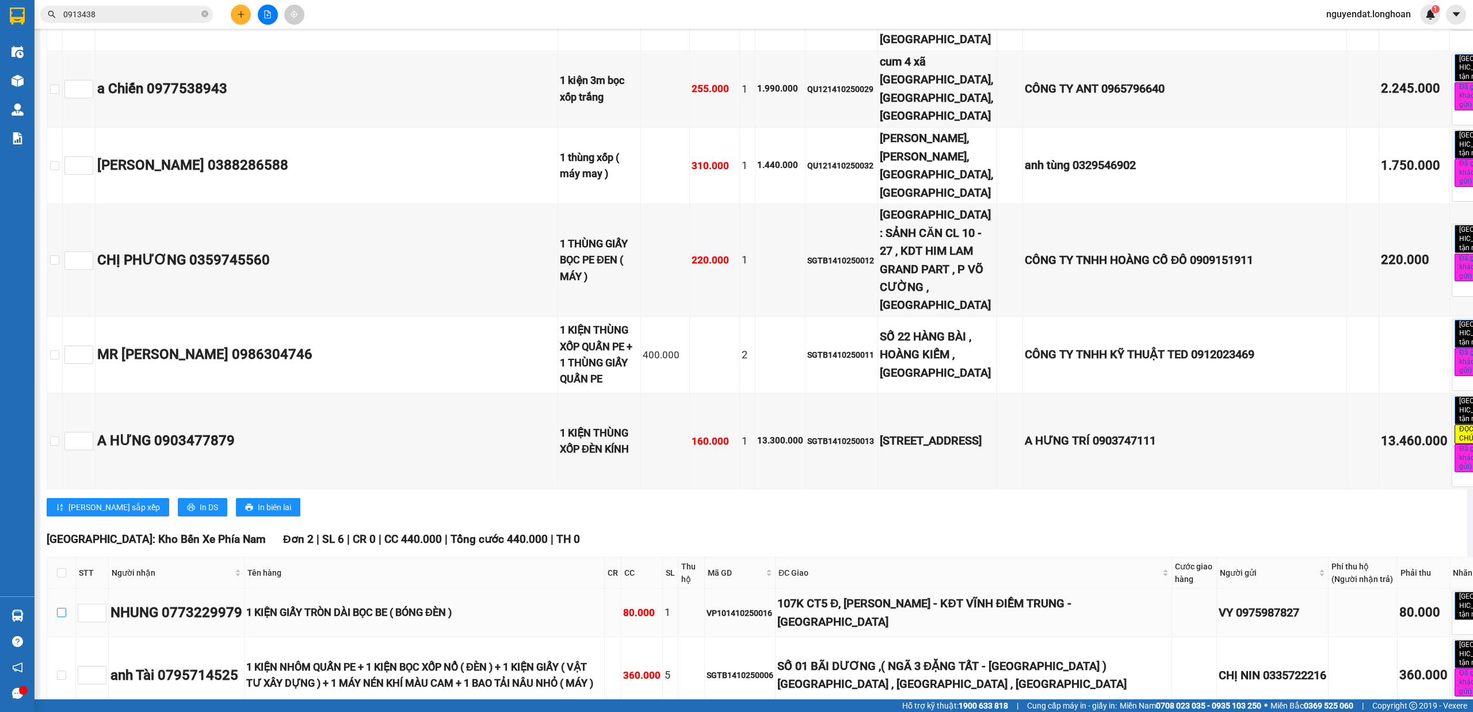
click at [60, 608] on input "checkbox" at bounding box center [61, 612] width 9 height 9
checkbox input "true"
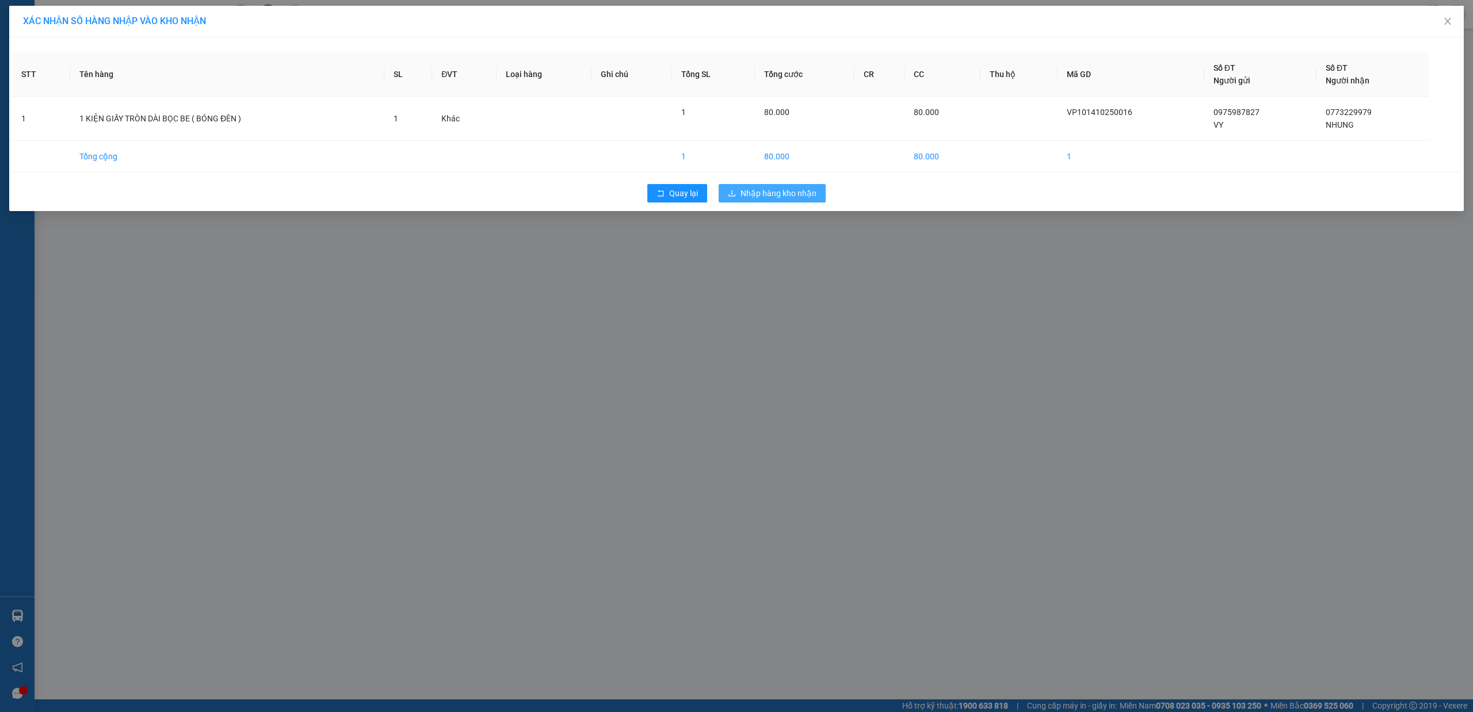
click at [795, 196] on span "Nhập hàng kho nhận" at bounding box center [778, 193] width 76 height 13
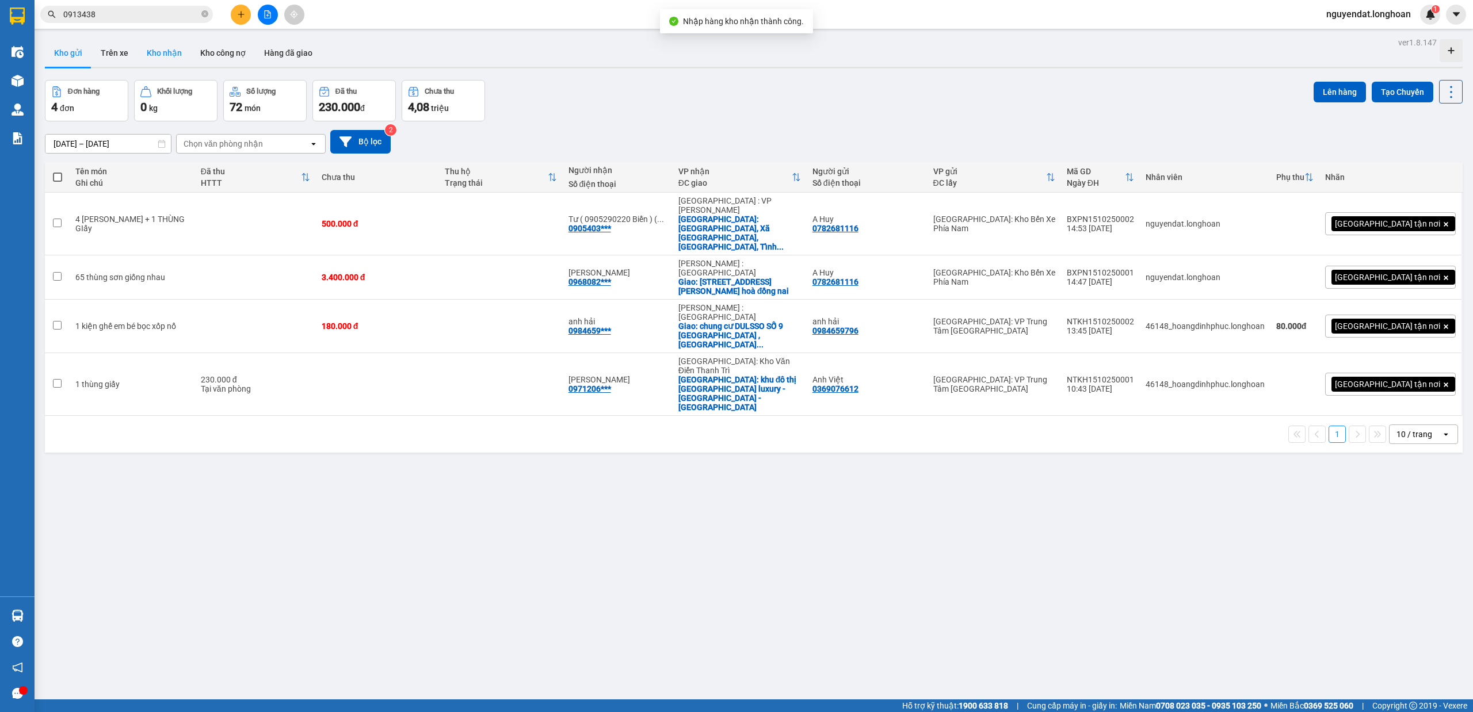
click at [147, 54] on button "Kho nhận" at bounding box center [165, 53] width 54 height 28
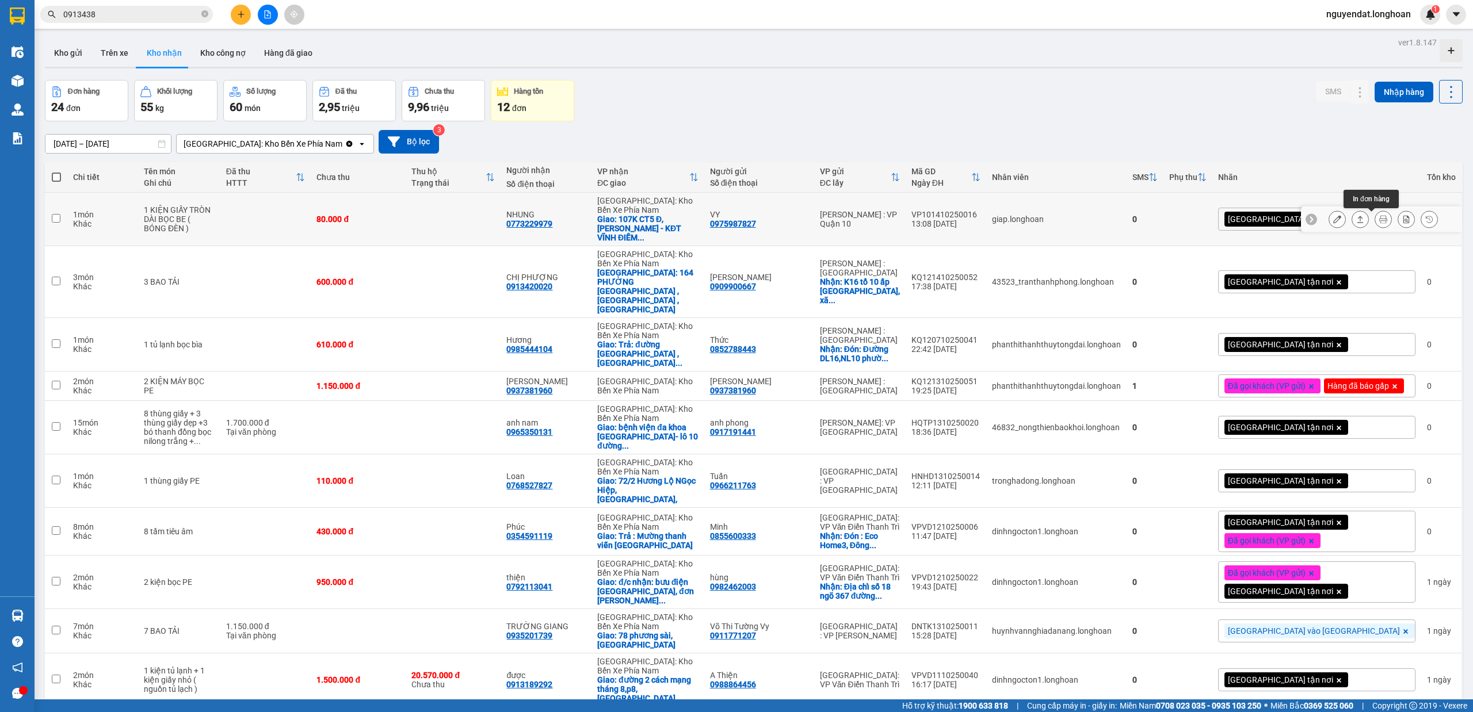
click at [1379, 217] on icon at bounding box center [1383, 219] width 8 height 8
click at [808, 434] on div "anh phong 0917191441" at bounding box center [759, 427] width 98 height 18
checkbox input "true"
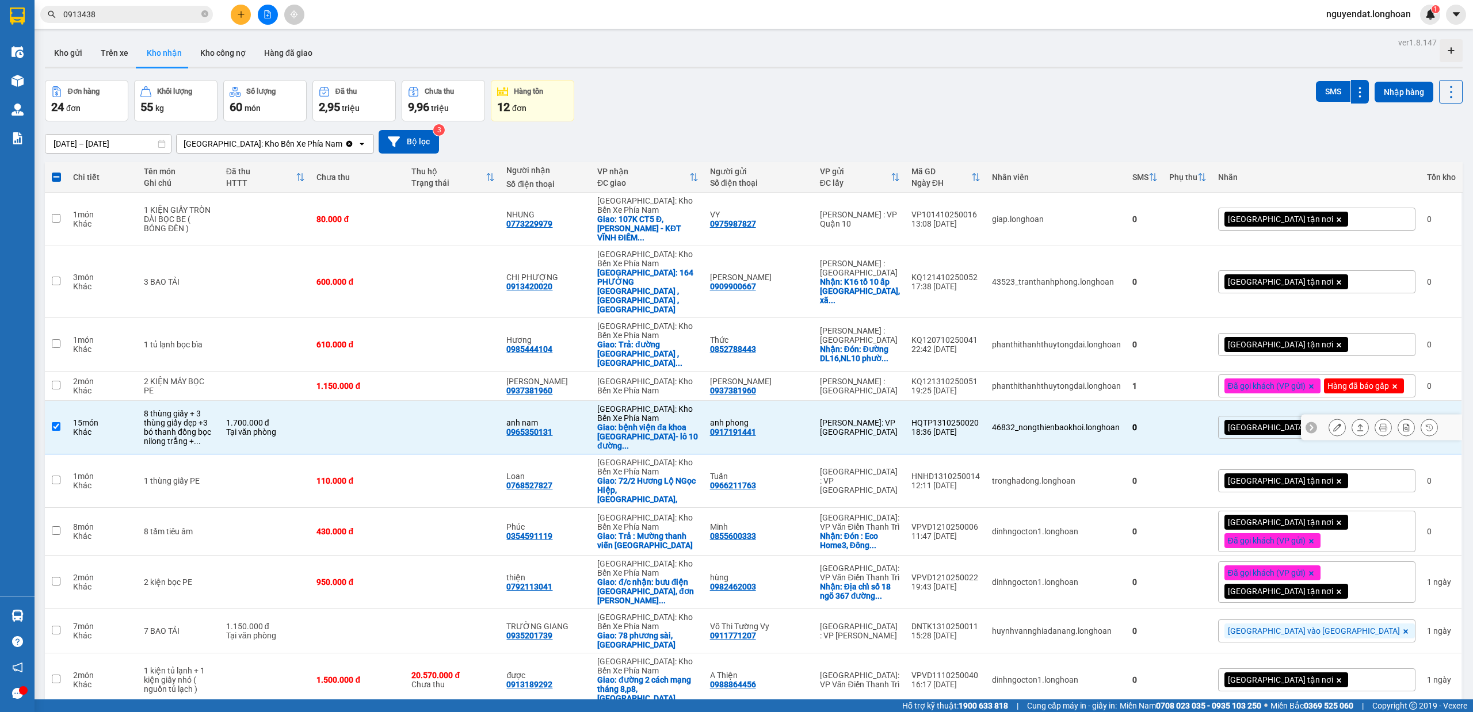
click at [1379, 429] on icon at bounding box center [1383, 427] width 8 height 8
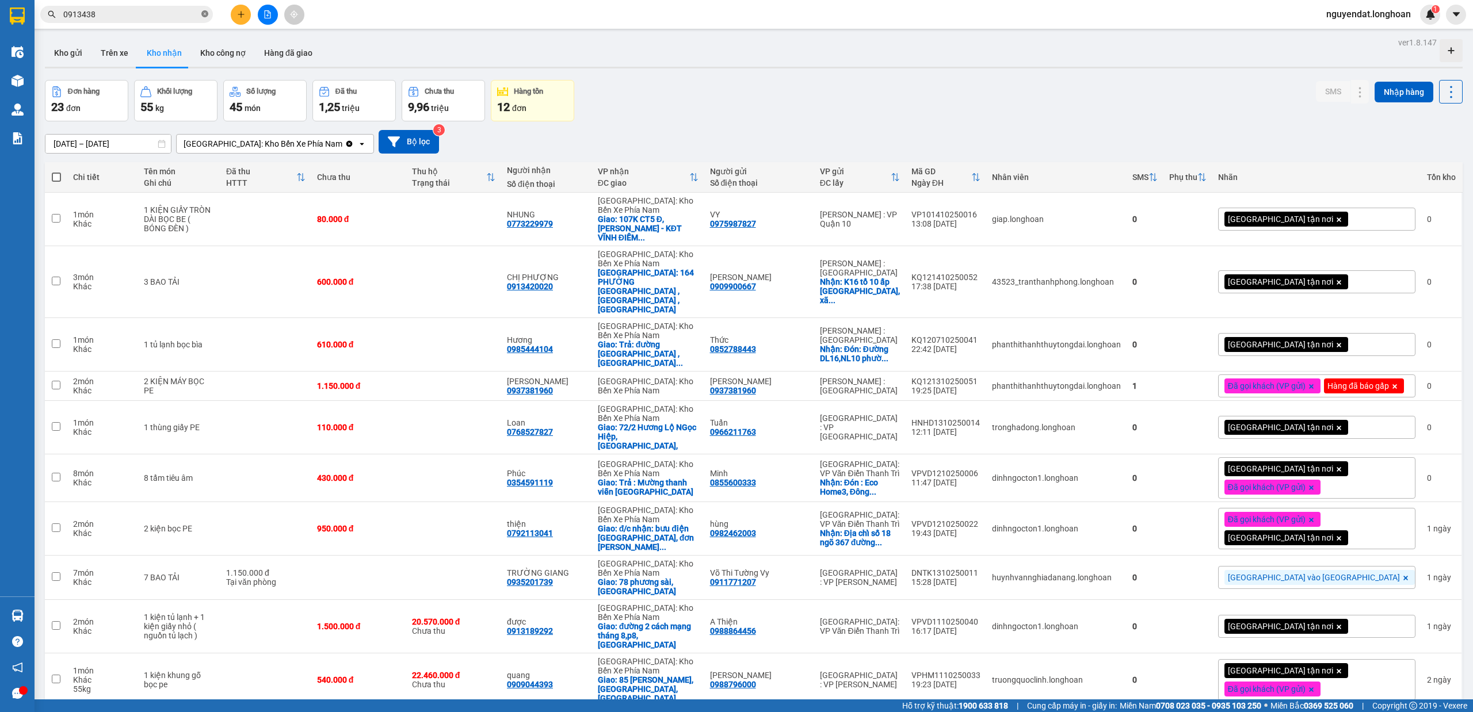
click at [201, 10] on icon "close-circle" at bounding box center [204, 13] width 7 height 7
click at [169, 10] on input "text" at bounding box center [131, 14] width 136 height 13
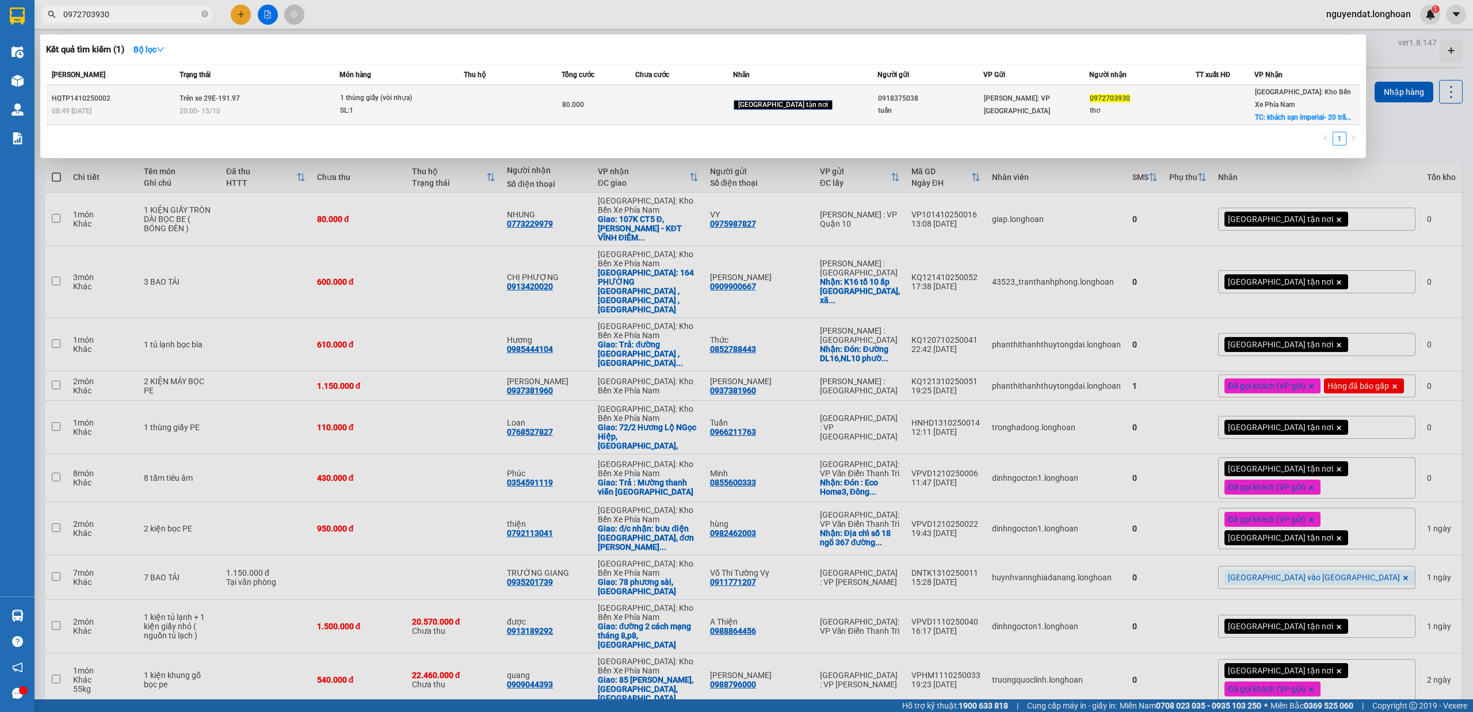
type input "0972703930"
click at [463, 93] on span "1 thùng giấy (vòi nhựa) SL: 1" at bounding box center [401, 104] width 123 height 25
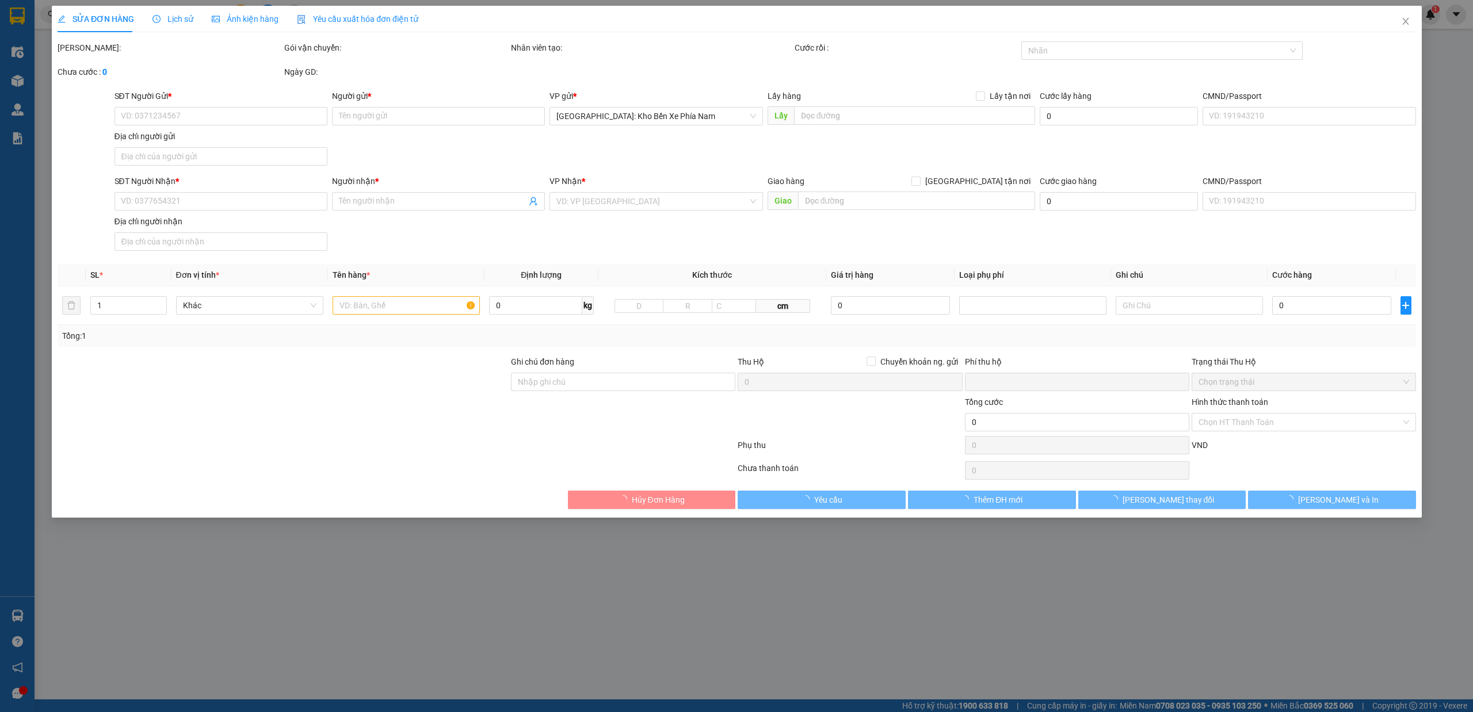
type input "0918375038"
type input "tuấn"
type input "0972703930"
type input "thơ"
checkbox input "true"
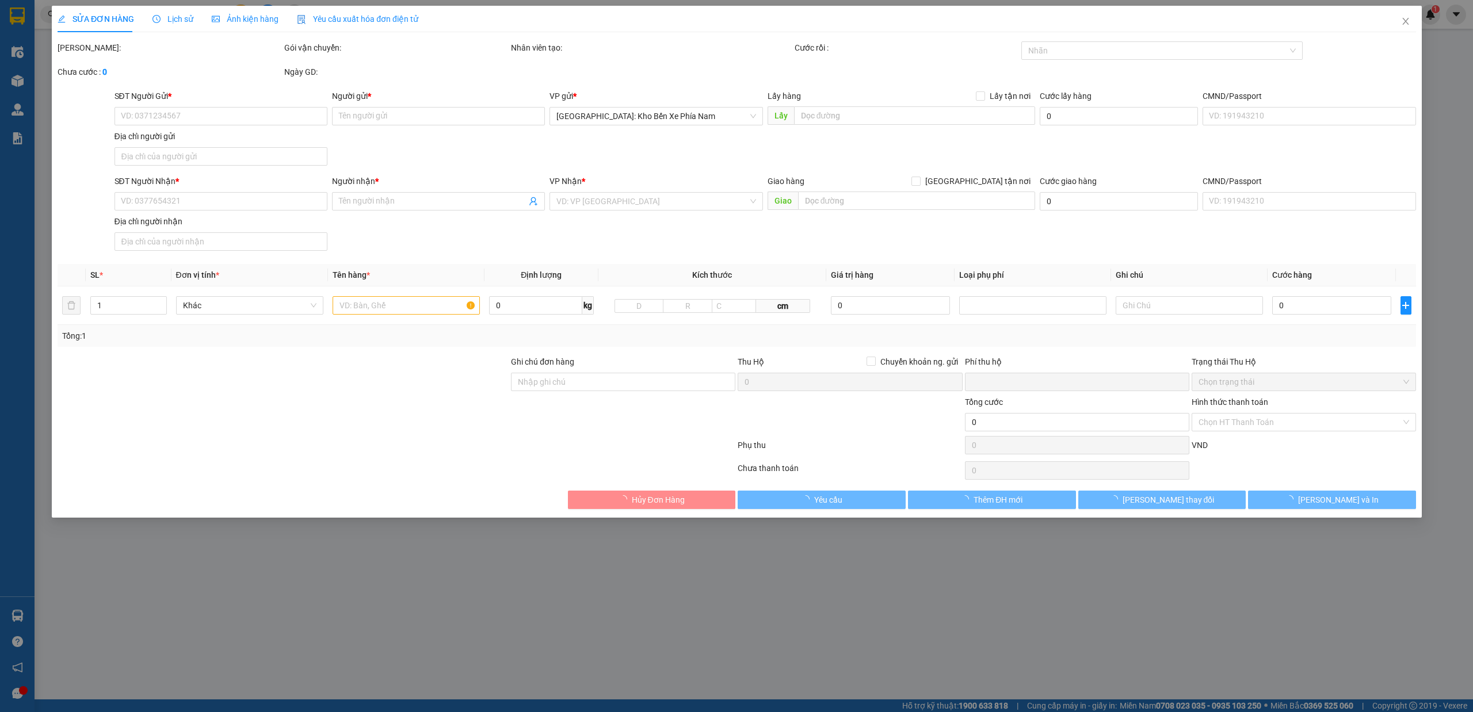
type input "khách sạn imperial- 20 [PERSON_NAME], [GEOGRAPHIC_DATA]"
type input "0"
type input "80.000"
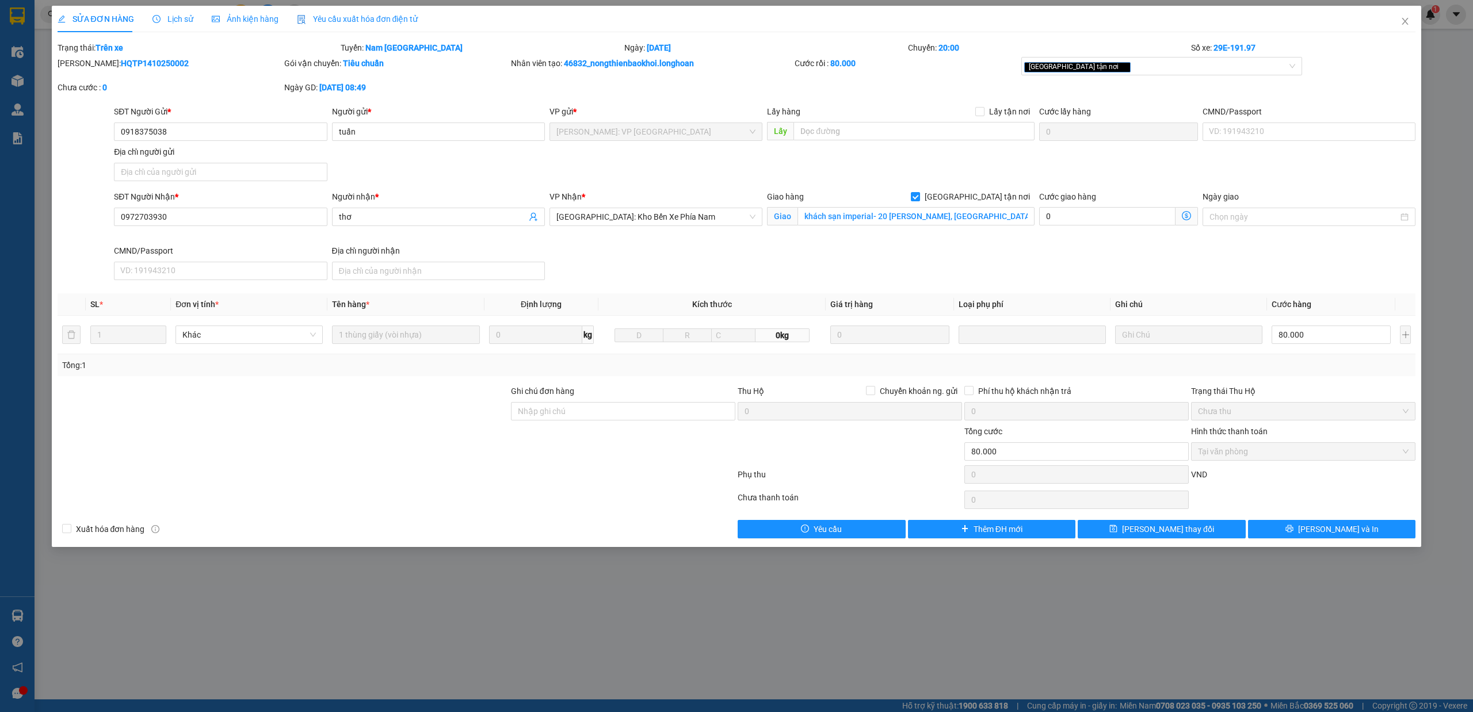
click at [173, 24] on span "Lịch sử" at bounding box center [172, 18] width 41 height 9
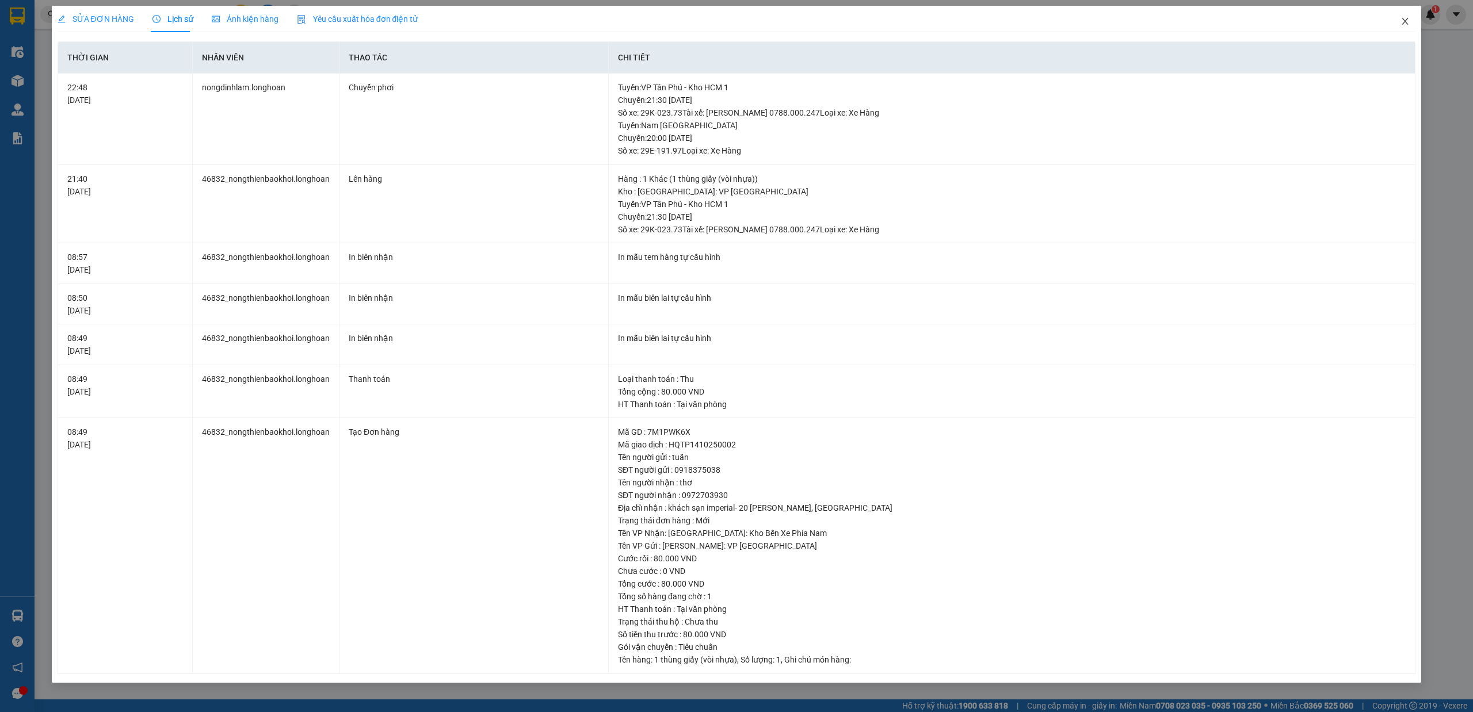
click at [1411, 25] on span "Close" at bounding box center [1405, 22] width 32 height 32
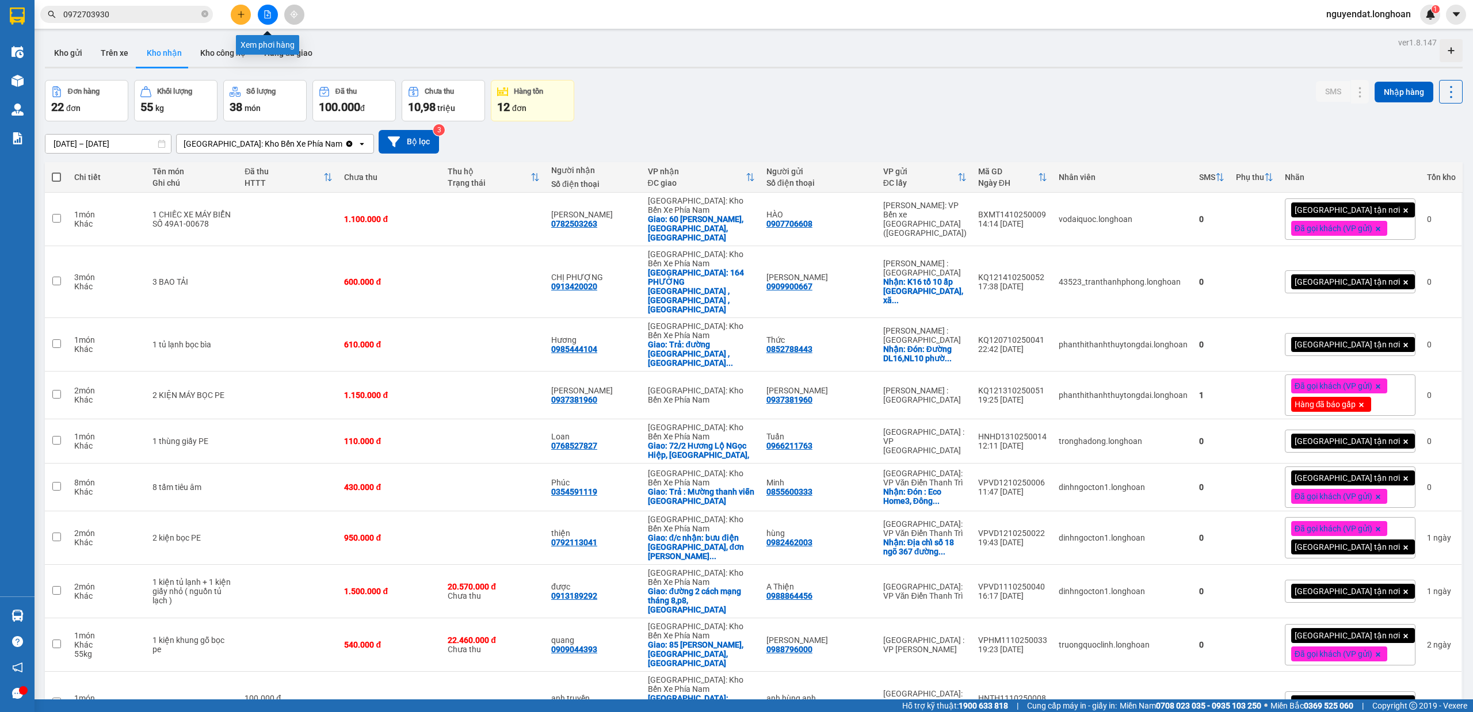
drag, startPoint x: 275, startPoint y: 12, endPoint x: 297, endPoint y: 214, distance: 203.8
click at [276, 14] on button at bounding box center [268, 15] width 20 height 20
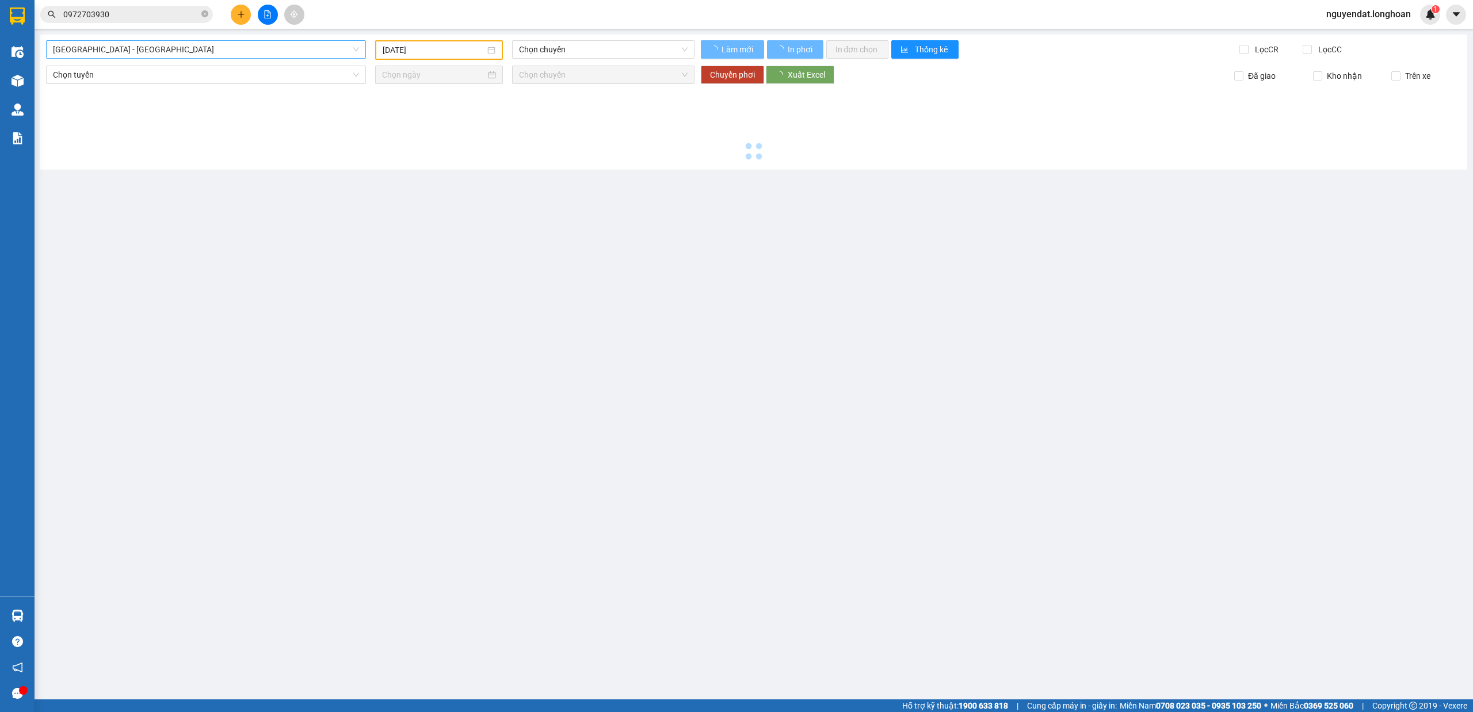
type input "[DATE]"
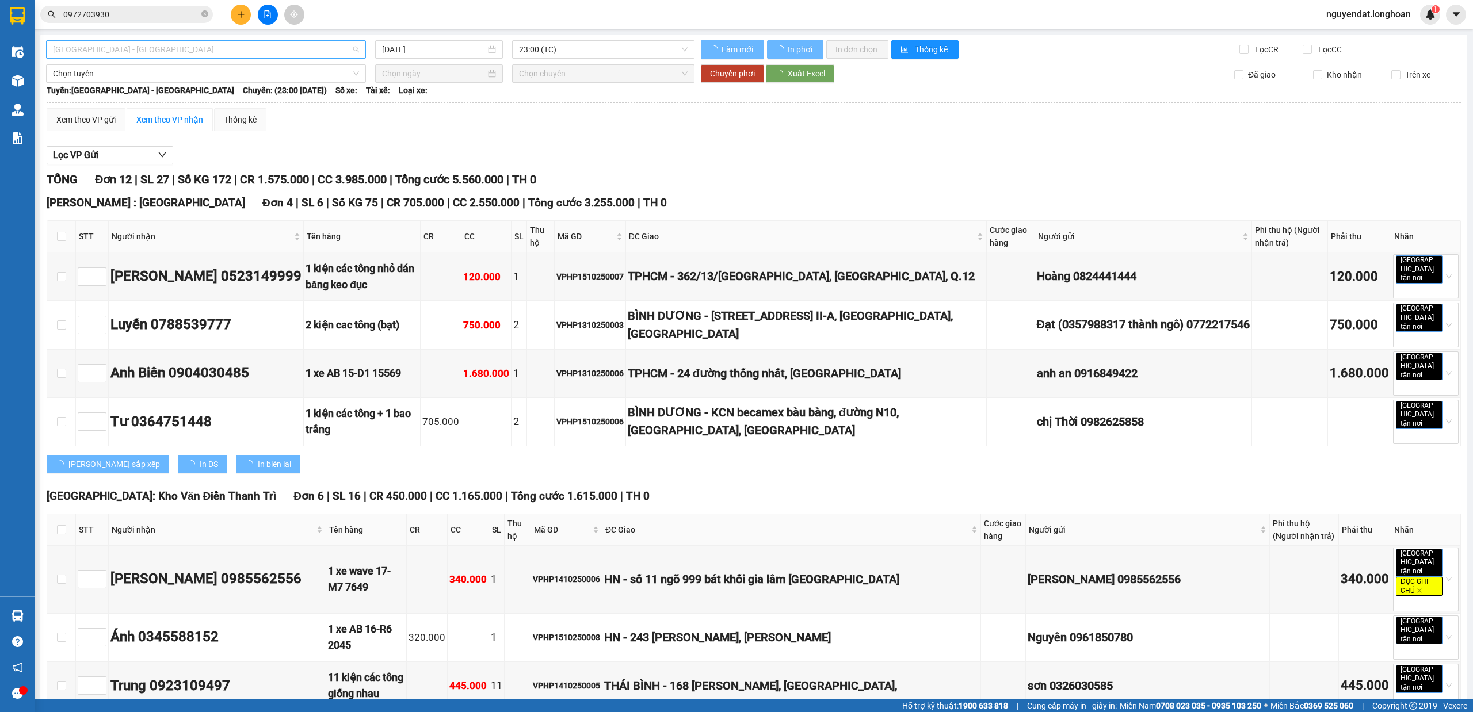
click at [235, 47] on span "[GEOGRAPHIC_DATA] - [GEOGRAPHIC_DATA]" at bounding box center [206, 49] width 306 height 17
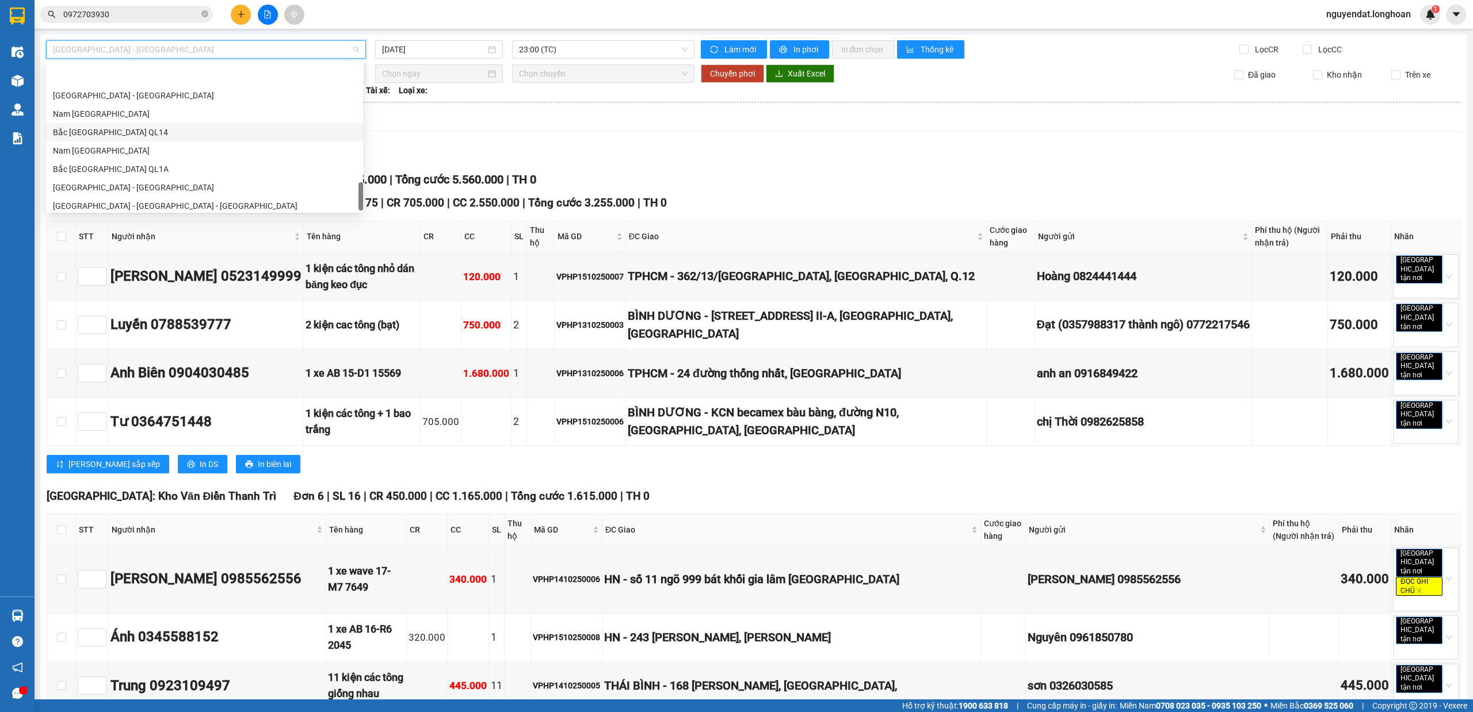
scroll to position [810, 0]
click at [201, 128] on div "Bắc [GEOGRAPHIC_DATA] QL1A" at bounding box center [204, 127] width 303 height 13
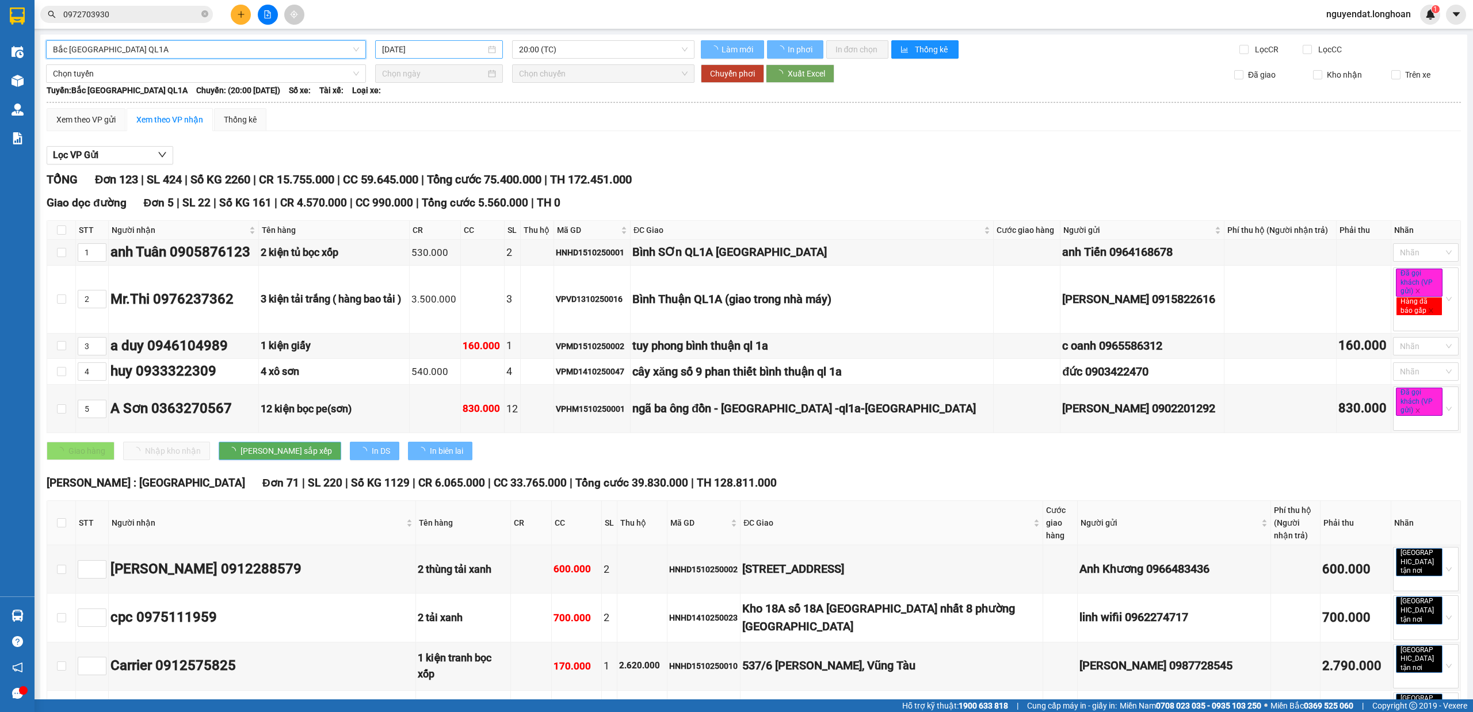
drag, startPoint x: 463, startPoint y: 49, endPoint x: 425, endPoint y: 159, distance: 116.8
click at [463, 49] on input "[DATE]" at bounding box center [434, 49] width 104 height 13
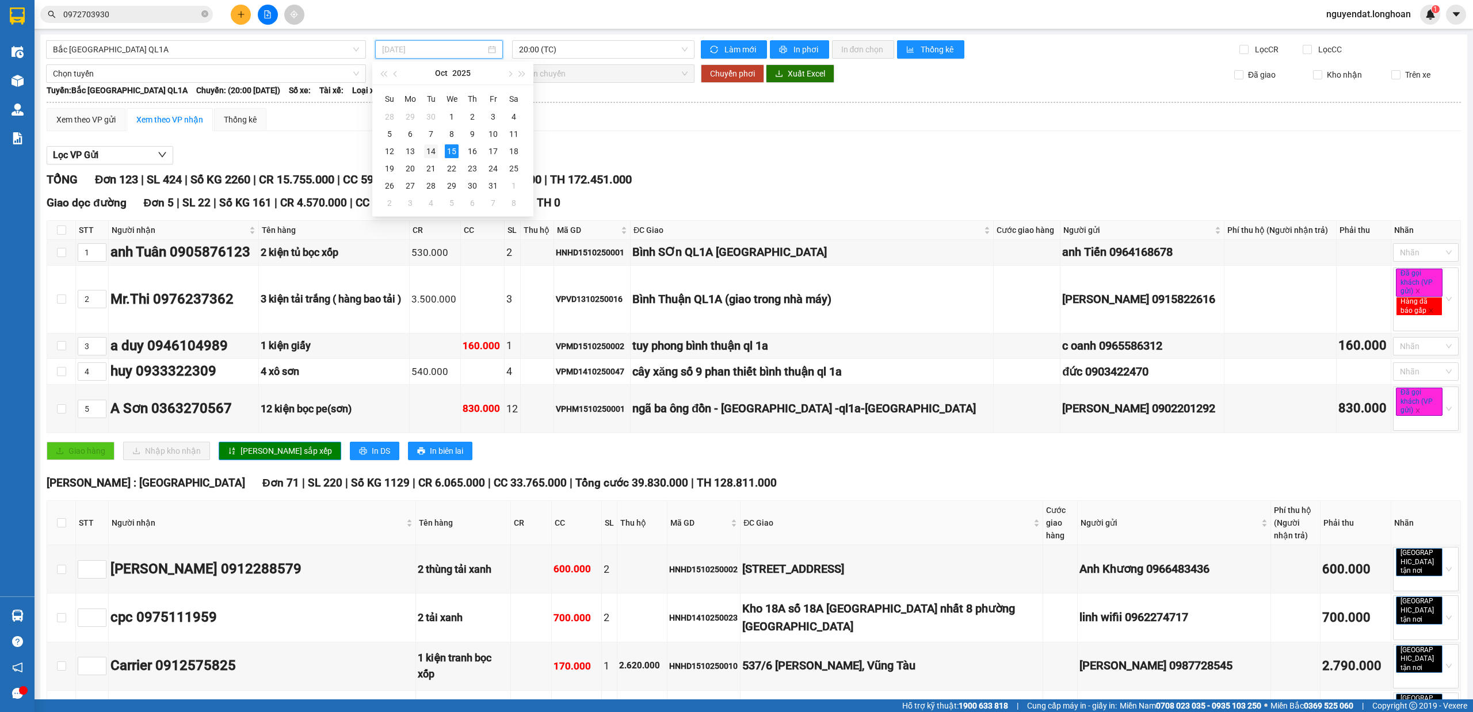
click at [434, 144] on div "14" at bounding box center [431, 151] width 14 height 14
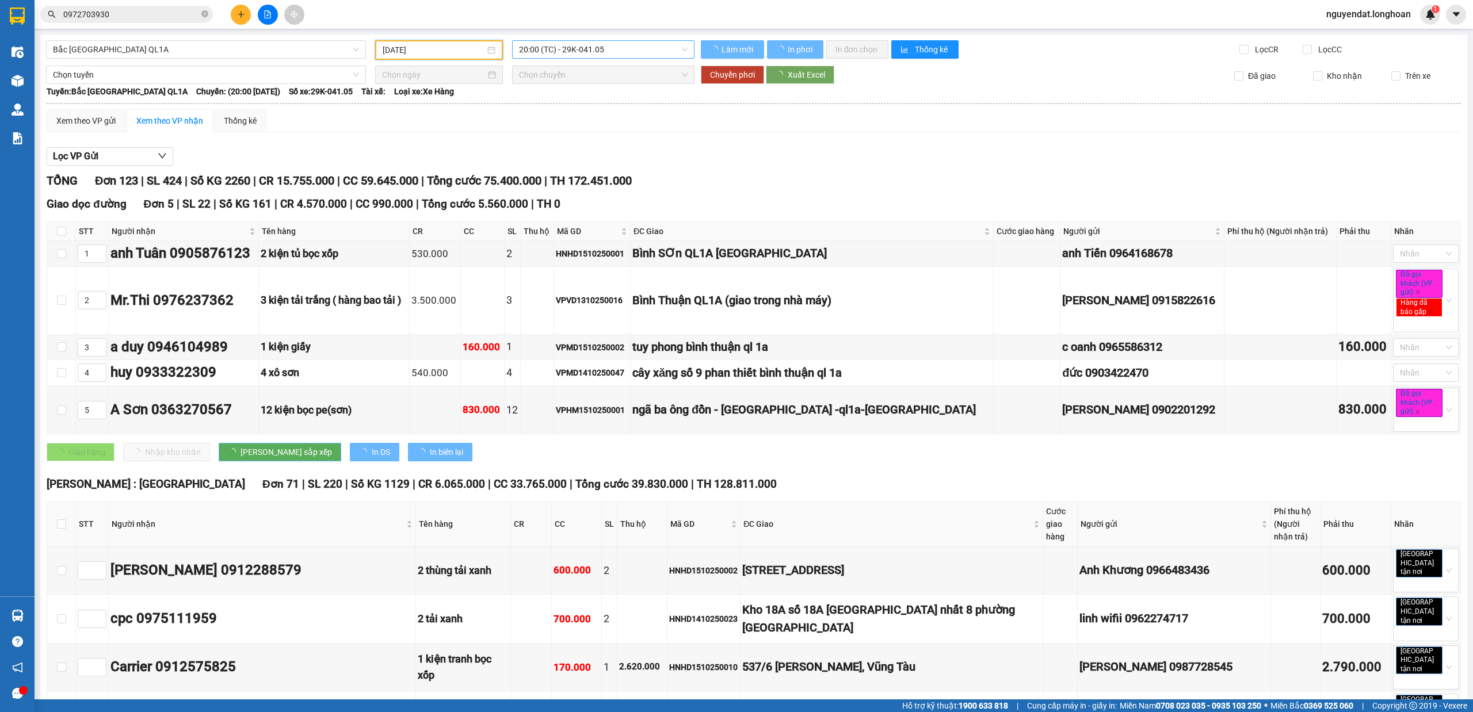
type input "[DATE]"
click at [617, 49] on span "20:00 (TC) - 29K-041.05" at bounding box center [603, 49] width 169 height 17
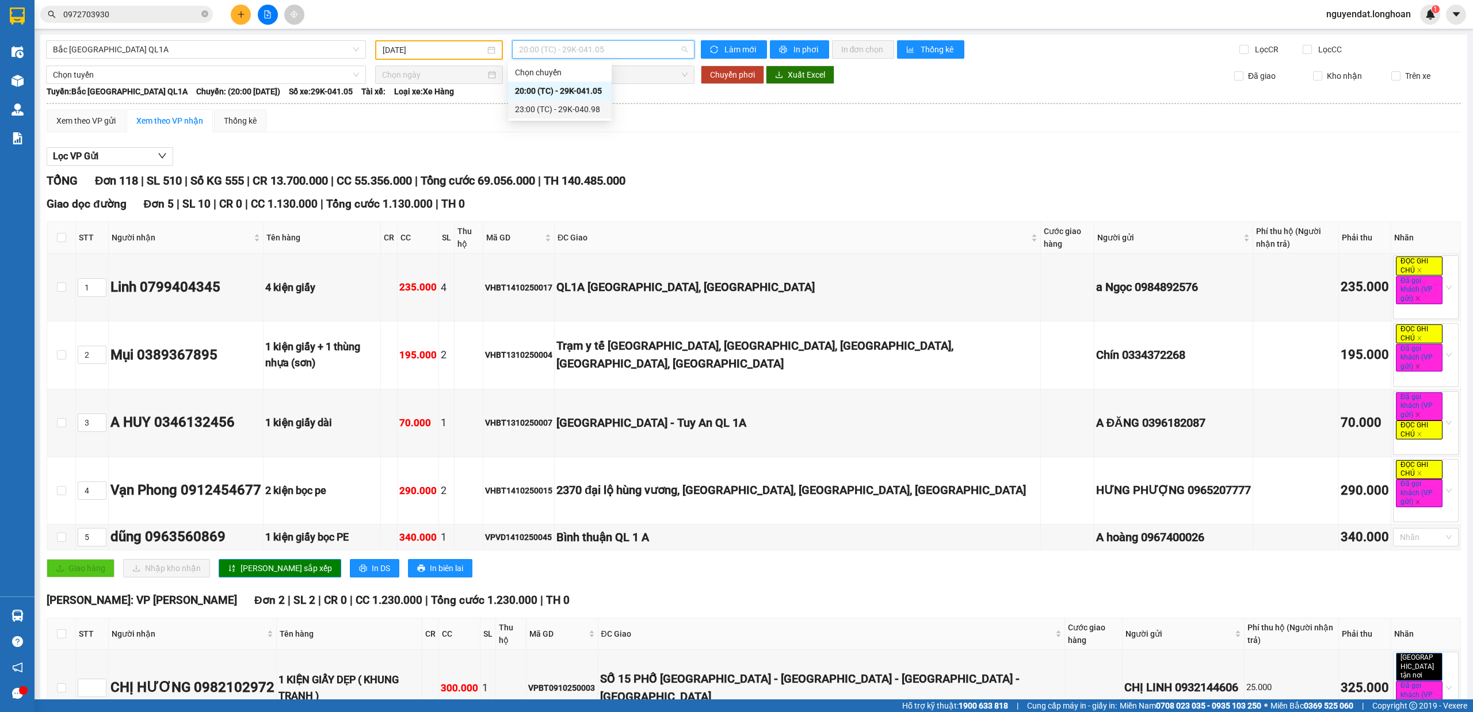
click at [587, 104] on div "23:00 (TC) - 29K-040.98" at bounding box center [560, 109] width 90 height 13
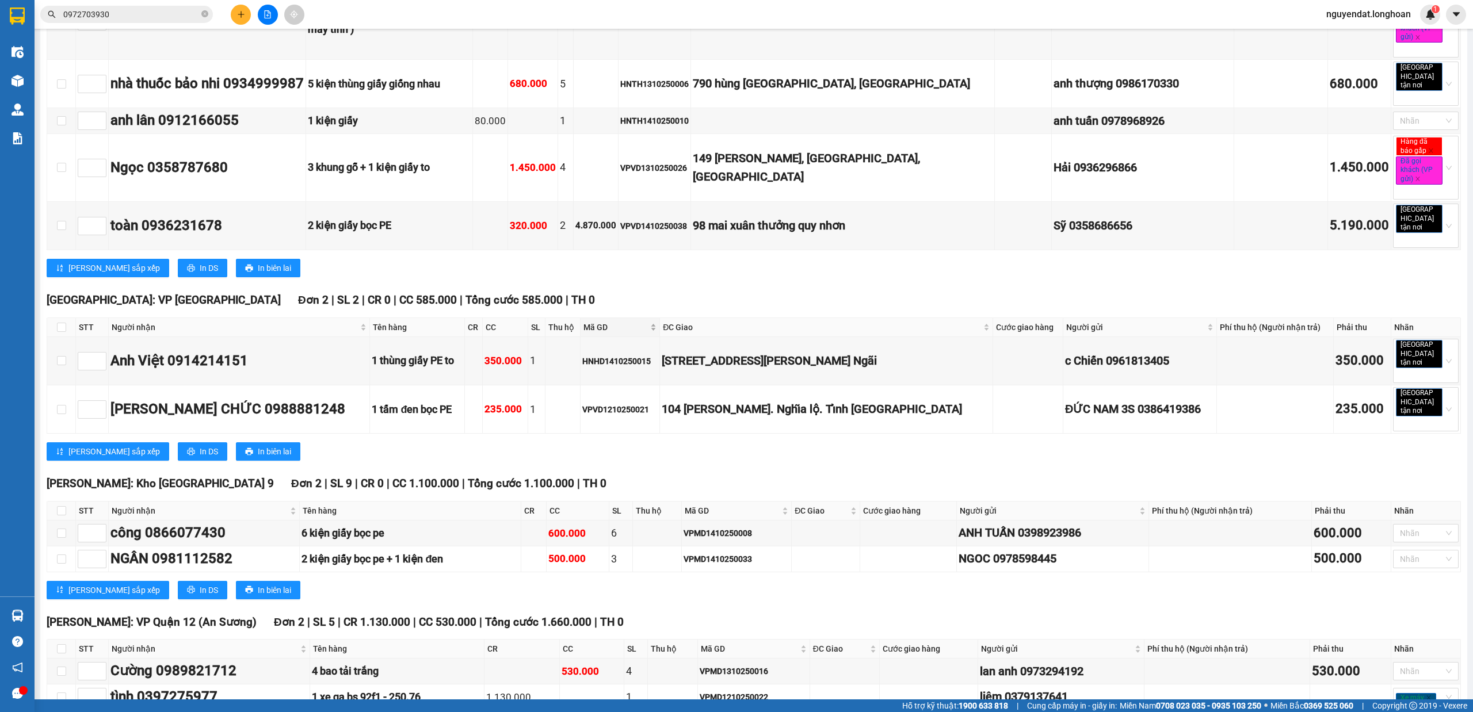
scroll to position [8047, 0]
